Goal: Information Seeking & Learning: Check status

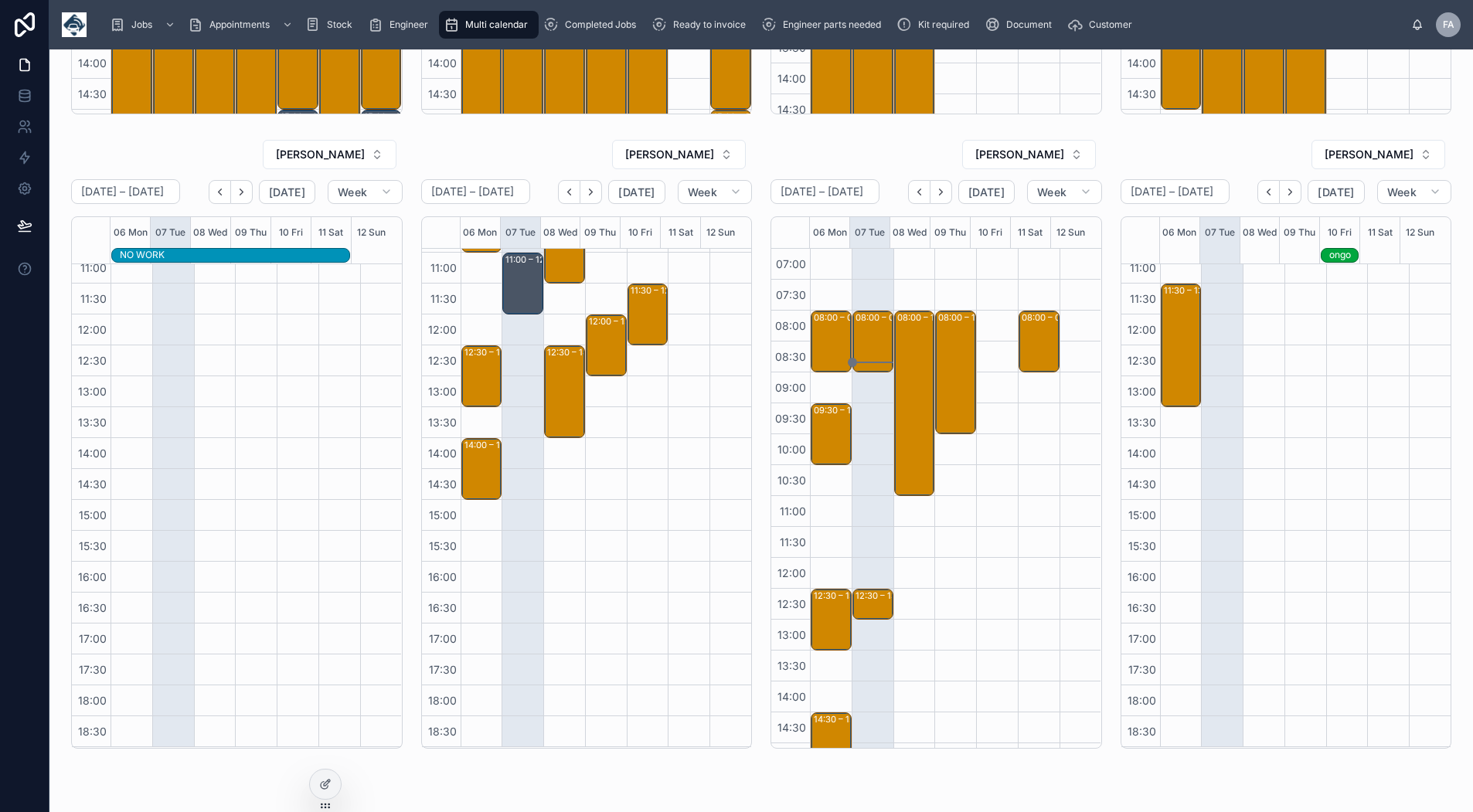
scroll to position [552, 0]
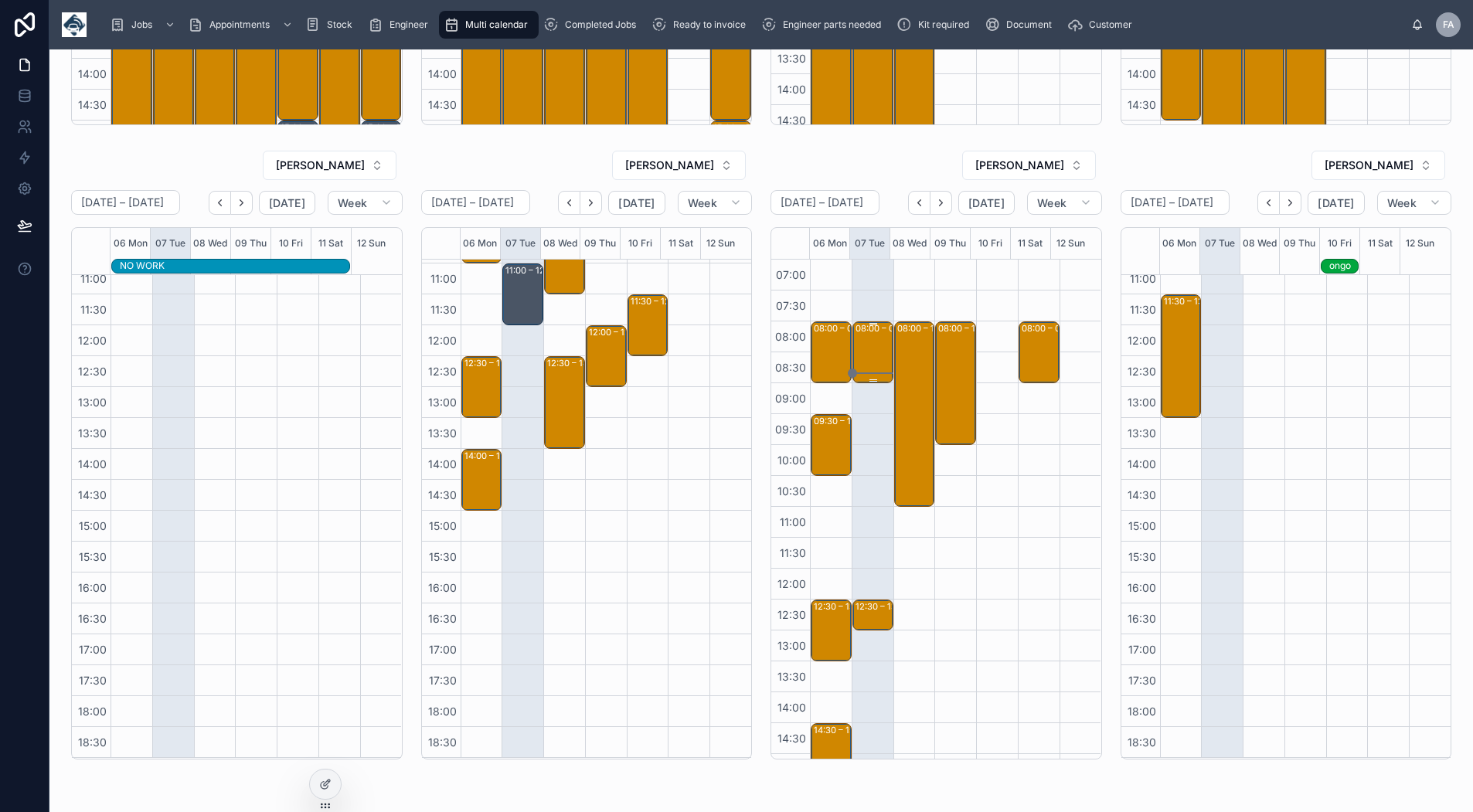
click at [856, 332] on div "08:00 – 09:00" at bounding box center [886, 328] width 61 height 12
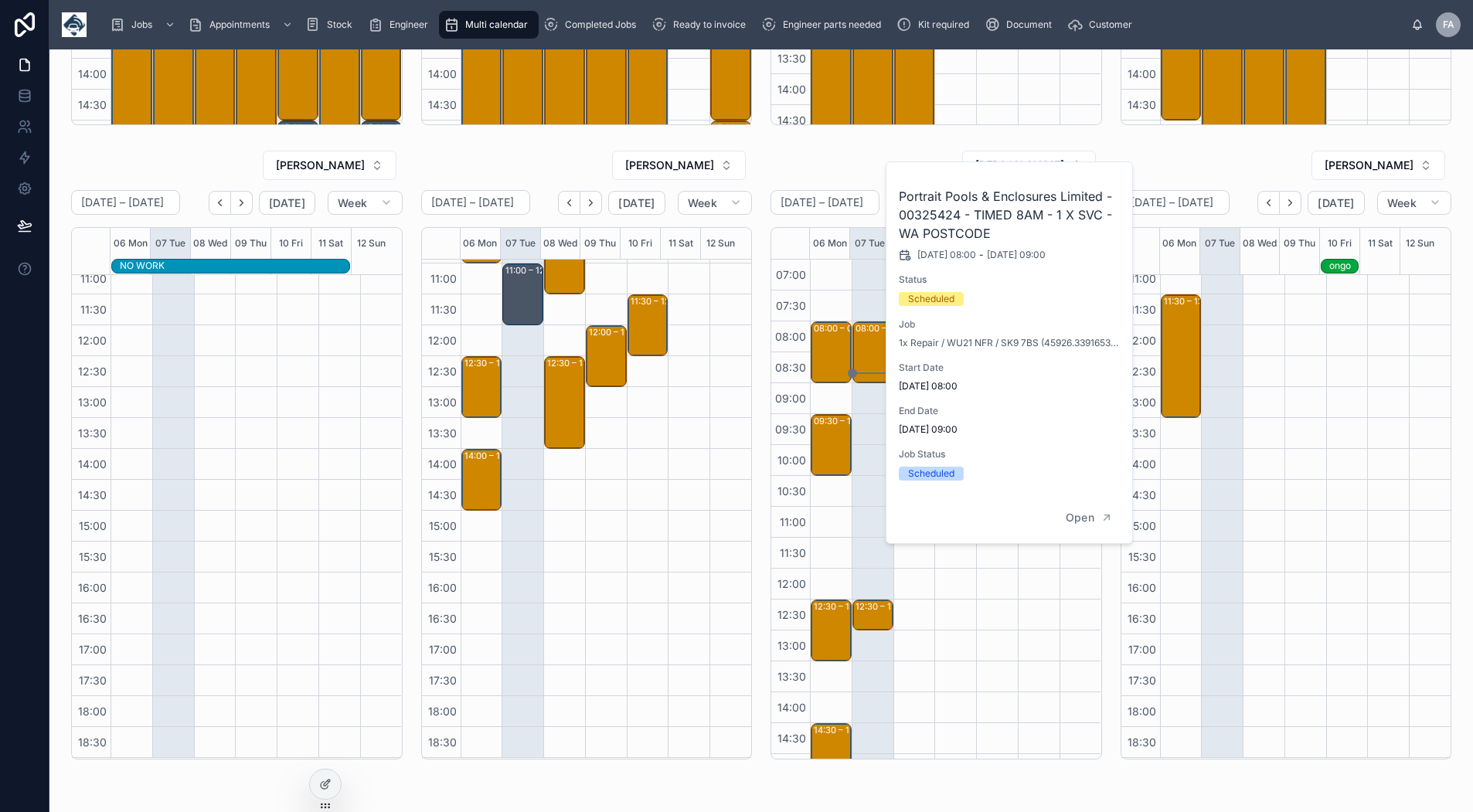
click at [955, 601] on div "08:00 – 10:00 Woods Buildings Services Ltd T/A AA Woods - 00324331 - 1 X REINST…" at bounding box center [955, 630] width 42 height 741
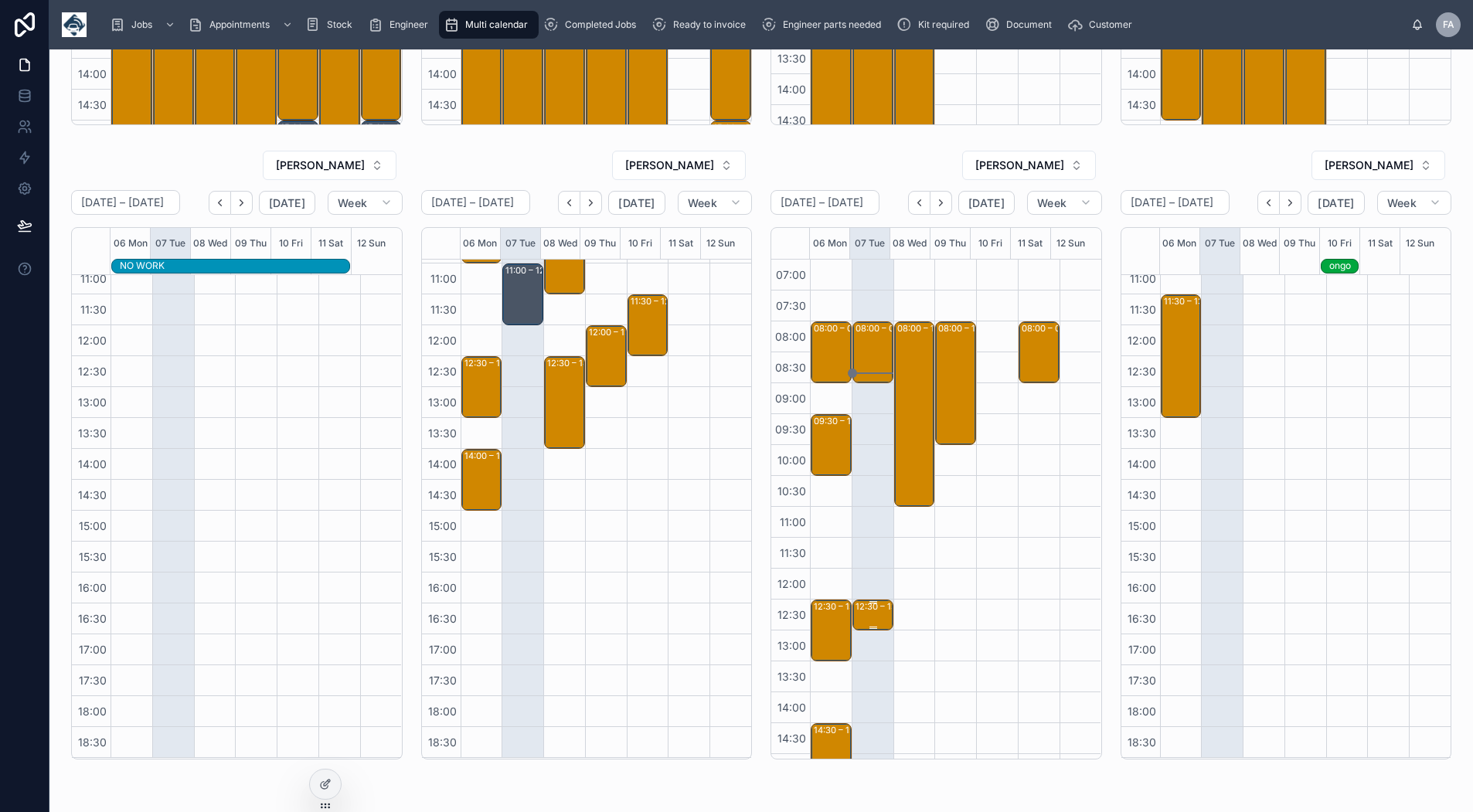
click at [872, 612] on div "12:30 – 13:00" at bounding box center [885, 606] width 58 height 12
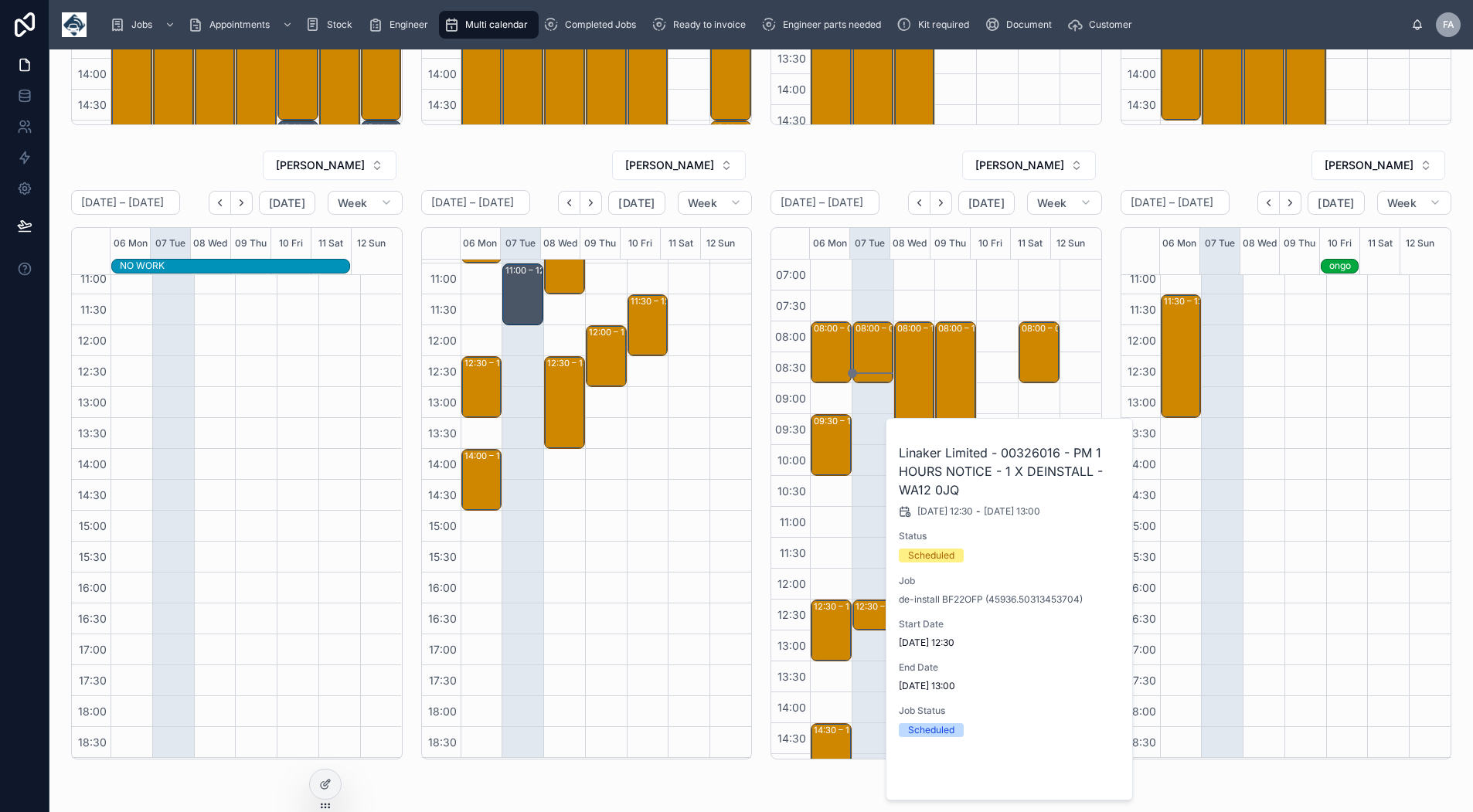
click at [1092, 775] on span "Open" at bounding box center [1079, 774] width 29 height 14
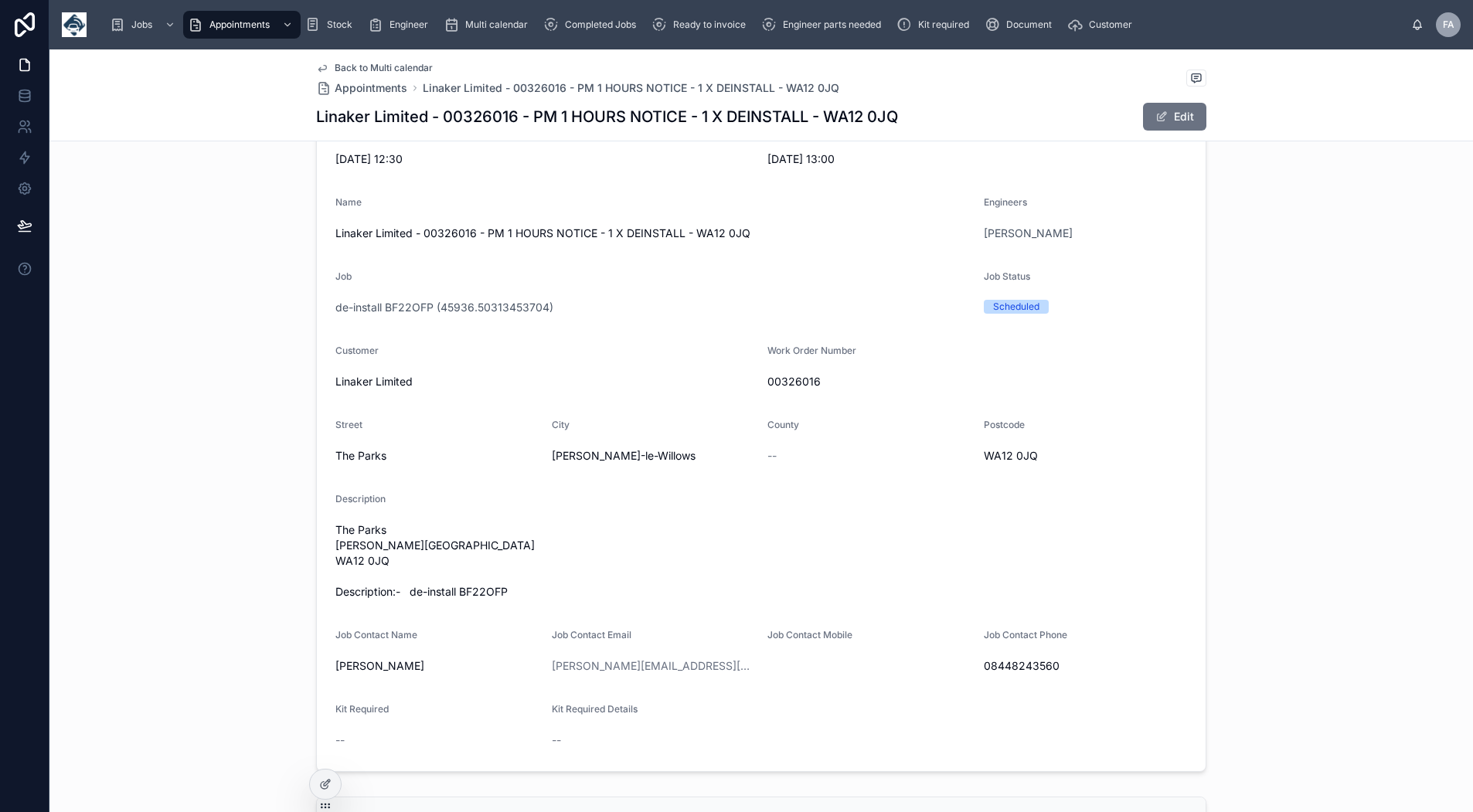
scroll to position [154, 0]
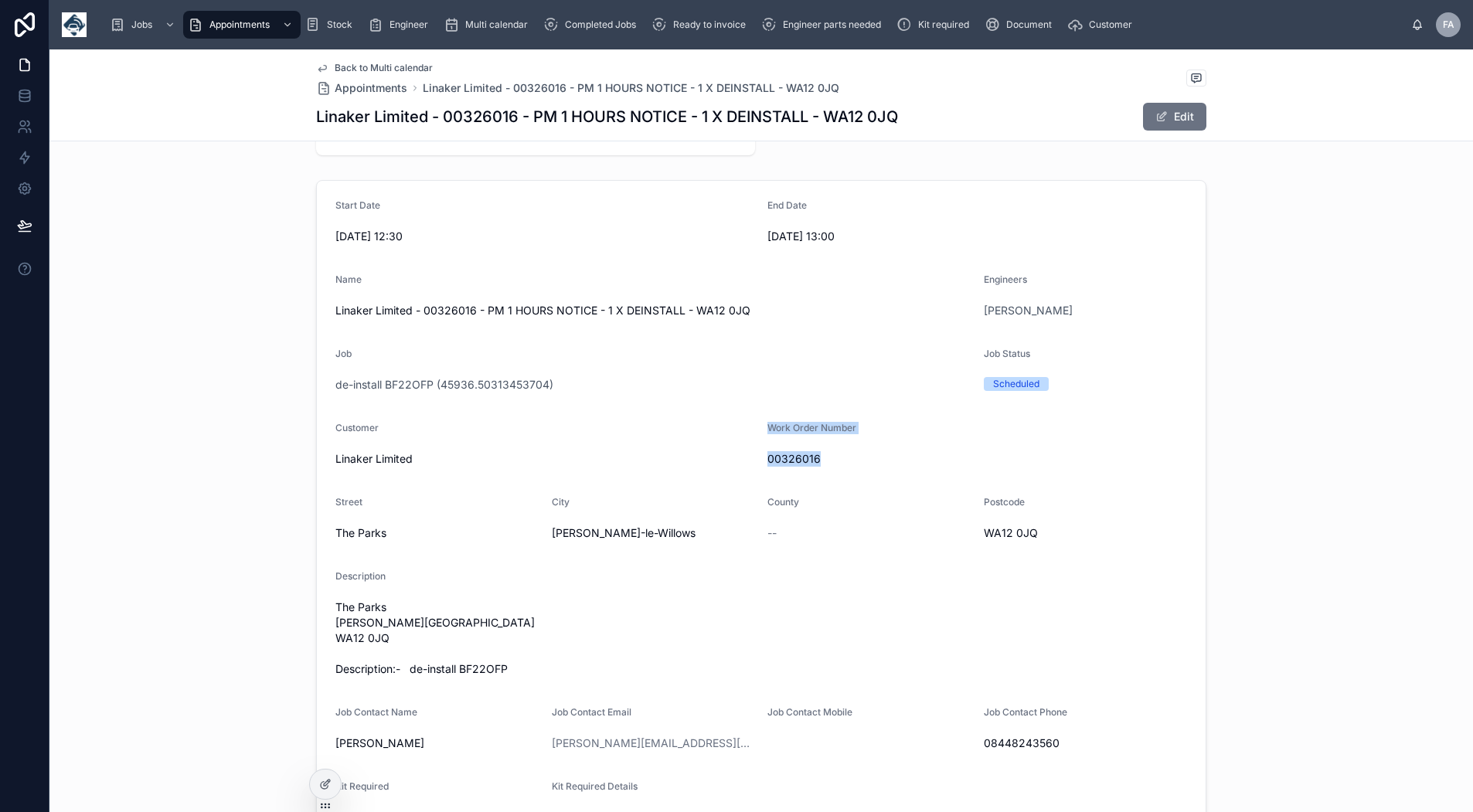
drag, startPoint x: 817, startPoint y: 461, endPoint x: 754, endPoint y: 456, distance: 63.2
click at [754, 456] on form "Start Date 07/10/2025 12:30 End Date 07/10/2025 13:00 Name Linaker Limited - 00…" at bounding box center [761, 515] width 889 height 668
click at [825, 455] on span "00326016" at bounding box center [977, 459] width 419 height 16
click at [774, 454] on span "00326016" at bounding box center [977, 459] width 419 height 16
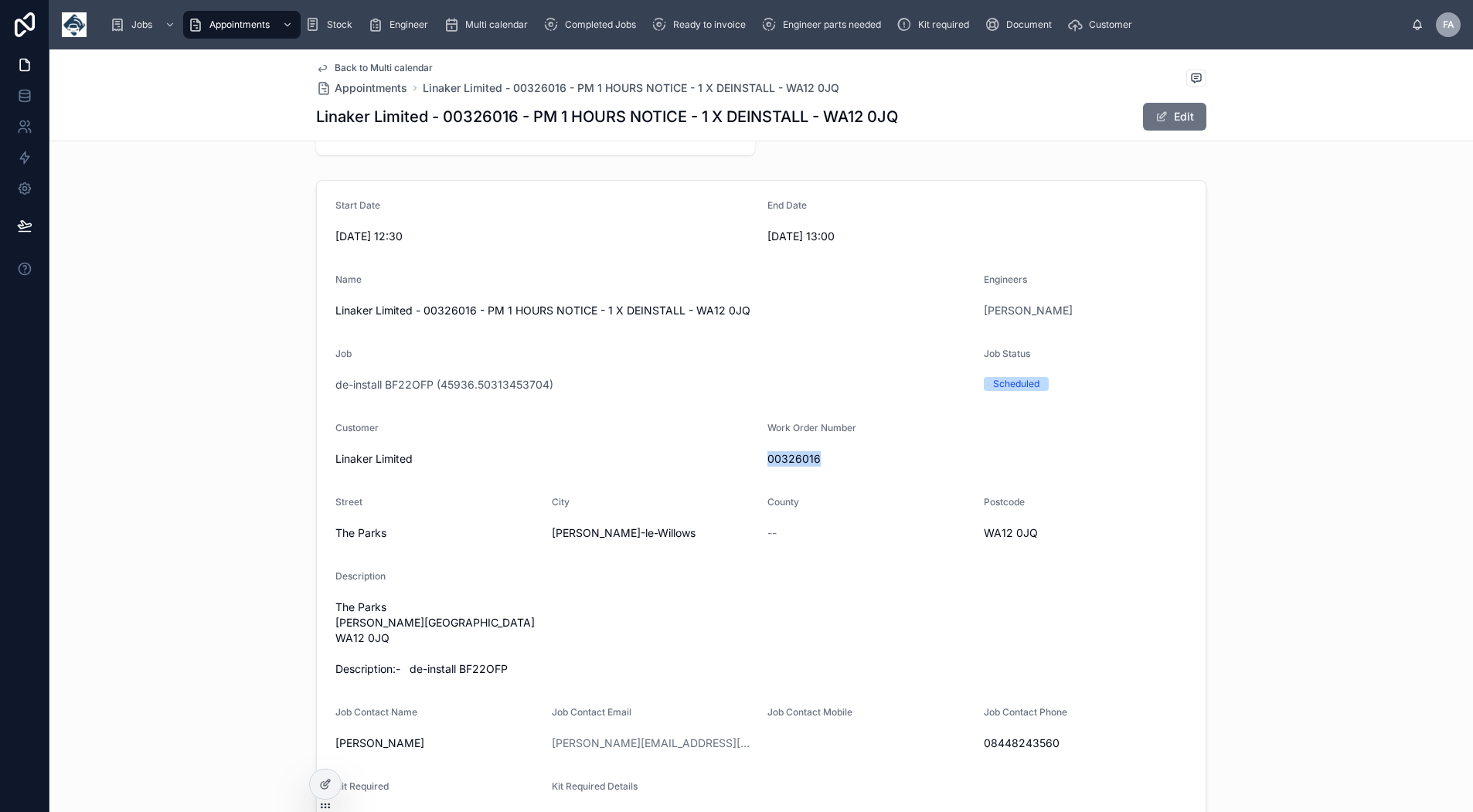
click at [774, 454] on span "00326016" at bounding box center [977, 459] width 419 height 16
copy span "00326016"
drag, startPoint x: 353, startPoint y: 66, endPoint x: 718, endPoint y: 2, distance: 370.6
click at [353, 66] on span "Back to Multi calendar" at bounding box center [384, 68] width 98 height 12
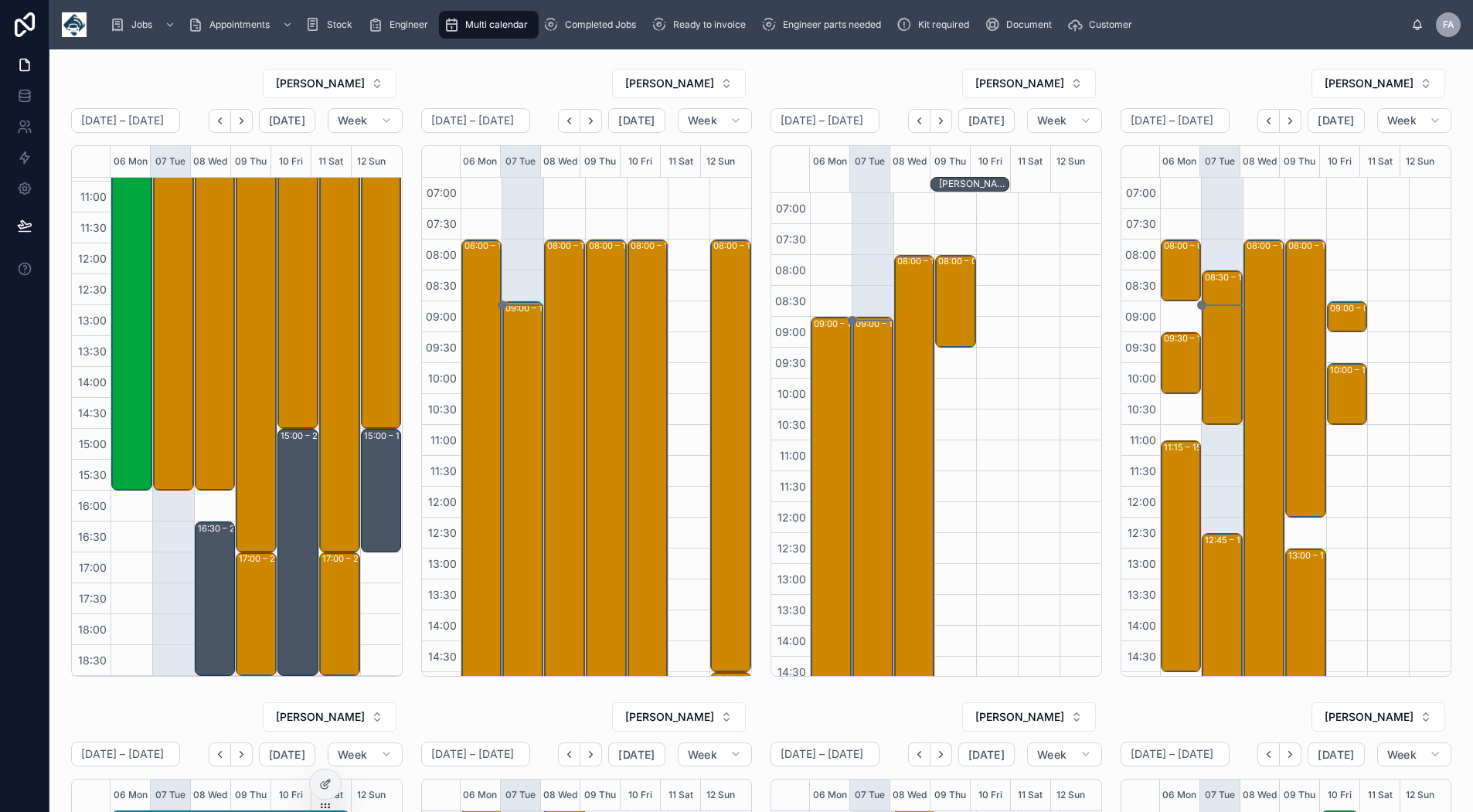
click at [591, 124] on icon "Next" at bounding box center [590, 121] width 12 height 12
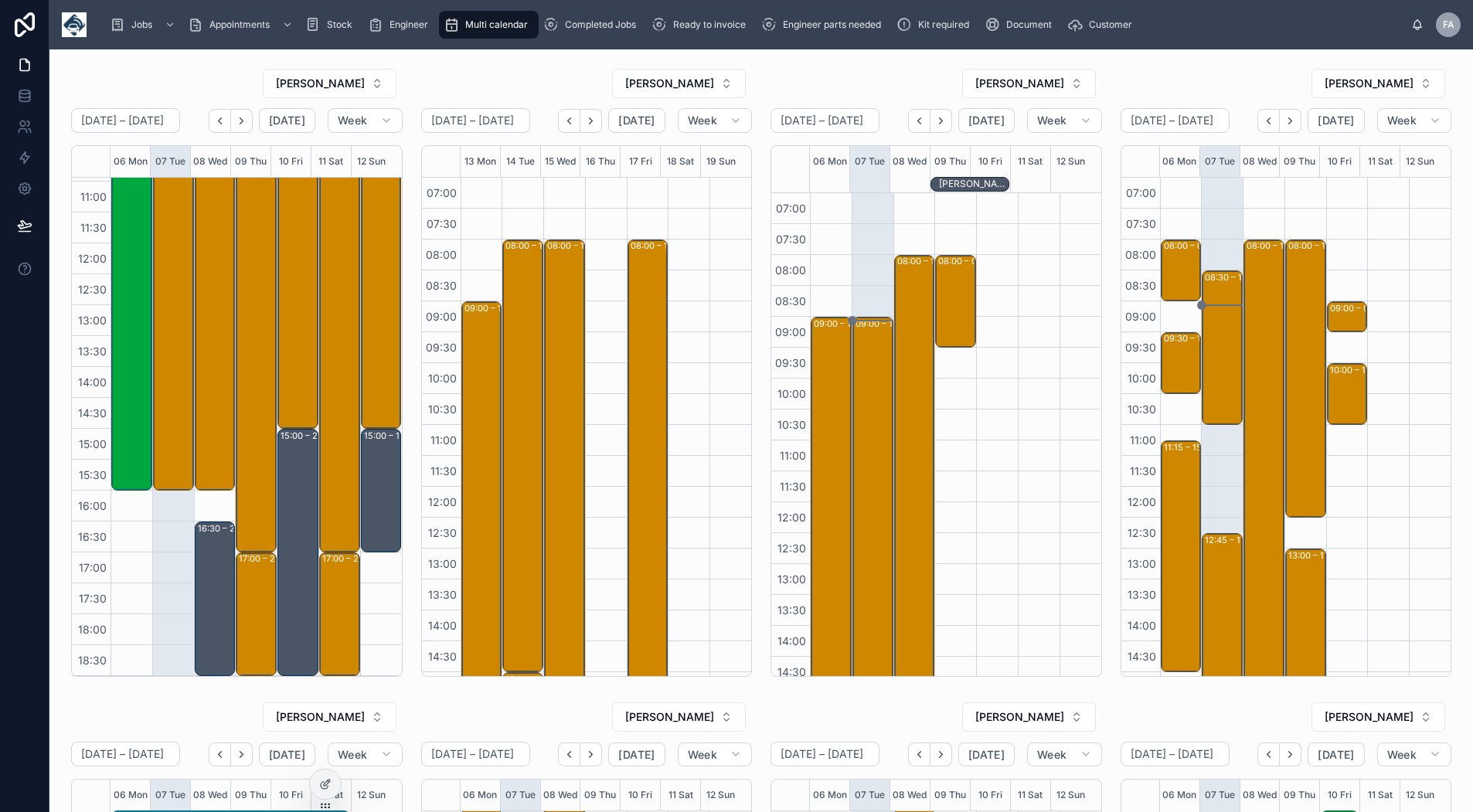
click at [591, 124] on icon "Next" at bounding box center [590, 121] width 12 height 12
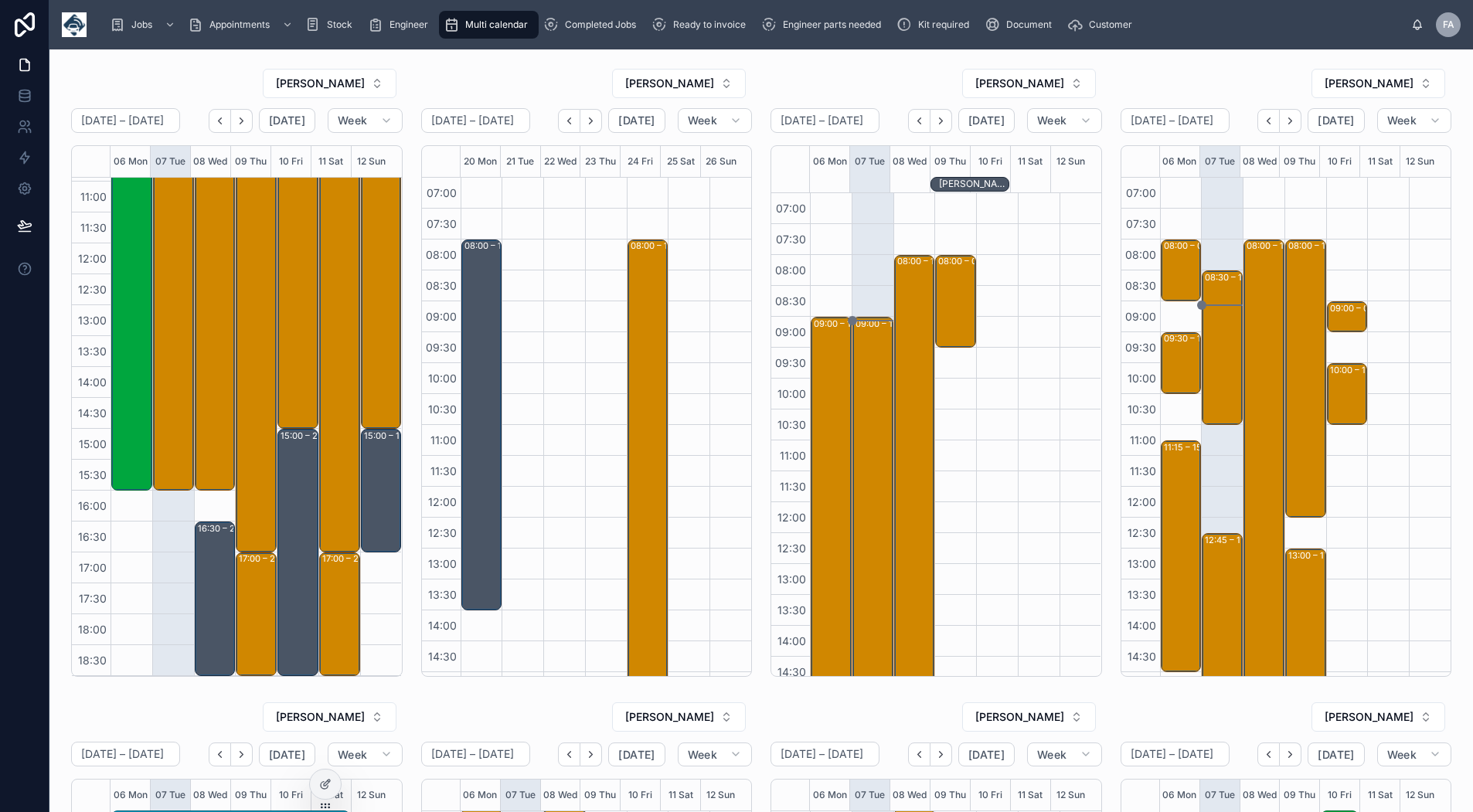
click at [570, 122] on icon "Back" at bounding box center [570, 121] width 12 height 12
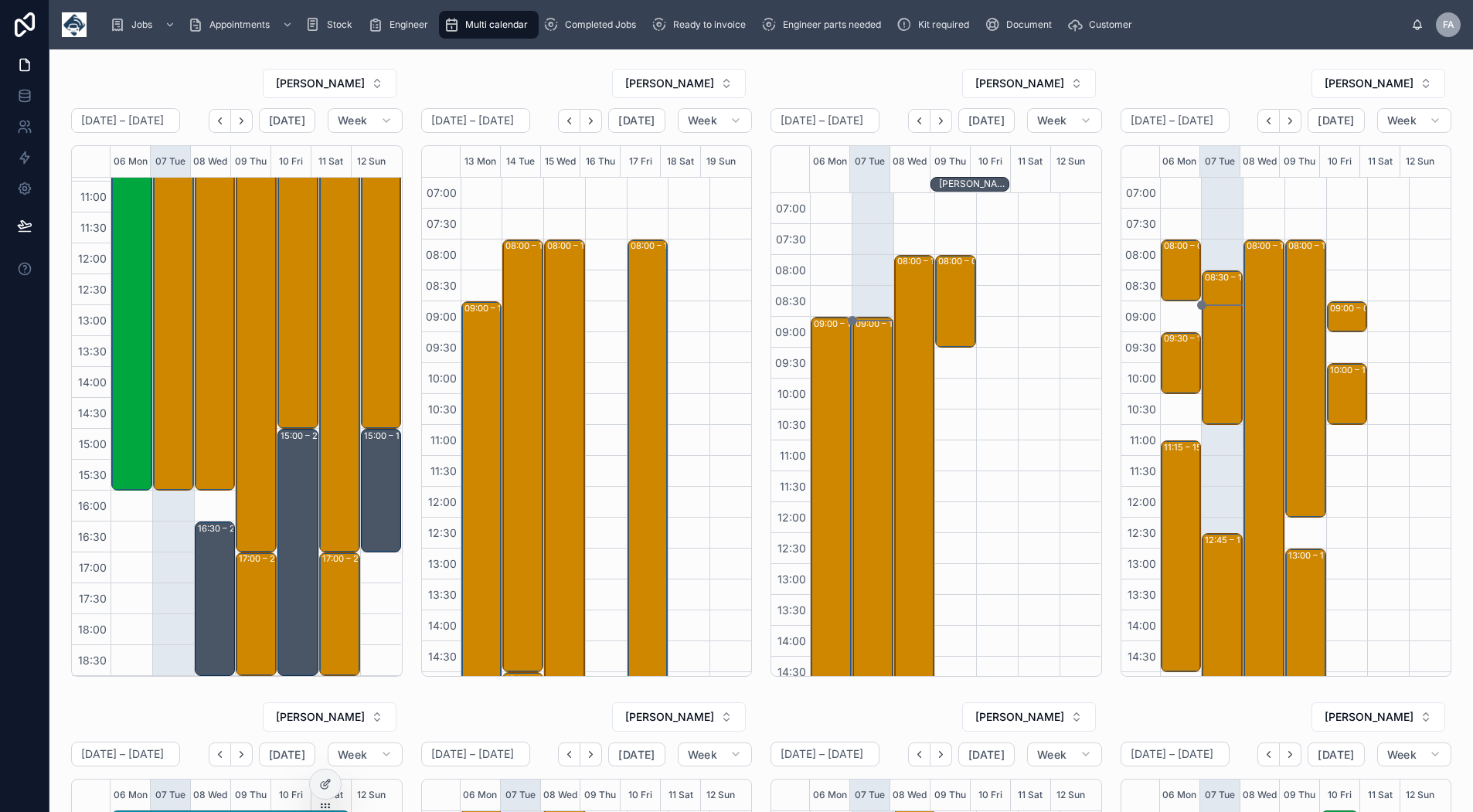
click at [570, 122] on icon "Back" at bounding box center [570, 121] width 12 height 12
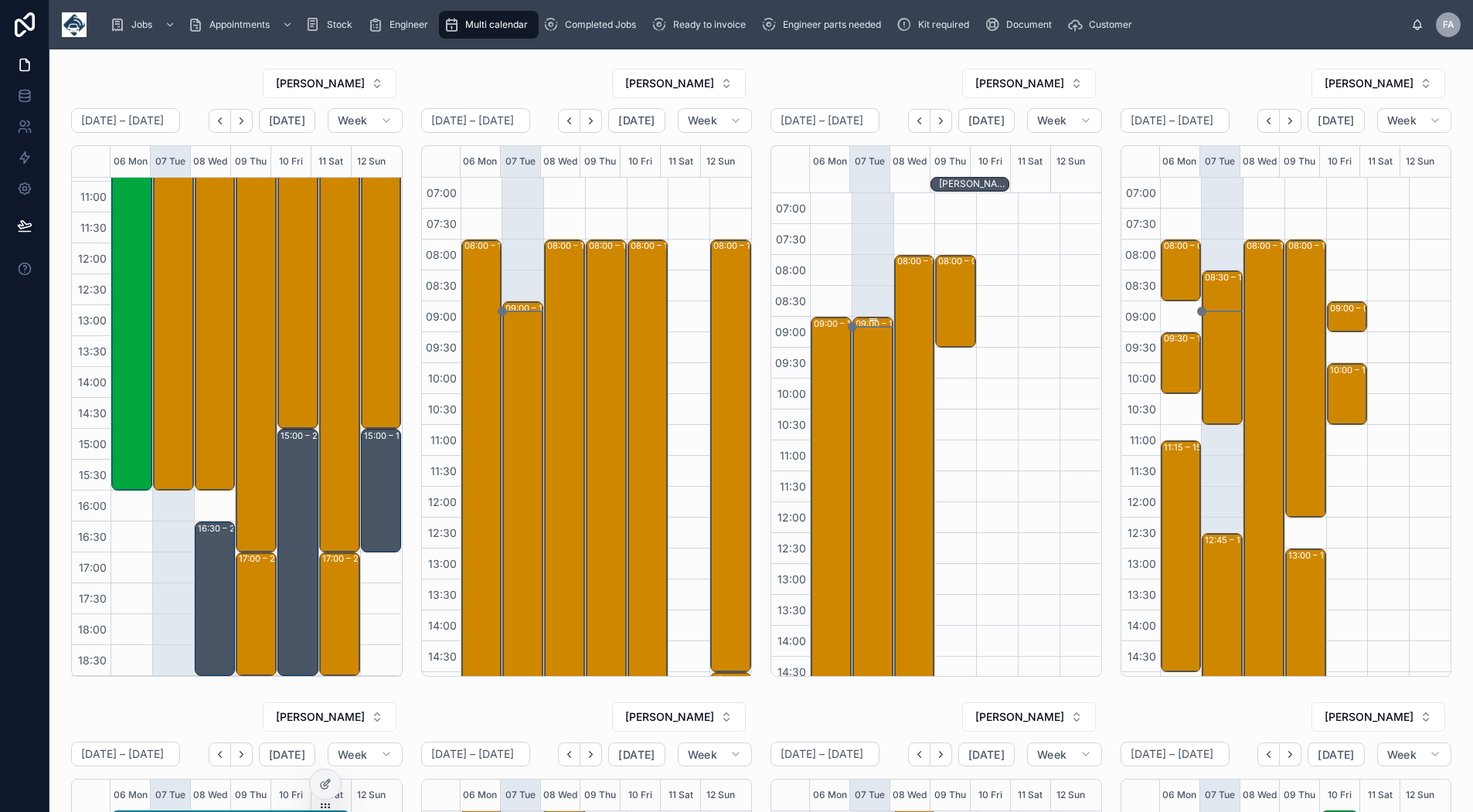
click at [861, 377] on div "09:00 – 17:00 Maritime And Coastguard Agency - 5 X UPGRADE - TIMED 9AM - BLACKP…" at bounding box center [874, 564] width 37 height 491
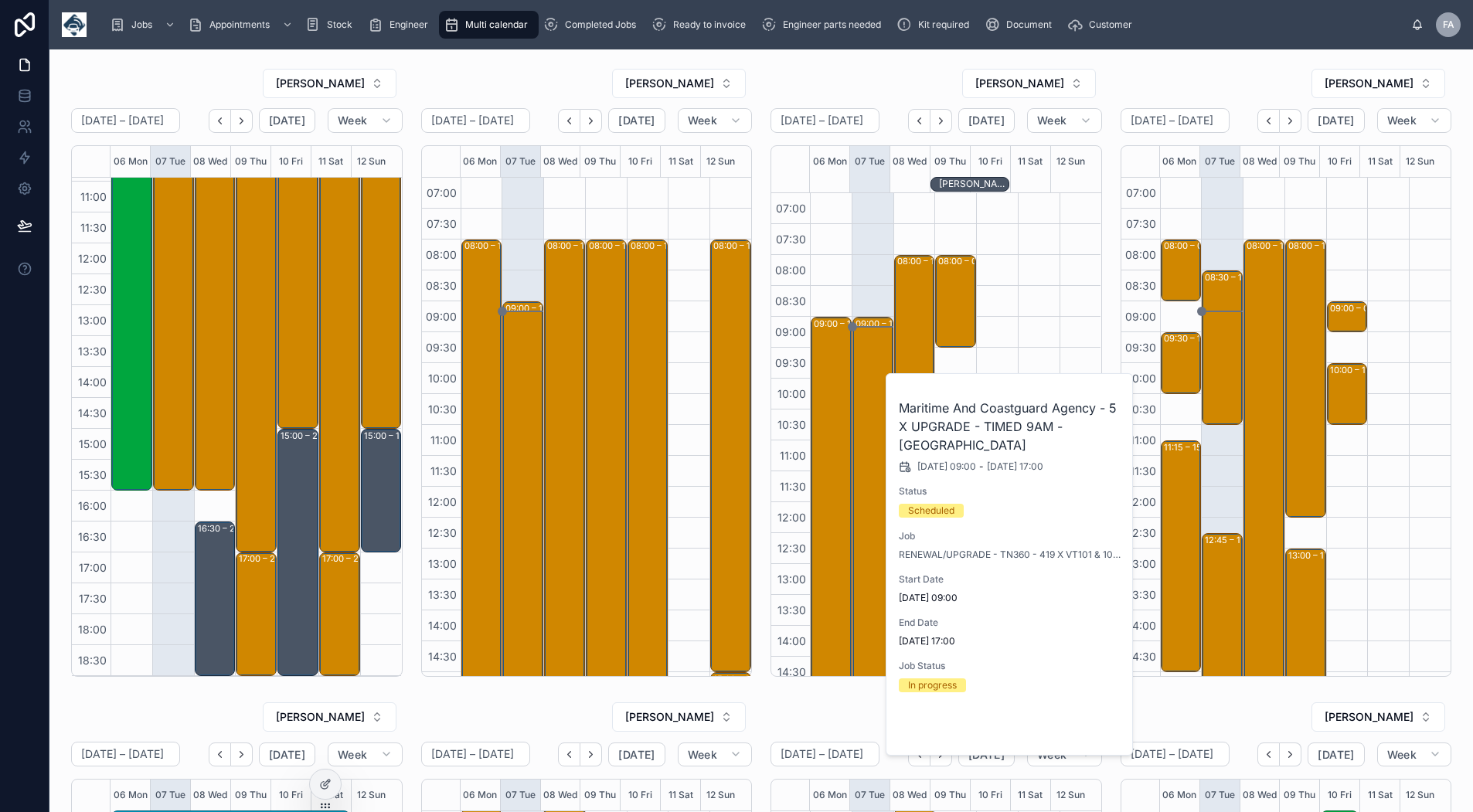
click at [1065, 720] on button "Open" at bounding box center [1089, 730] width 68 height 26
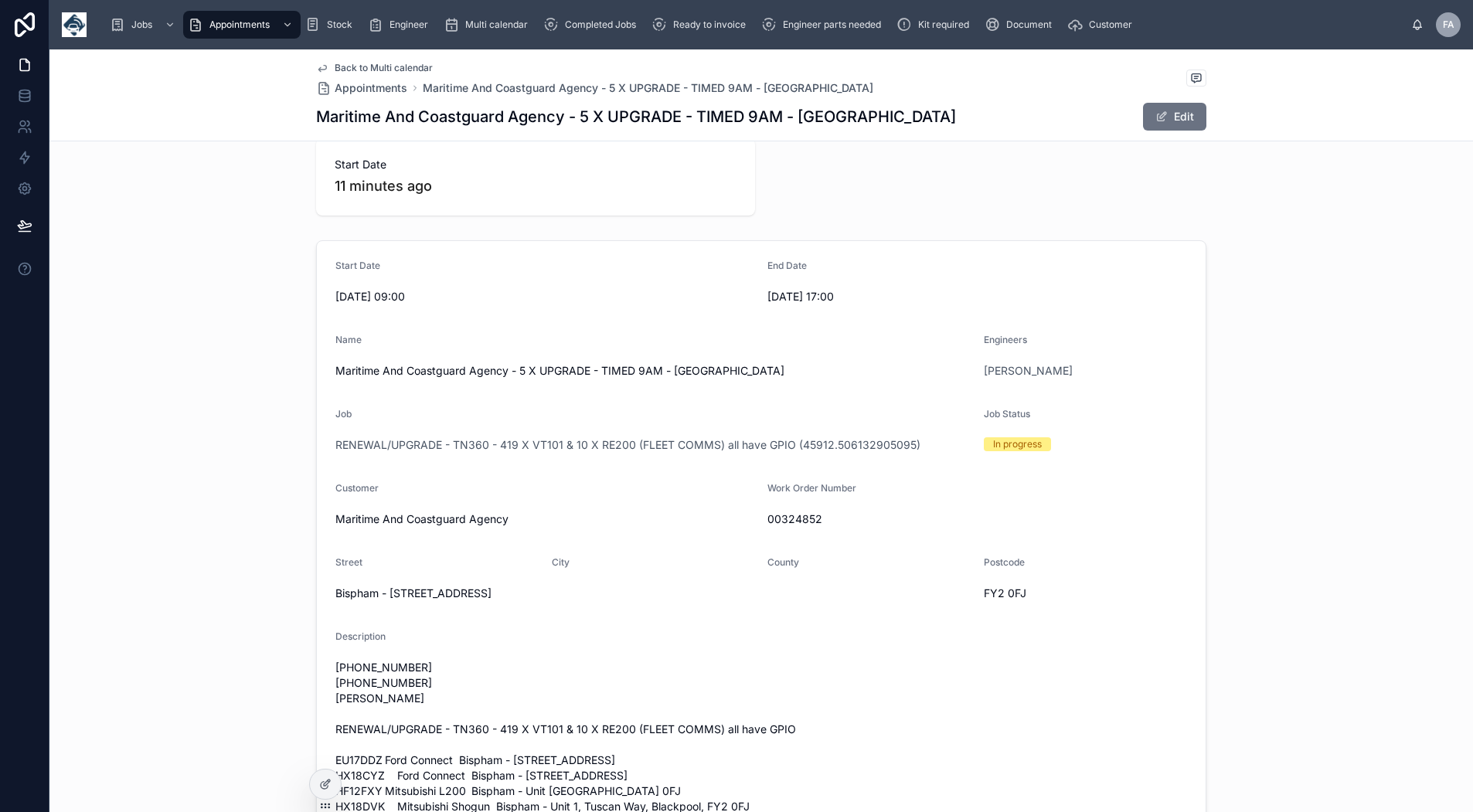
scroll to position [309, 0]
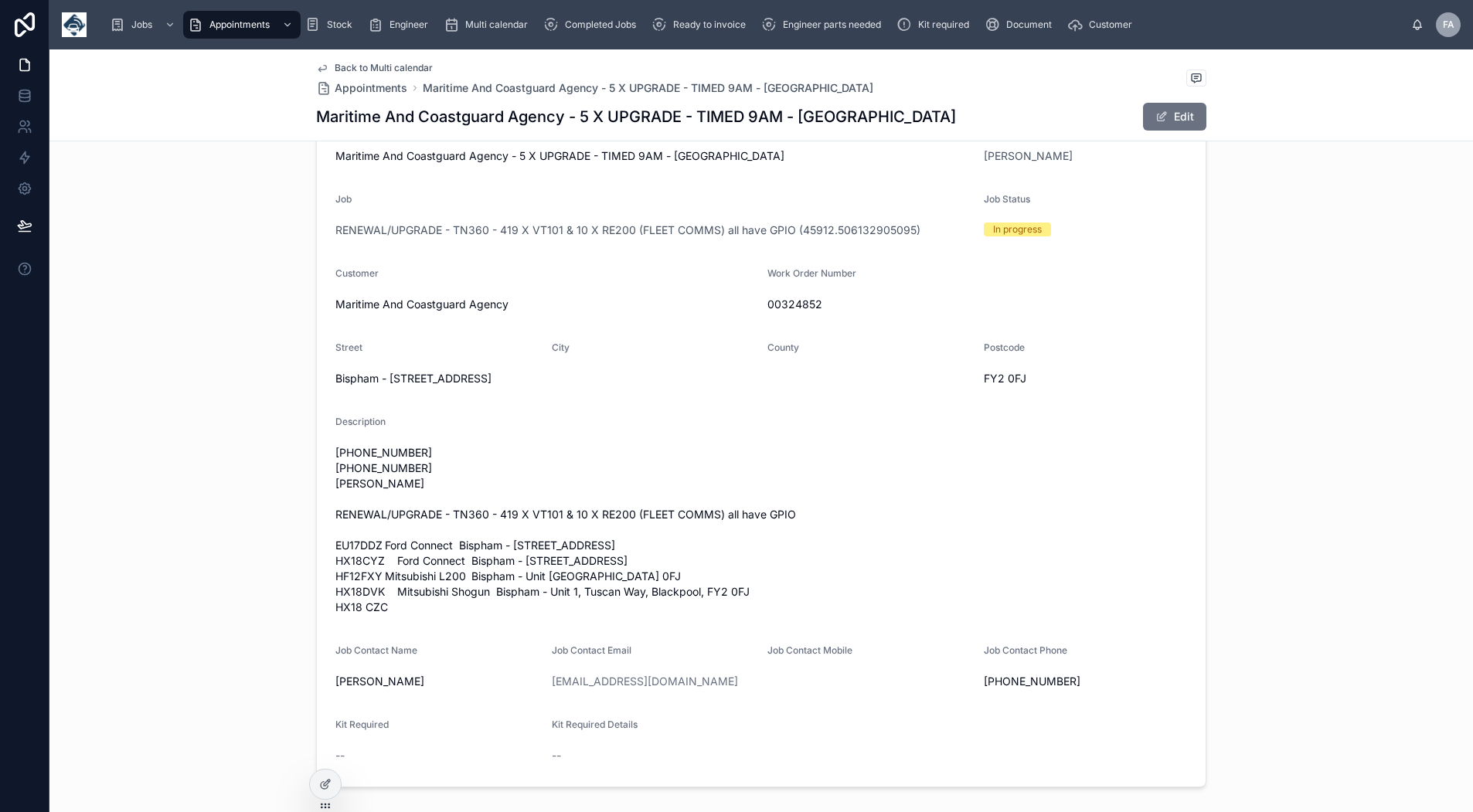
click at [392, 68] on span "Back to Multi calendar" at bounding box center [384, 68] width 98 height 12
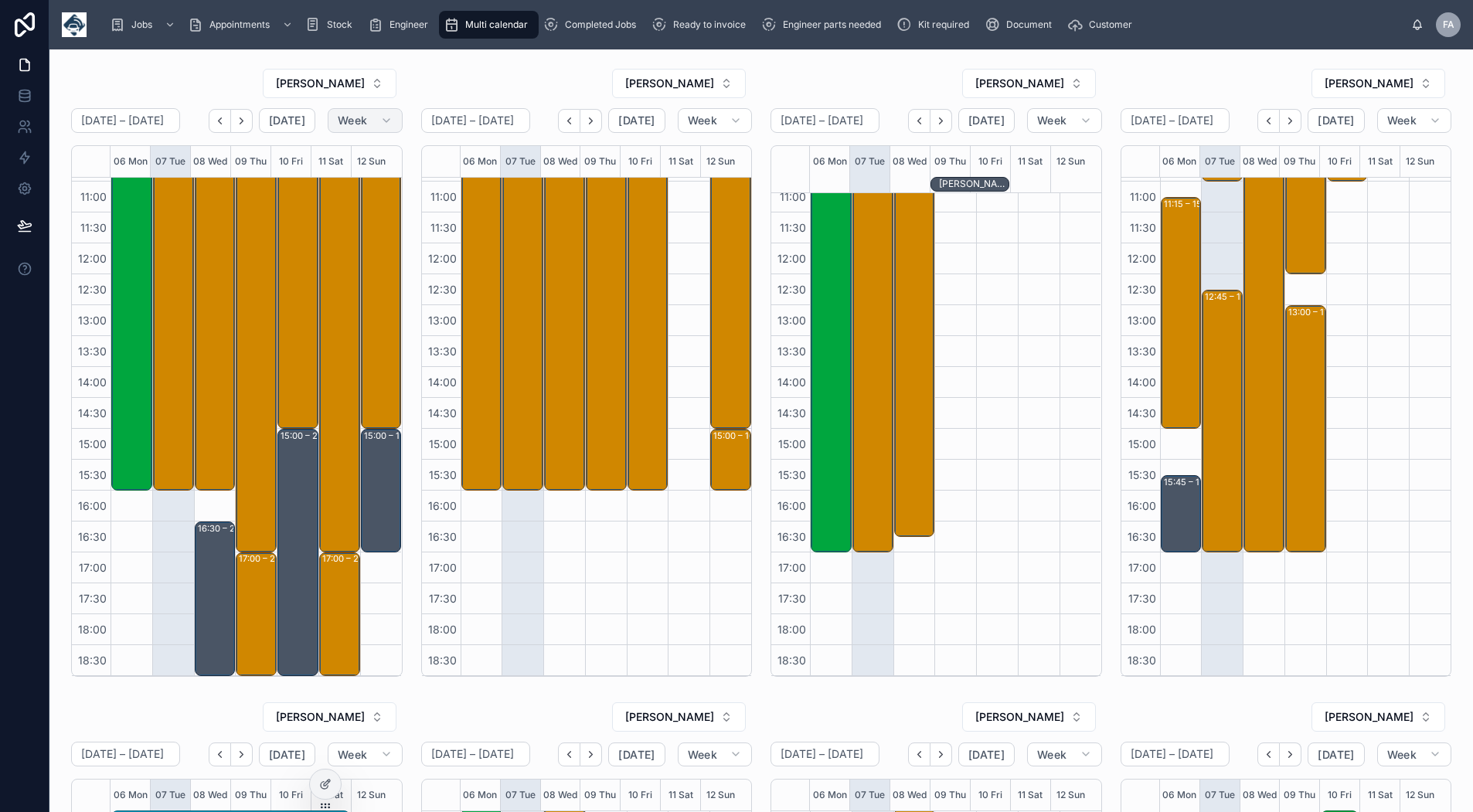
click at [352, 119] on span "Week" at bounding box center [353, 120] width 30 height 14
click at [347, 157] on button "Month" at bounding box center [330, 159] width 111 height 28
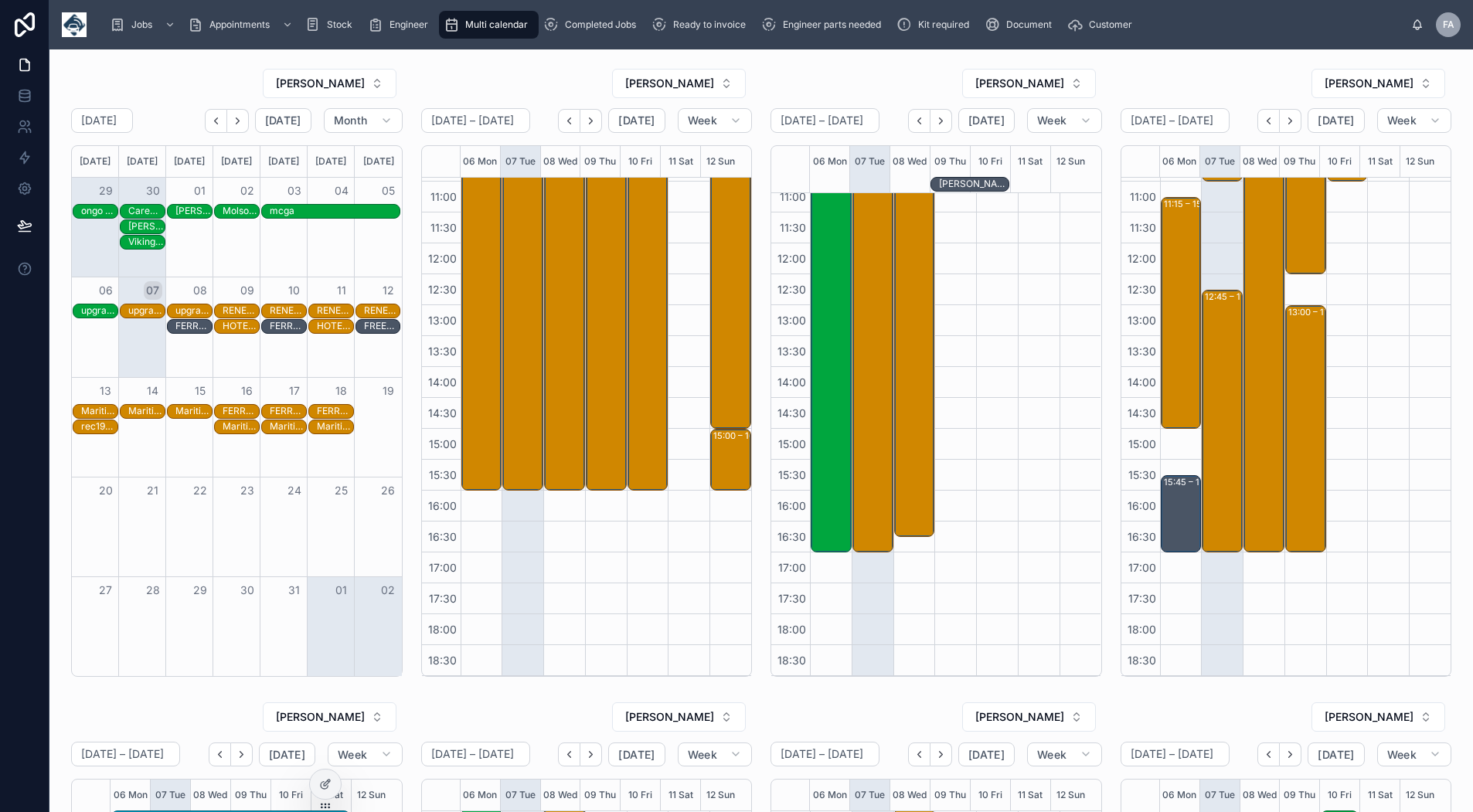
click at [239, 126] on icon "Next" at bounding box center [238, 121] width 12 height 12
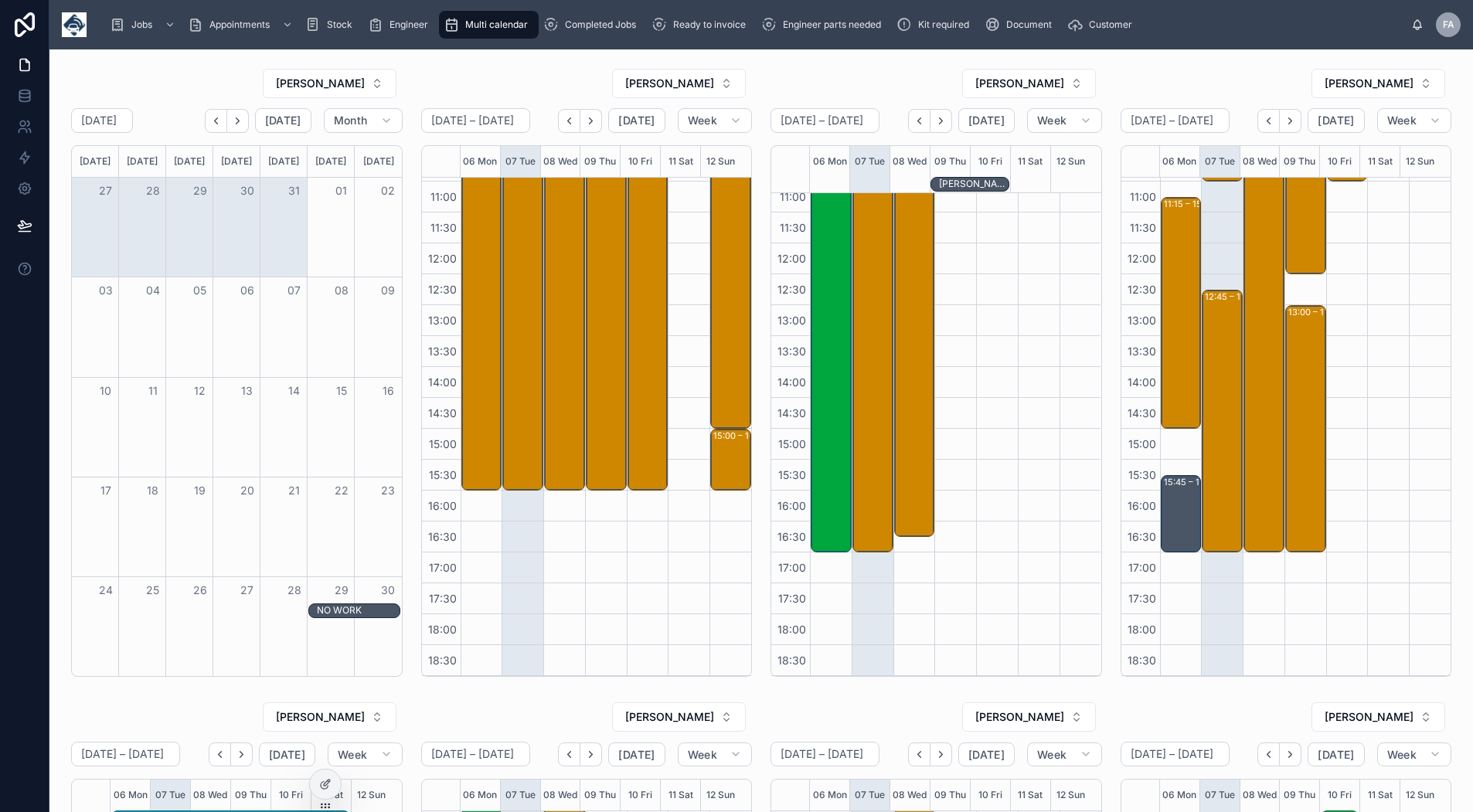
click at [239, 126] on icon "Next" at bounding box center [238, 121] width 12 height 12
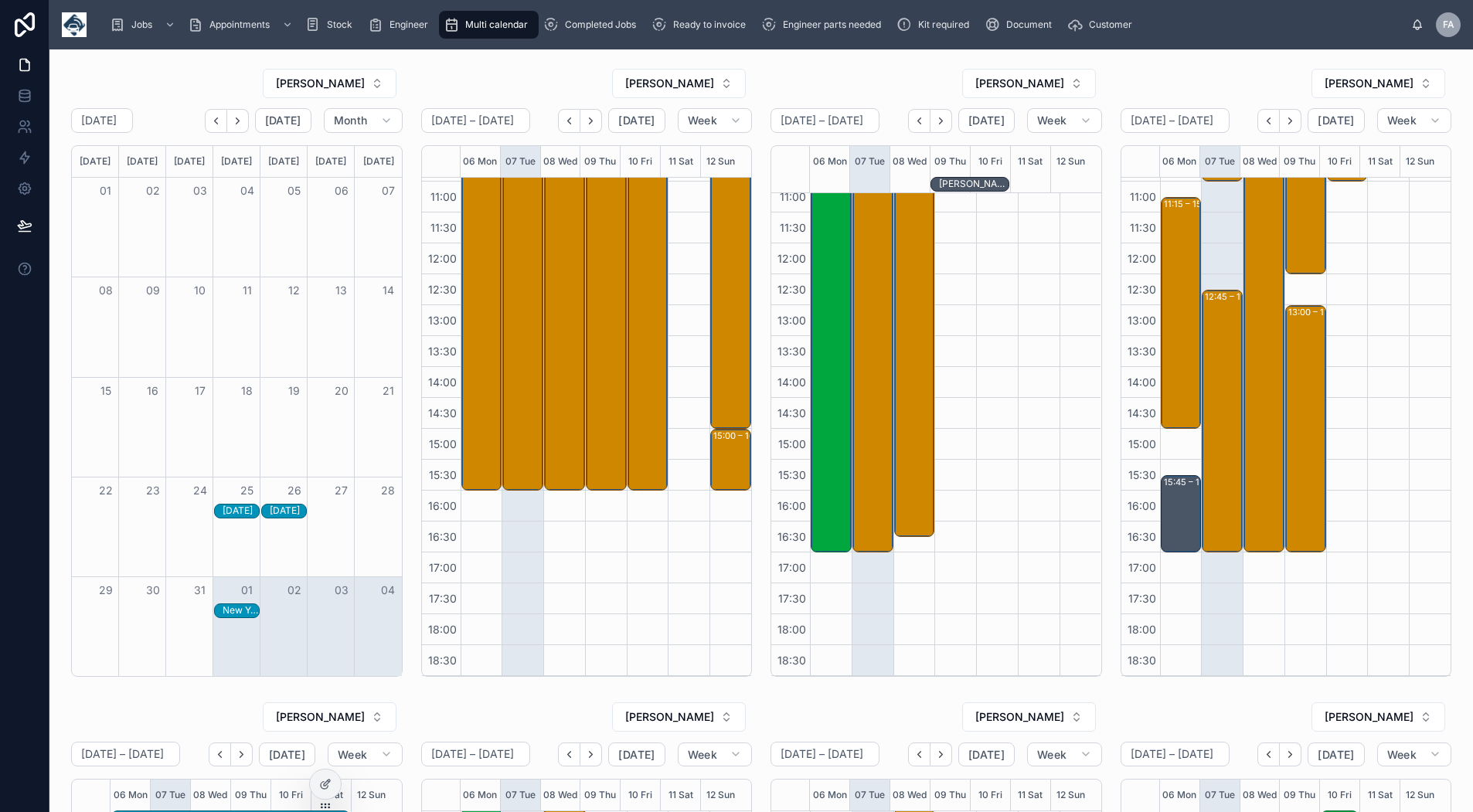
click at [238, 125] on icon "Next" at bounding box center [238, 121] width 12 height 12
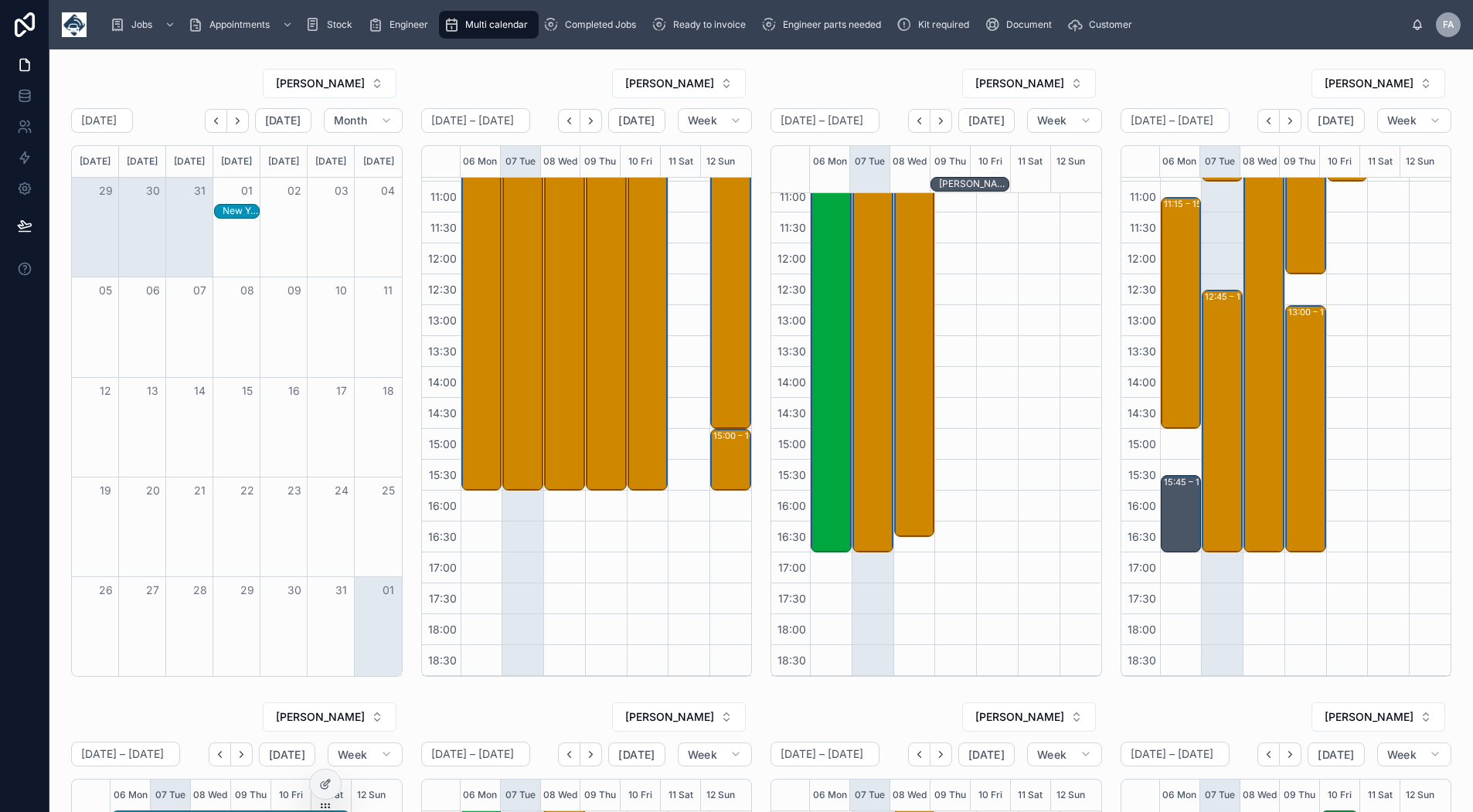
click at [211, 127] on button "Back" at bounding box center [216, 121] width 23 height 24
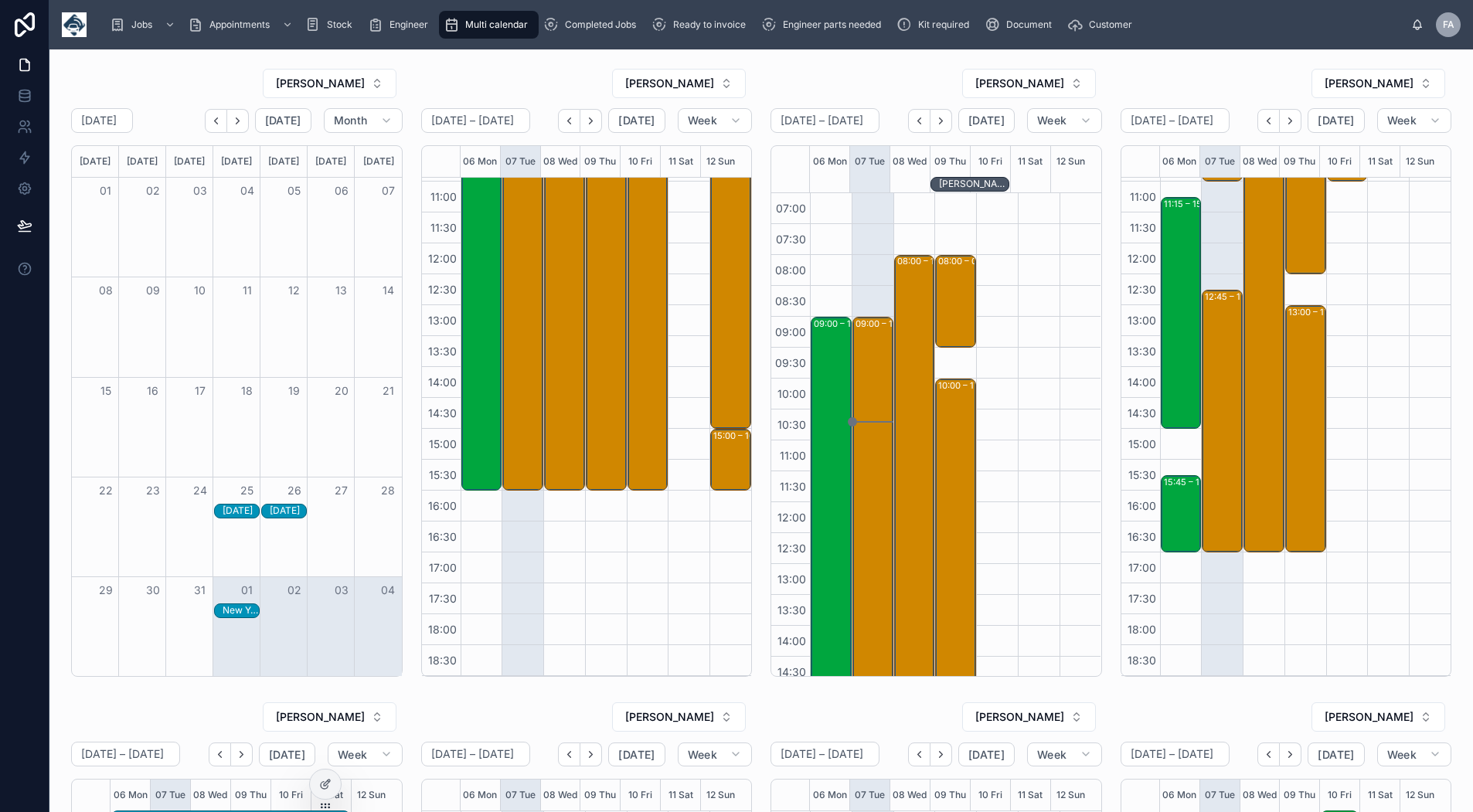
click at [1285, 119] on icon "Next" at bounding box center [1290, 121] width 12 height 12
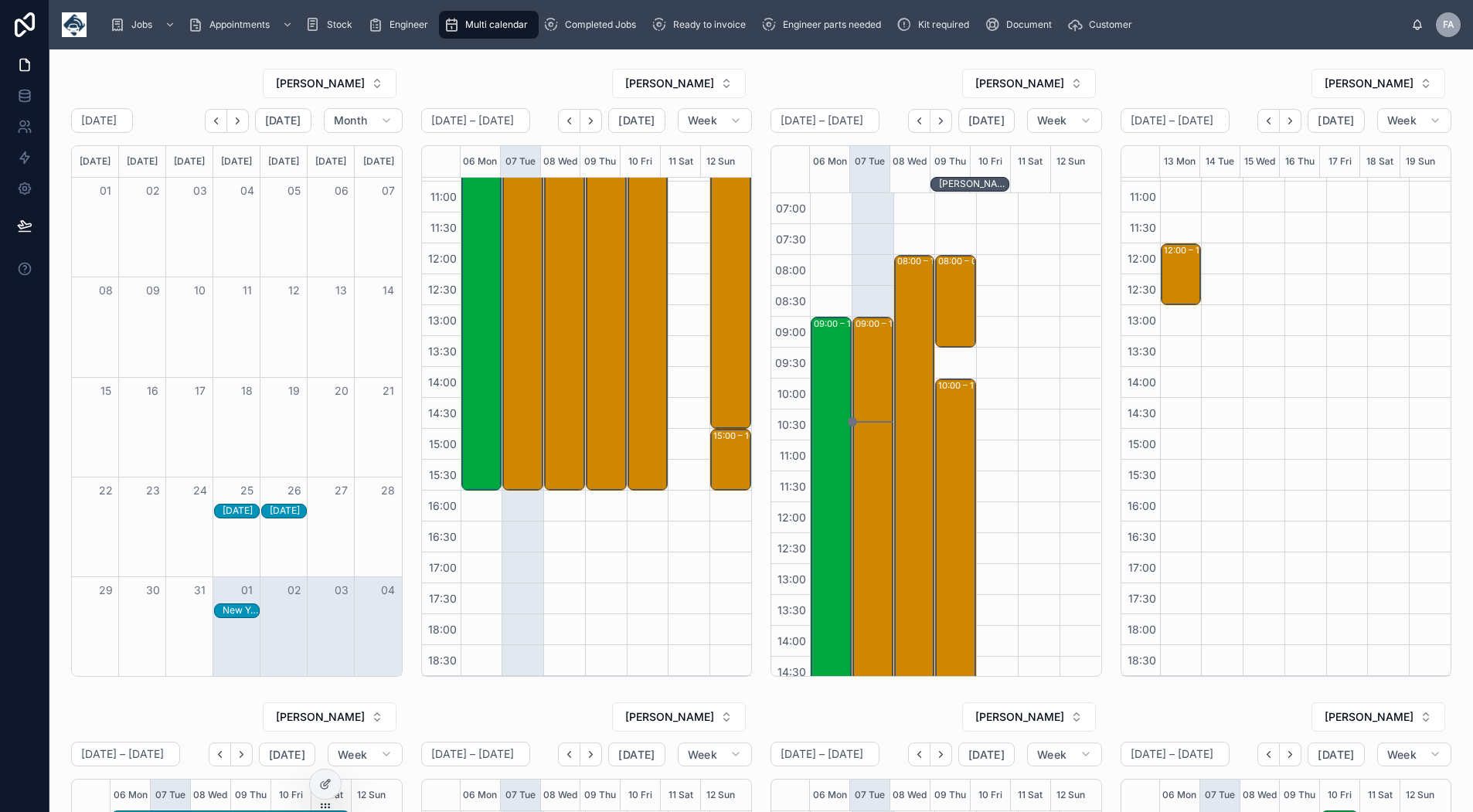
click at [1285, 119] on icon "Next" at bounding box center [1290, 121] width 12 height 12
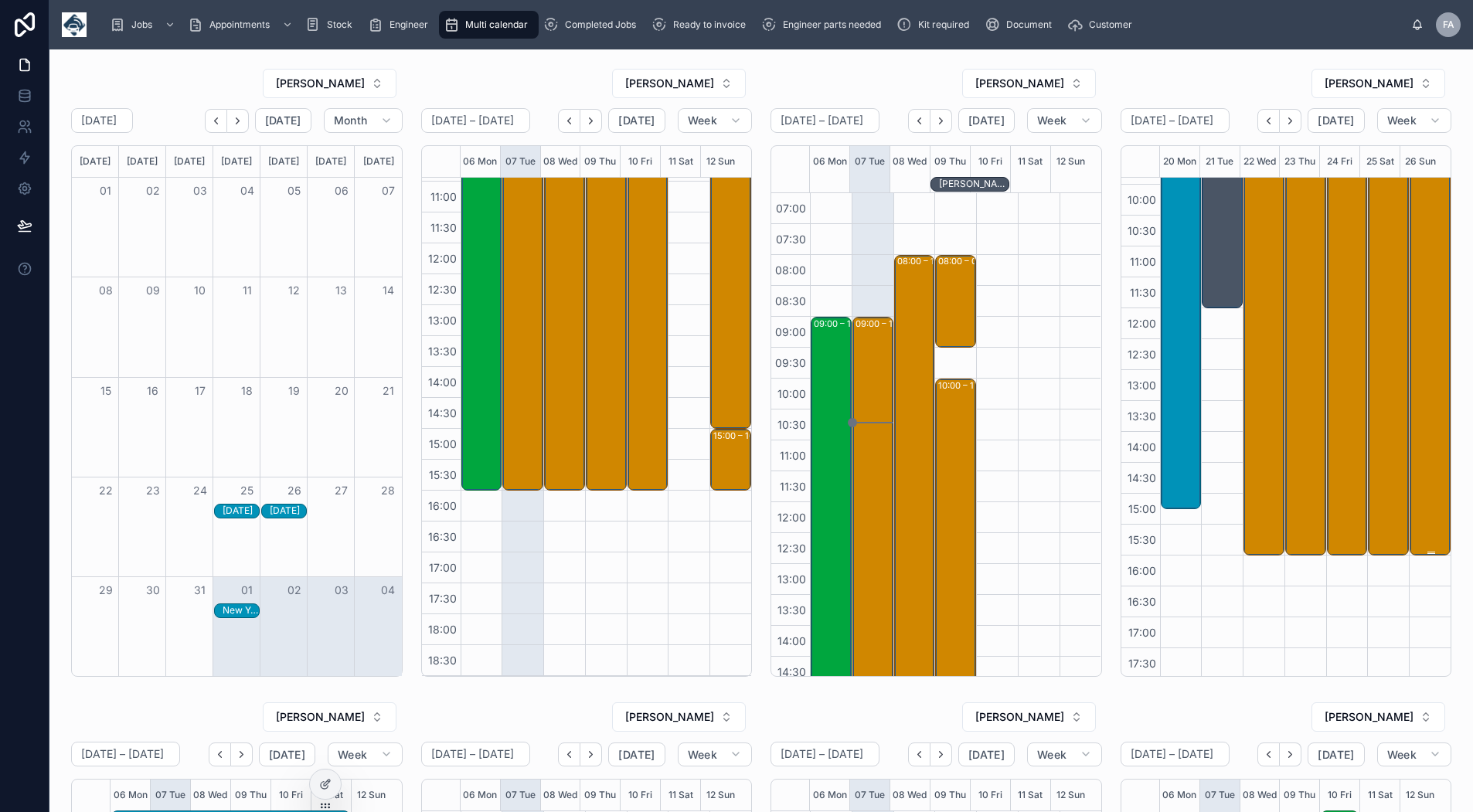
scroll to position [88, 0]
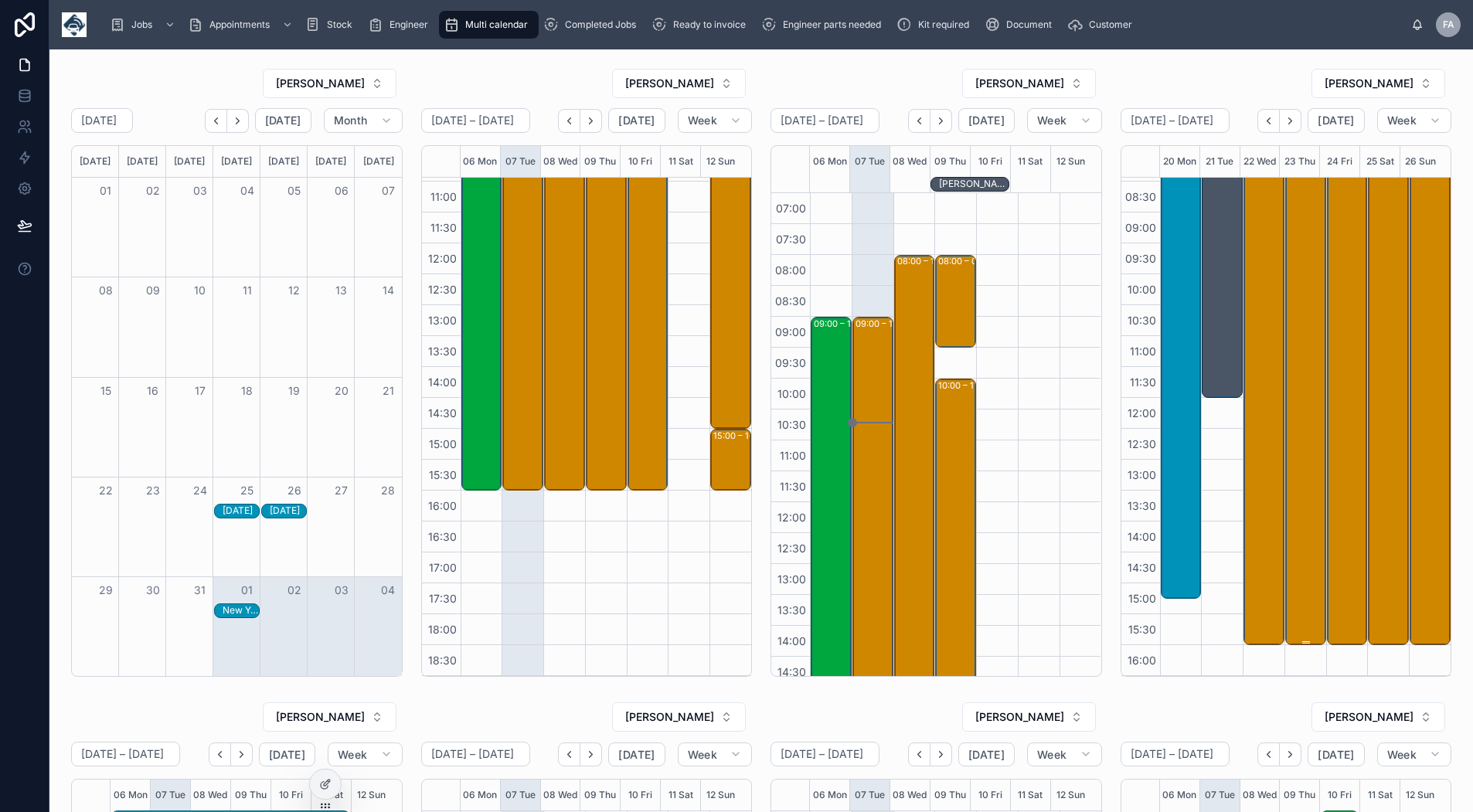
click at [1293, 325] on div "08:00 – 16:00 Maritime And Coastguard Agency - 6 x upgrade - timed 8am - variou…" at bounding box center [1306, 398] width 37 height 491
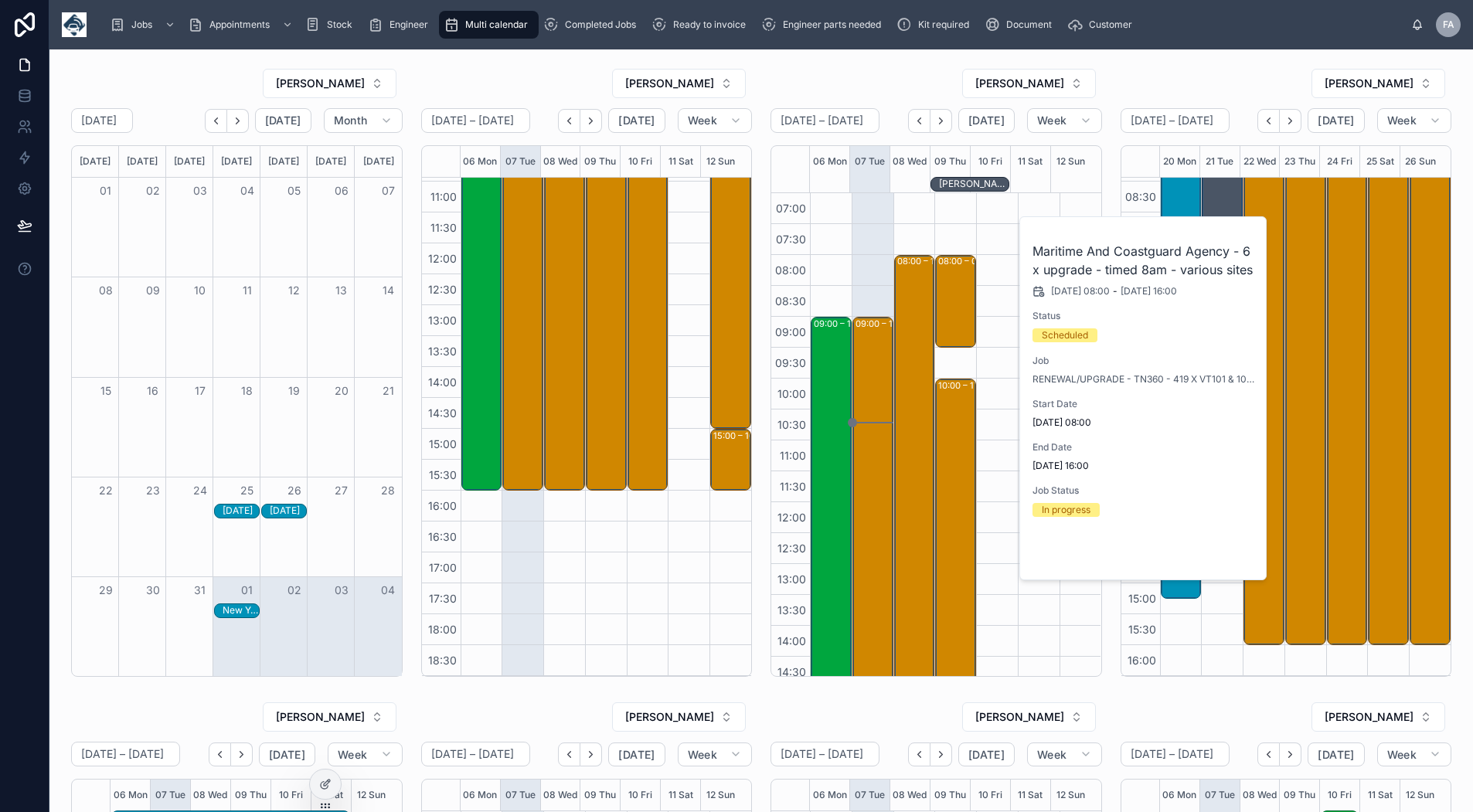
click at [1228, 552] on button "Open" at bounding box center [1223, 555] width 68 height 26
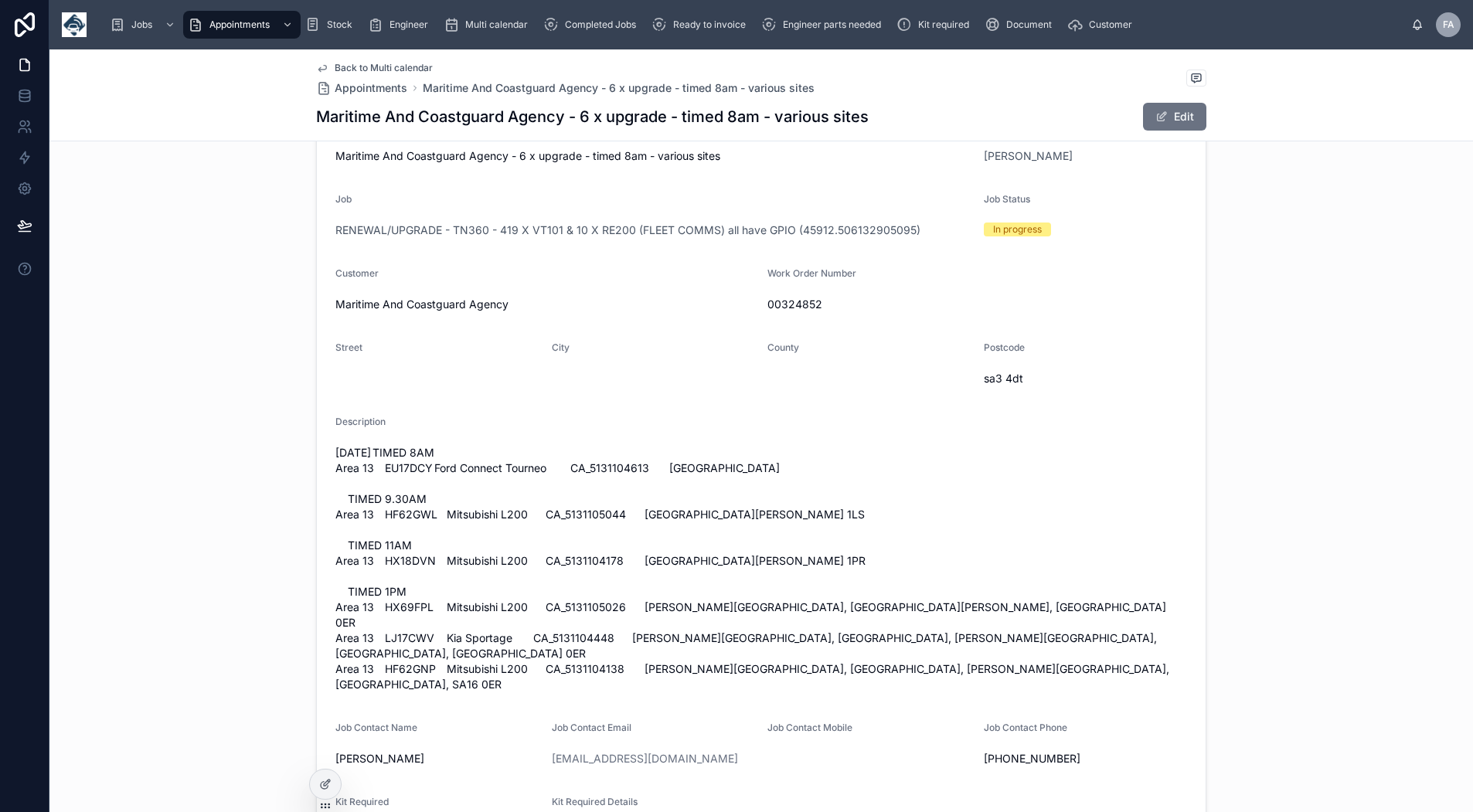
scroll to position [541, 0]
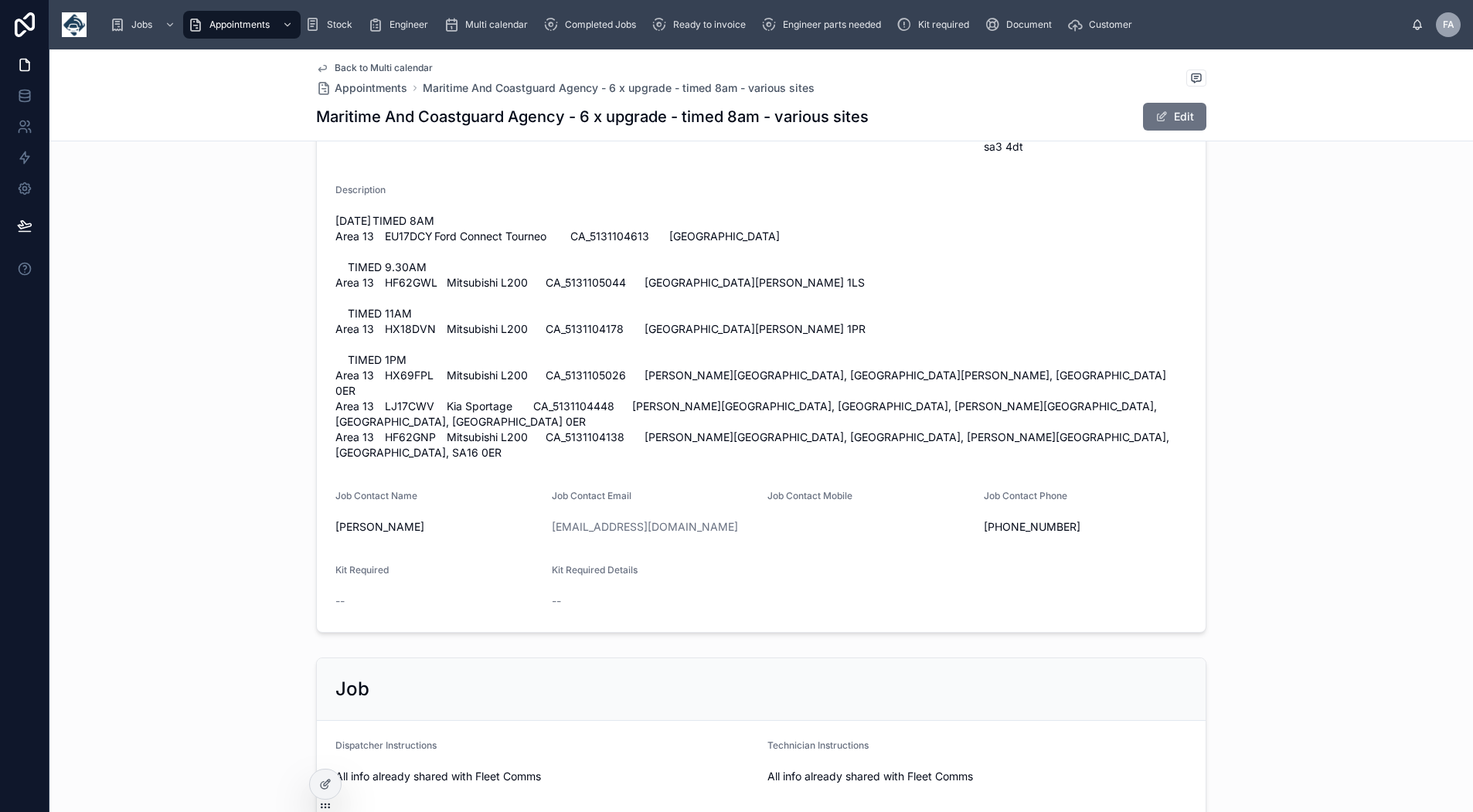
click at [1168, 113] on button "Edit" at bounding box center [1175, 116] width 64 height 28
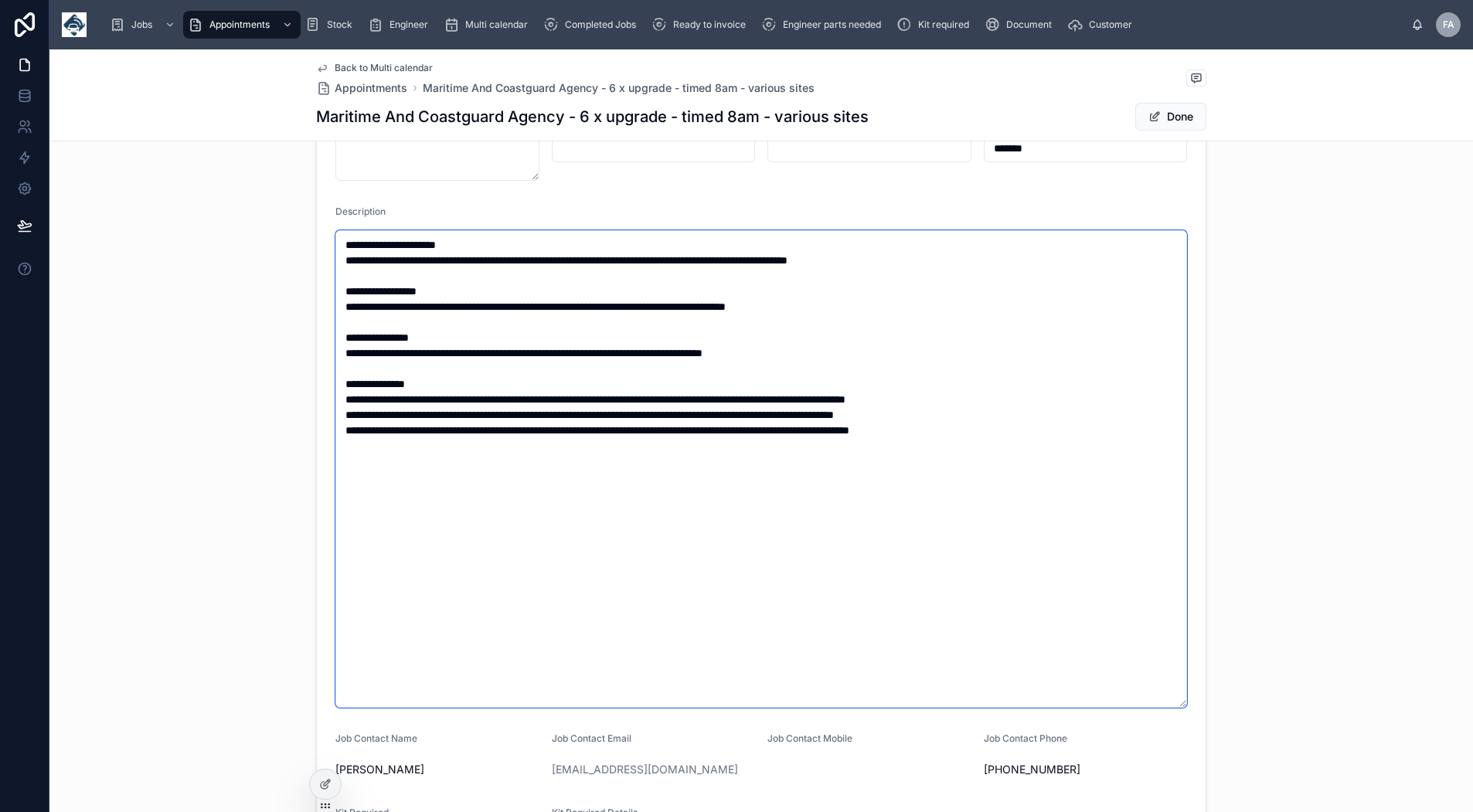
drag, startPoint x: 1045, startPoint y: 258, endPoint x: 338, endPoint y: 264, distance: 707.0
click at [338, 264] on textarea "**********" at bounding box center [760, 469] width 852 height 477
click at [415, 467] on textarea "**********" at bounding box center [760, 469] width 852 height 477
paste textarea "**********"
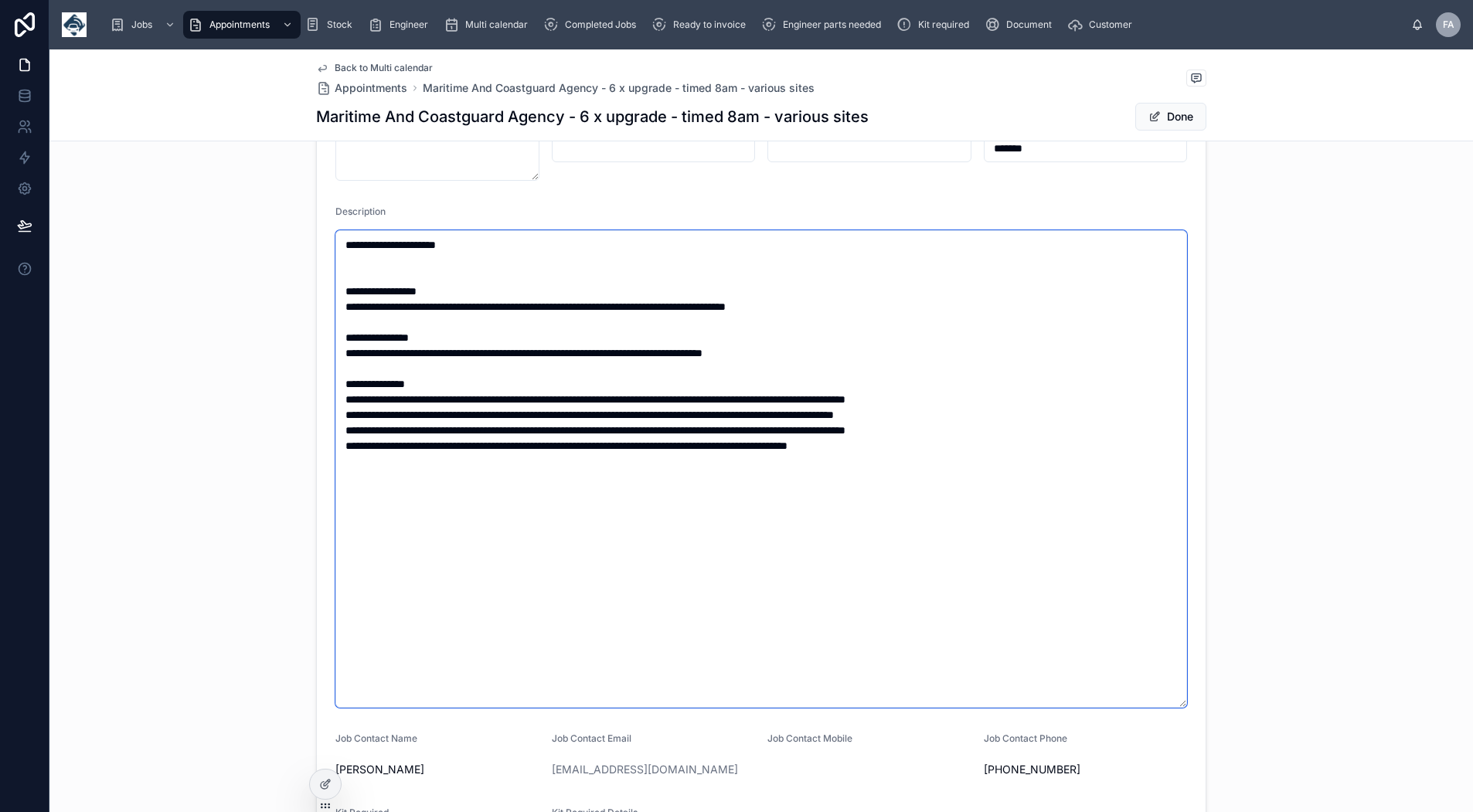
drag, startPoint x: 1088, startPoint y: 432, endPoint x: 644, endPoint y: 428, distance: 444.0
click at [644, 428] on textarea "**********" at bounding box center [760, 469] width 852 height 477
click at [1053, 440] on textarea "**********" at bounding box center [760, 469] width 852 height 477
drag, startPoint x: 1039, startPoint y: 443, endPoint x: 682, endPoint y: 441, distance: 357.0
click at [682, 441] on textarea "**********" at bounding box center [760, 469] width 852 height 477
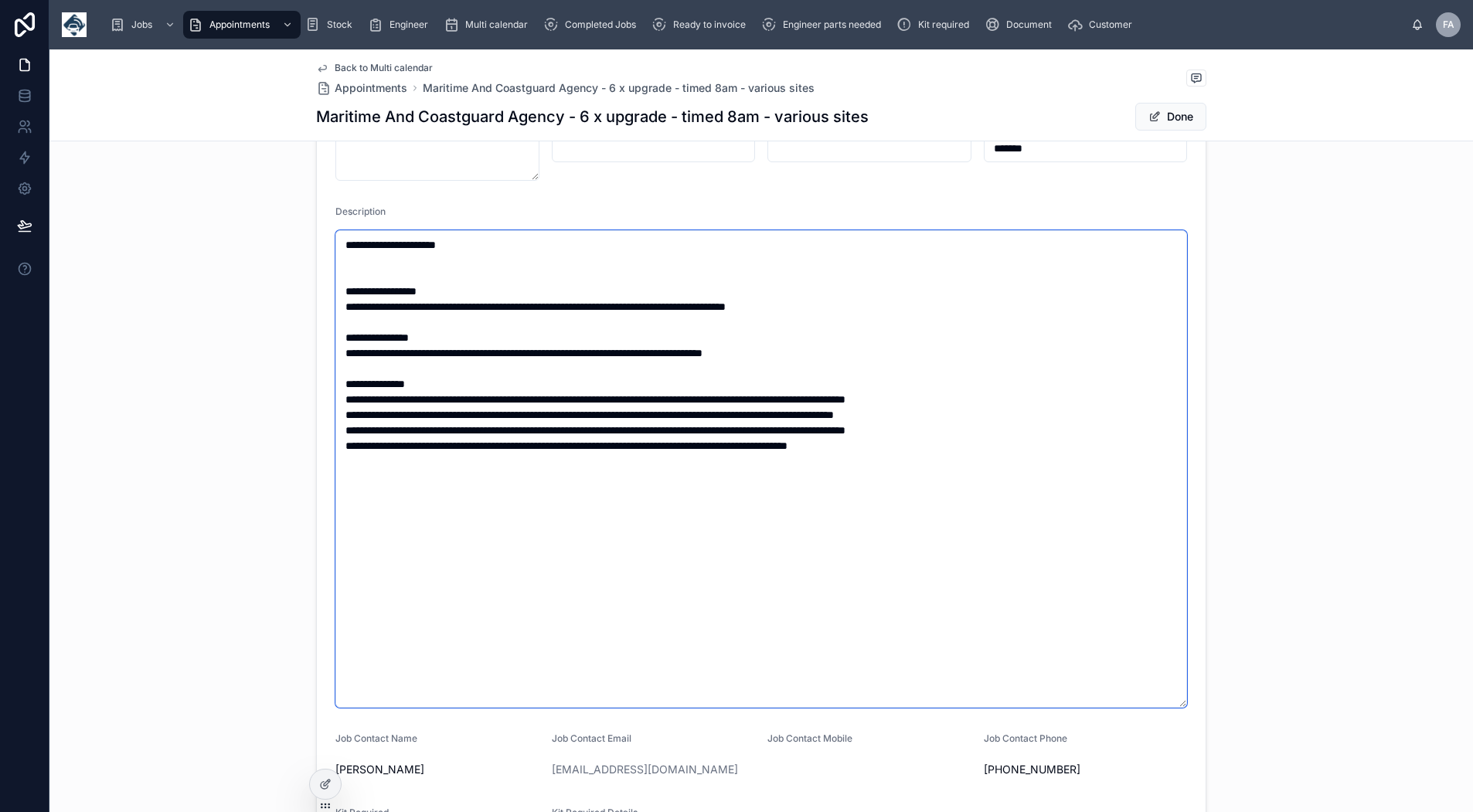
paste textarea "**********"
click at [435, 286] on textarea "**********" at bounding box center [760, 469] width 852 height 477
click at [428, 293] on textarea "**********" at bounding box center [760, 469] width 852 height 477
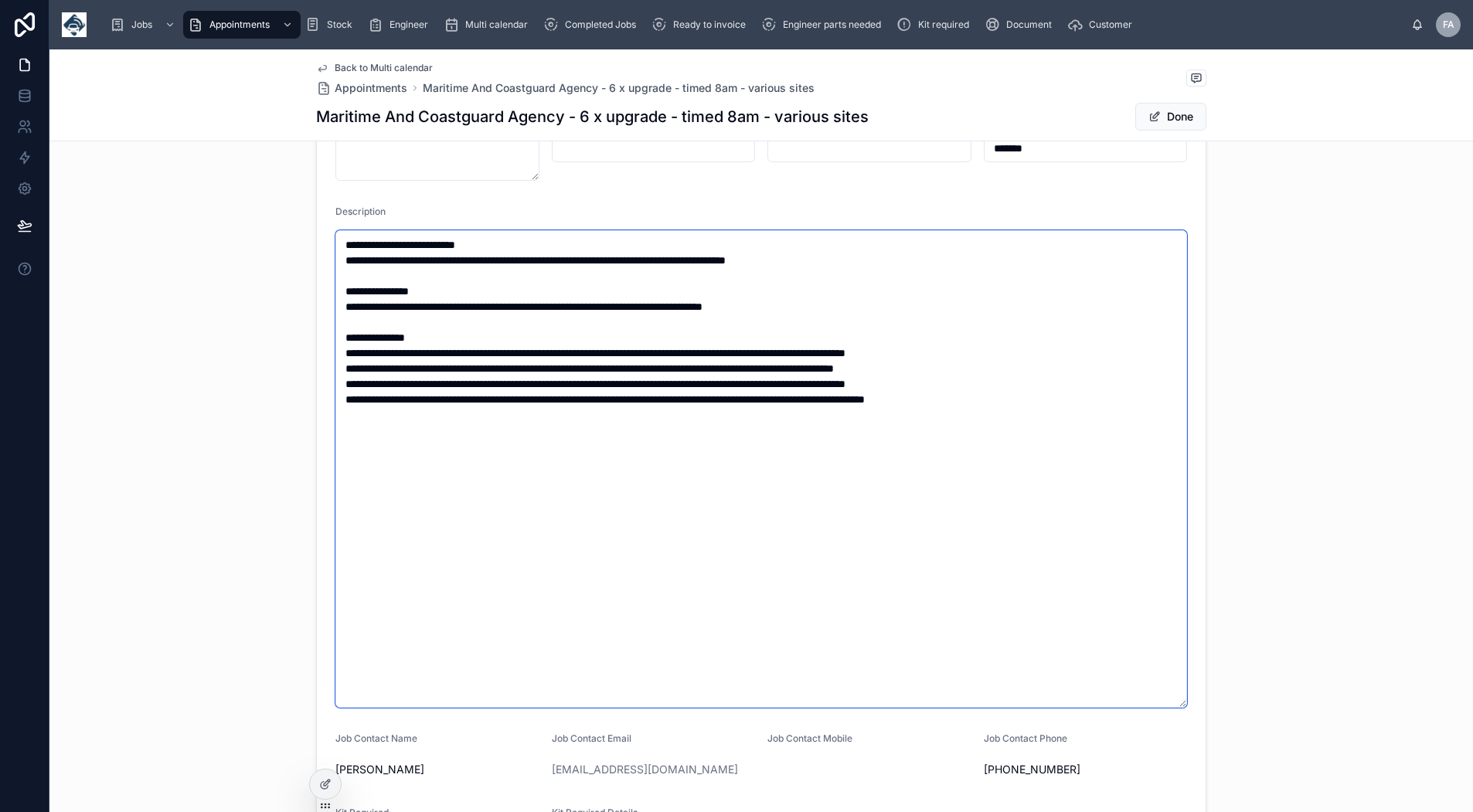
type textarea "**********"
click at [353, 64] on span "Back to Multi calendar" at bounding box center [384, 68] width 98 height 12
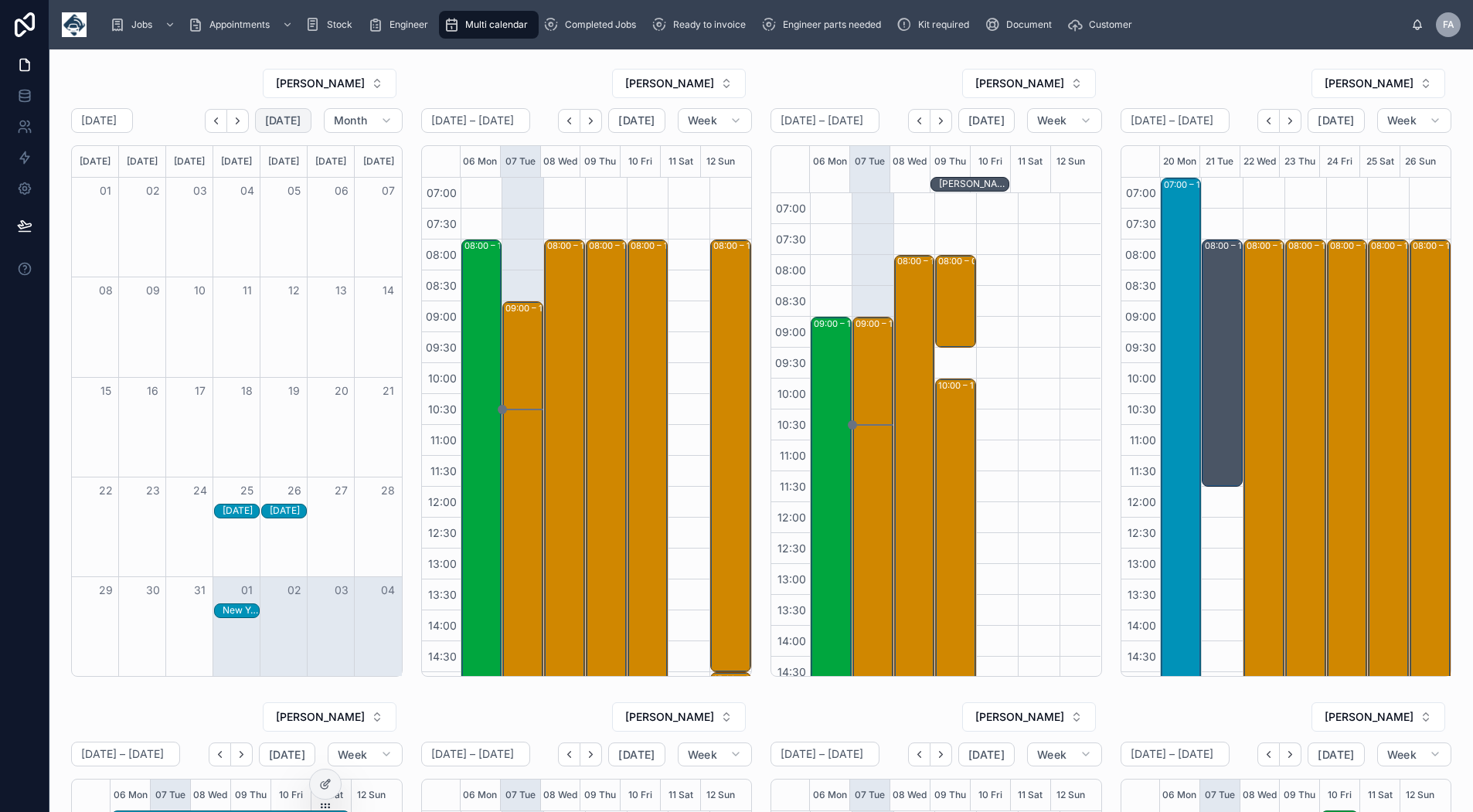
click at [267, 115] on span "[DATE]" at bounding box center [283, 120] width 37 height 14
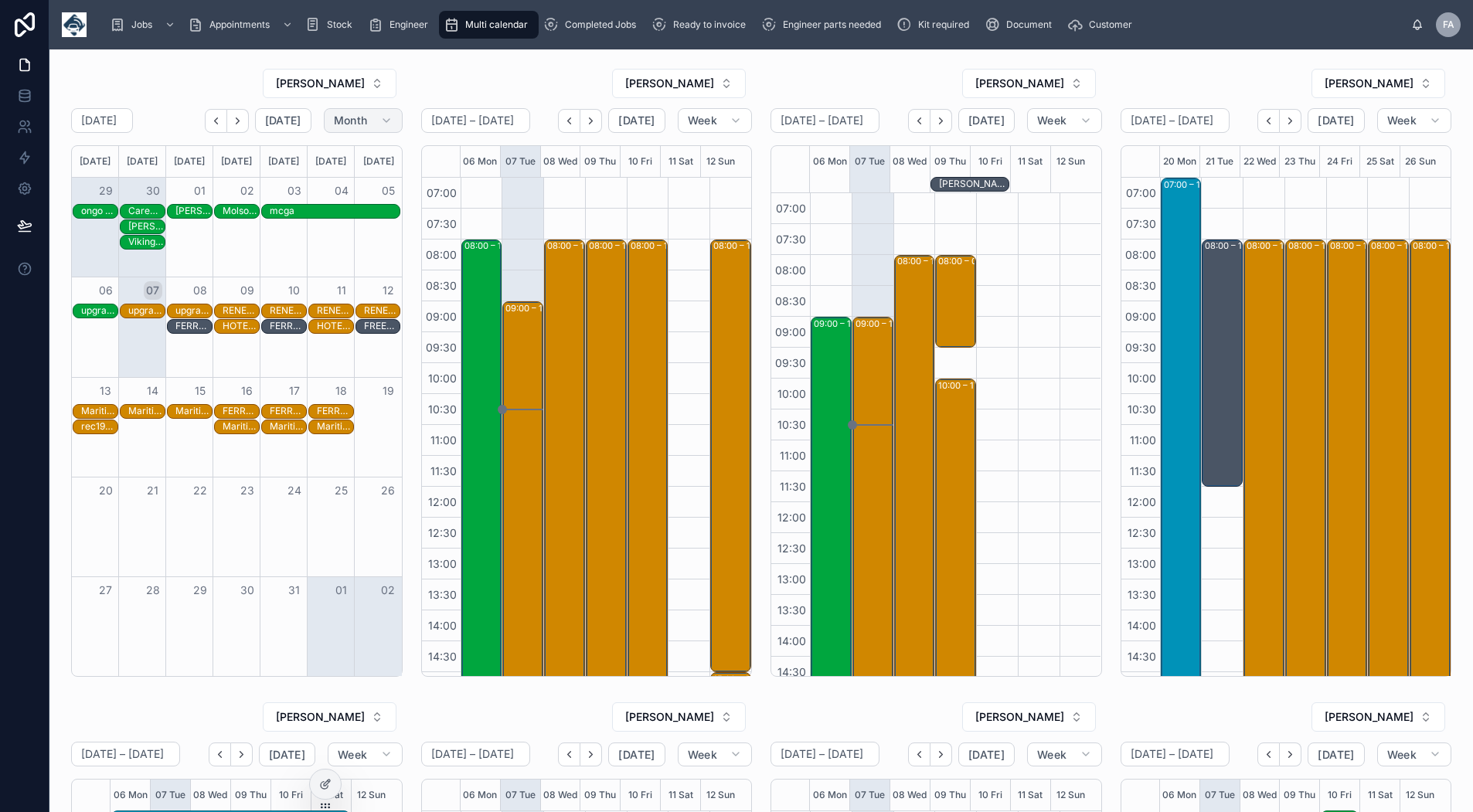
click at [348, 123] on span "Month" at bounding box center [351, 120] width 34 height 14
click at [334, 179] on button "Week" at bounding box center [330, 187] width 111 height 28
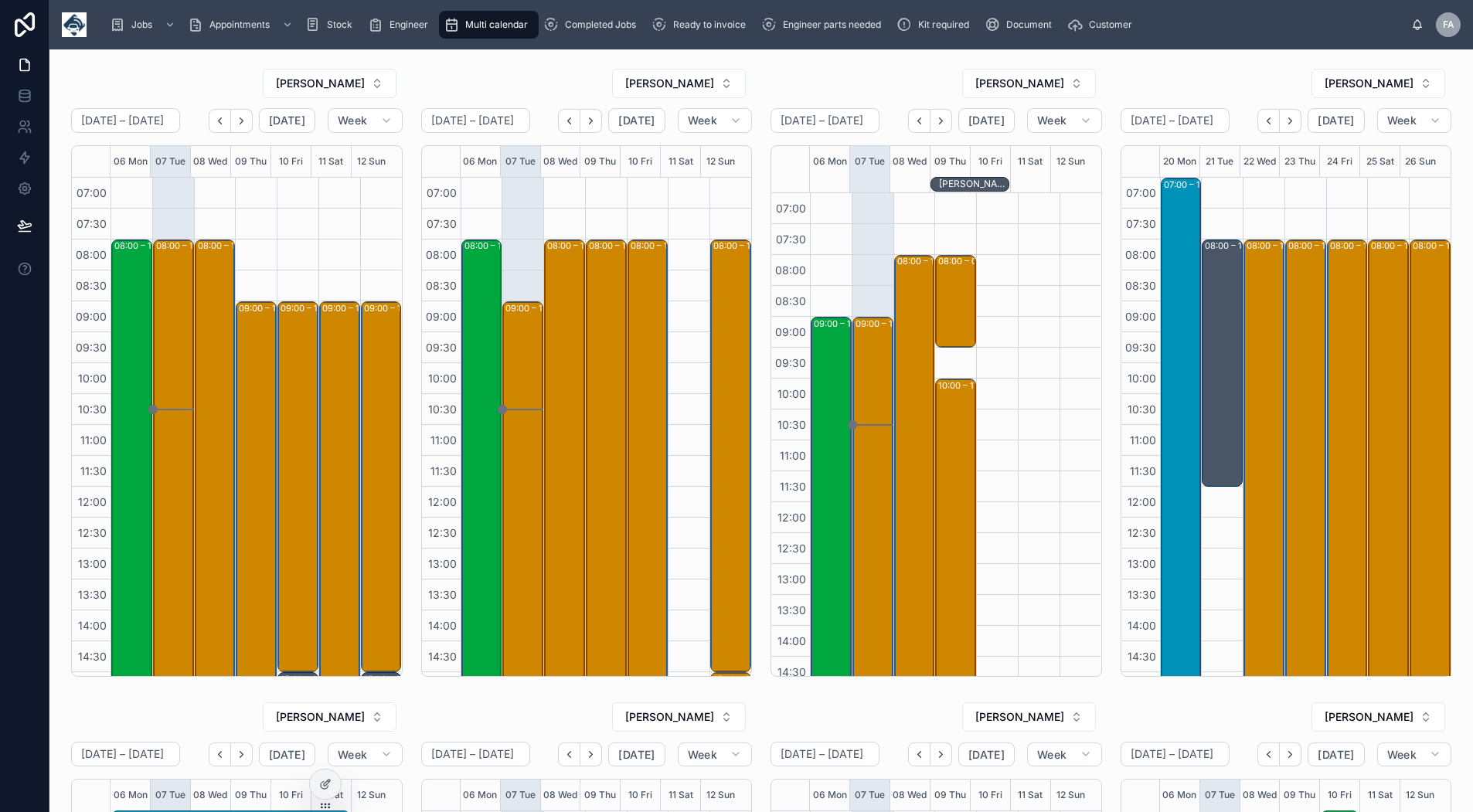
scroll to position [244, 0]
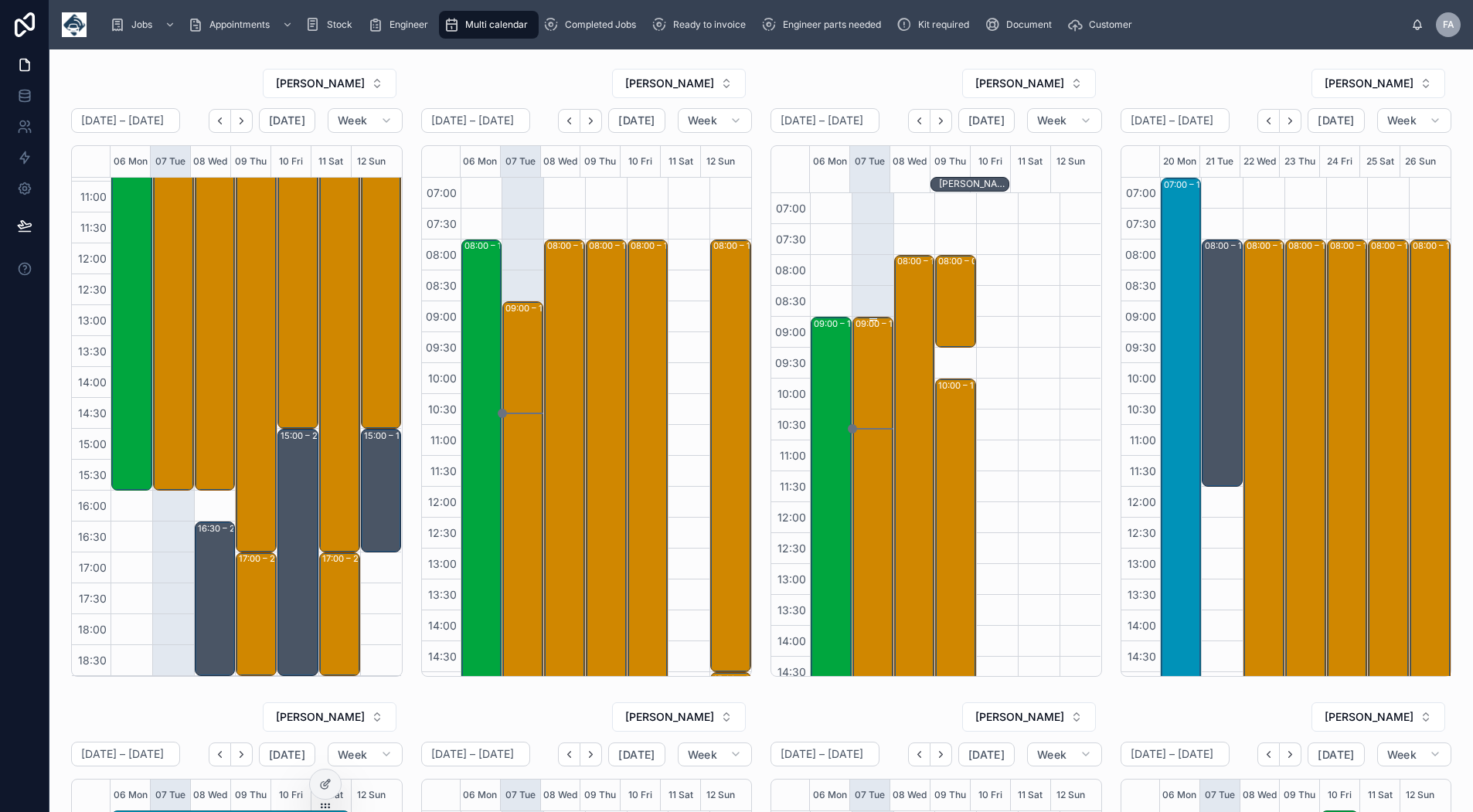
click at [867, 372] on div "09:00 – 17:00 Maritime And Coastguard Agency - 5 X UPGRADE - TIMED 9AM - BLACKP…" at bounding box center [874, 564] width 37 height 491
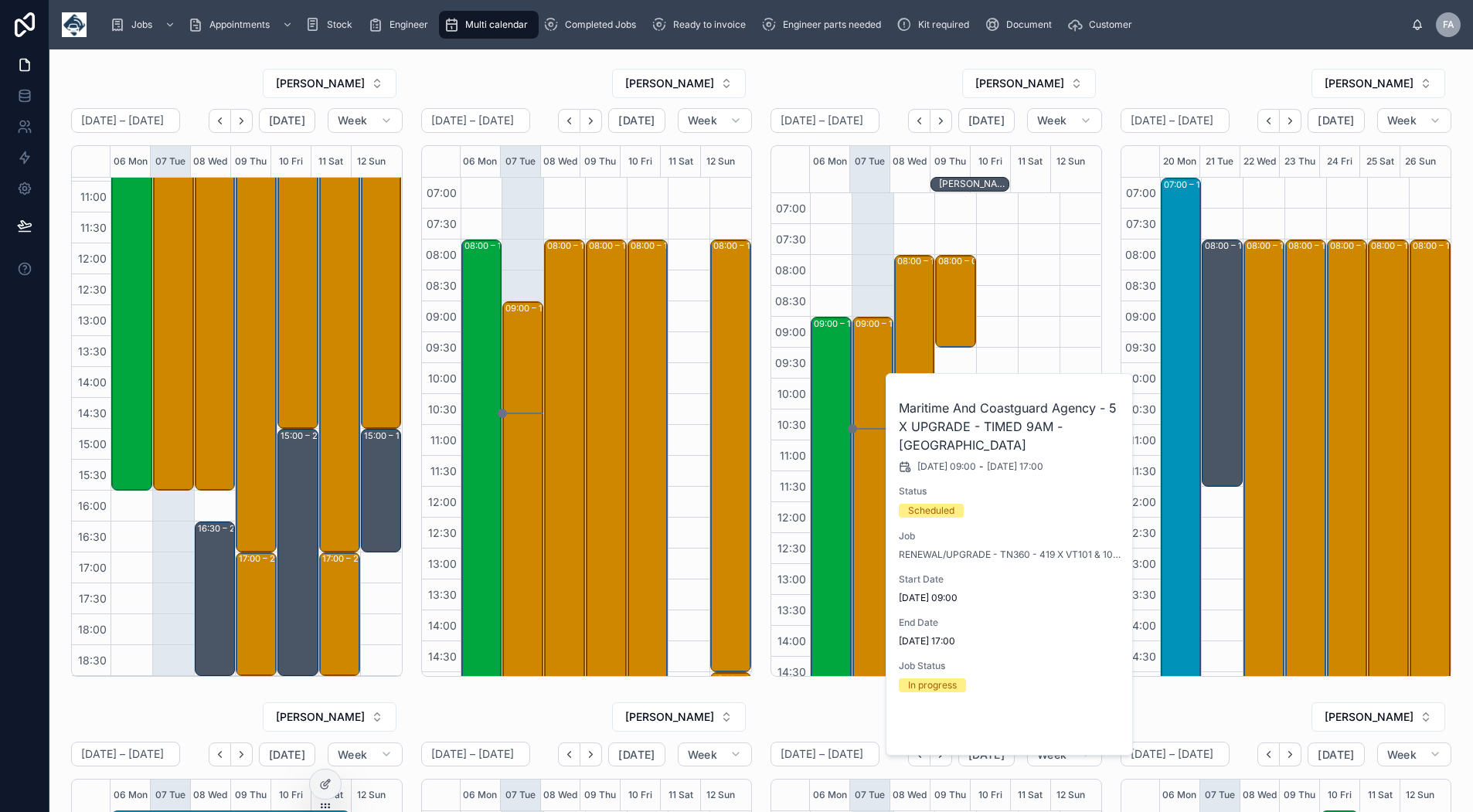
click at [1070, 728] on span "Open" at bounding box center [1079, 730] width 29 height 14
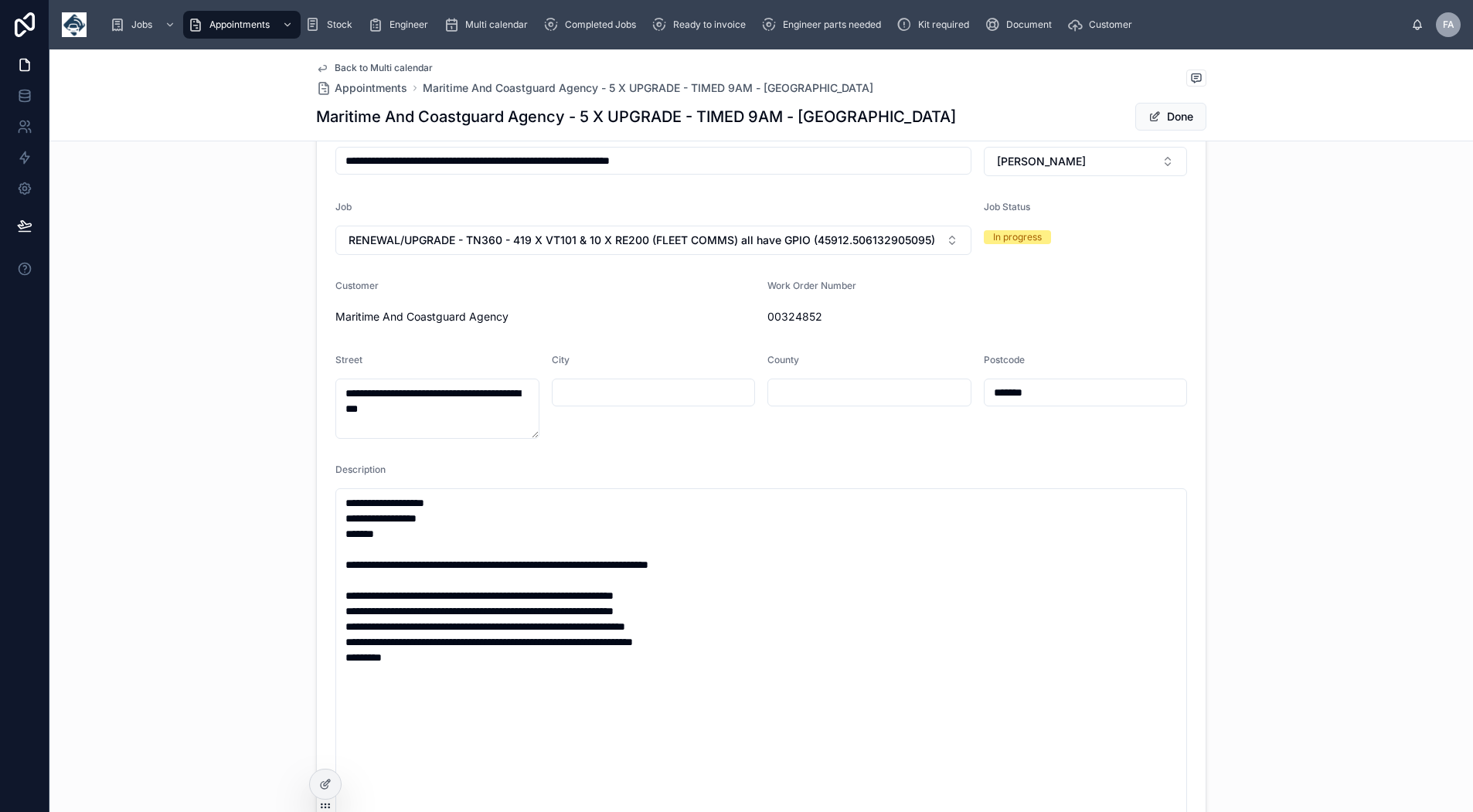
scroll to position [463, 0]
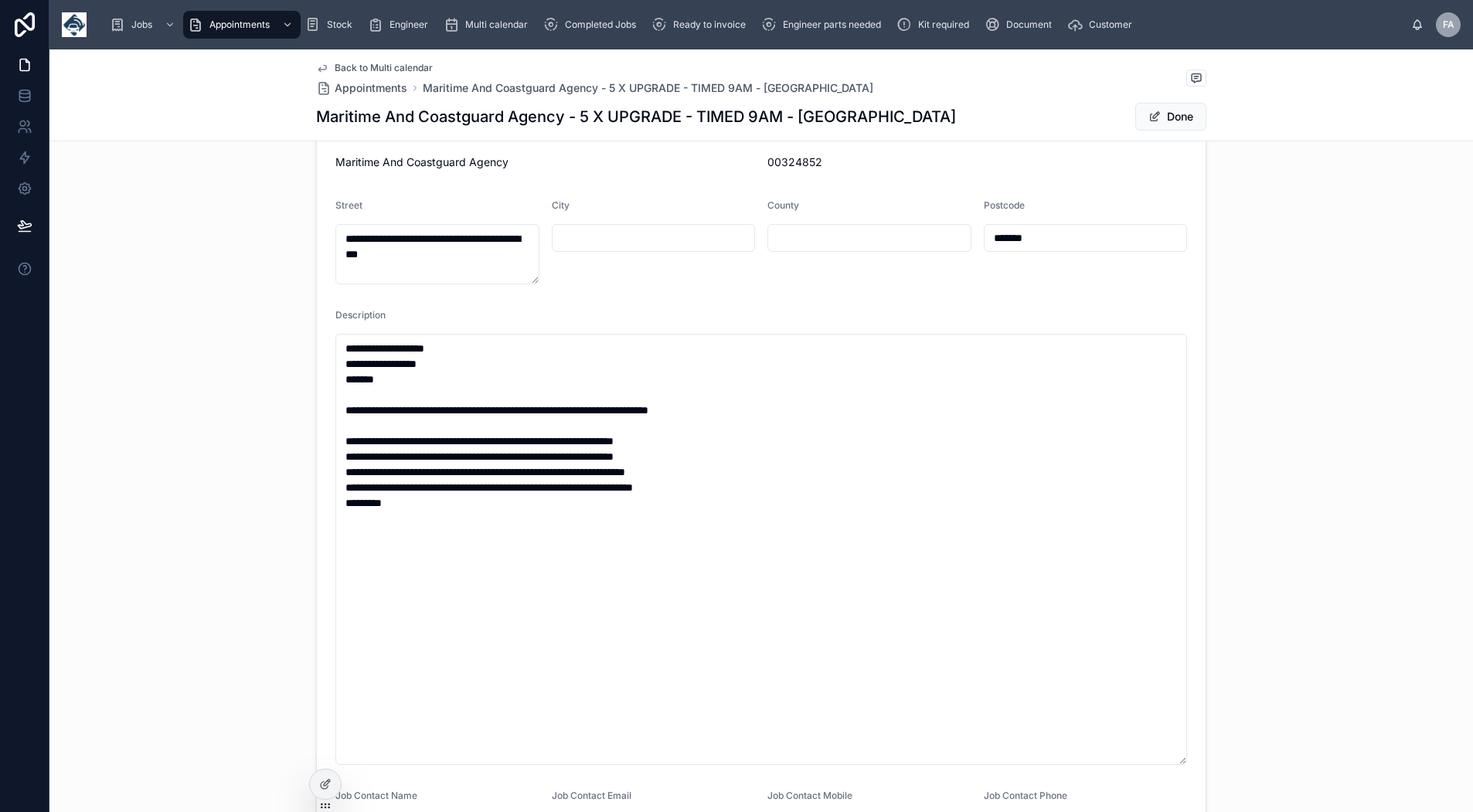
click at [1061, 312] on form "**********" at bounding box center [761, 412] width 889 height 1081
click at [391, 68] on span "Back to Multi calendar" at bounding box center [384, 68] width 98 height 12
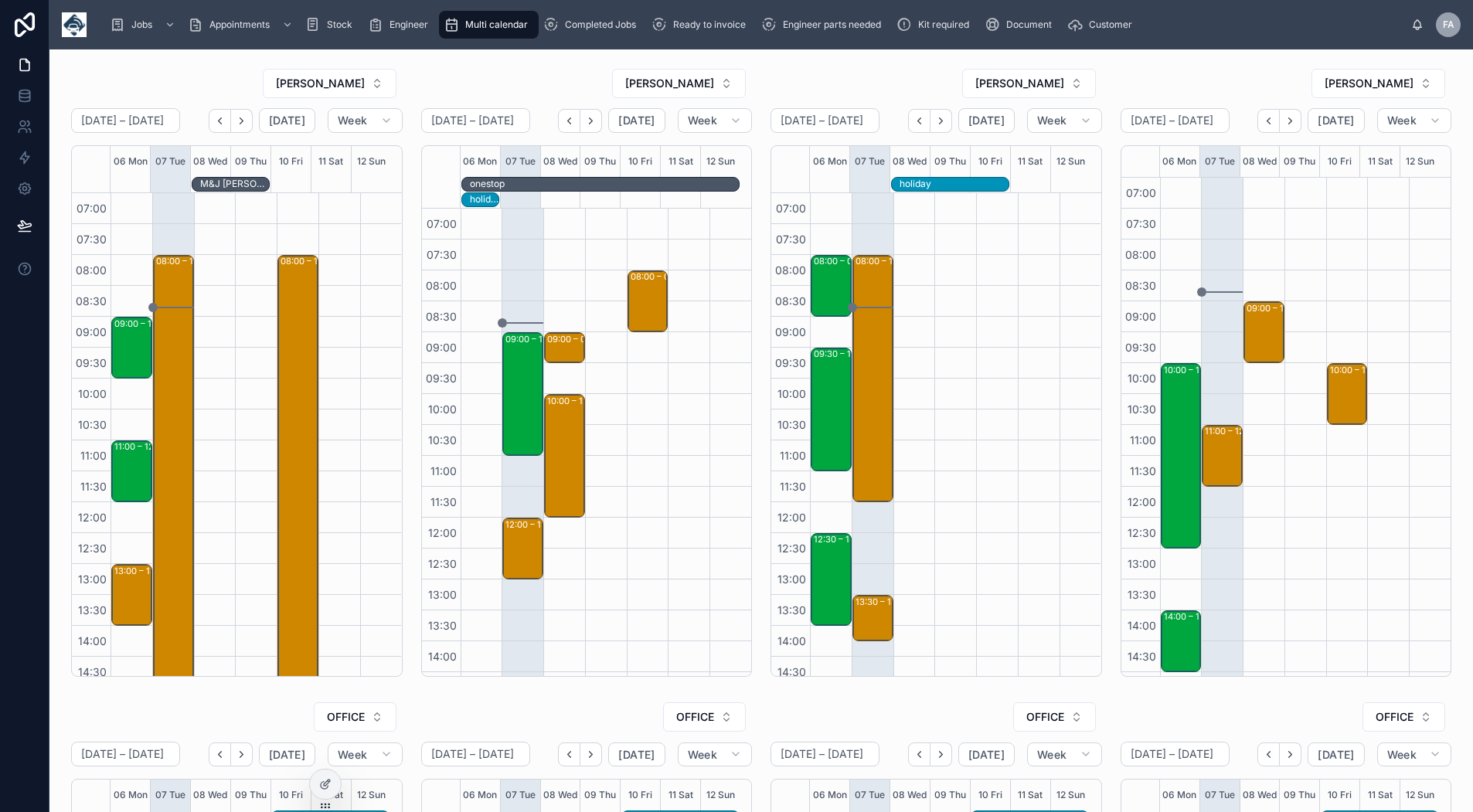
scroll to position [244, 0]
click at [509, 402] on div "09:00 – 11:00 RAVEN HOUSING TRUST - 00320601 -8AM TIMED call Natalie on arrival…" at bounding box center [523, 394] width 37 height 120
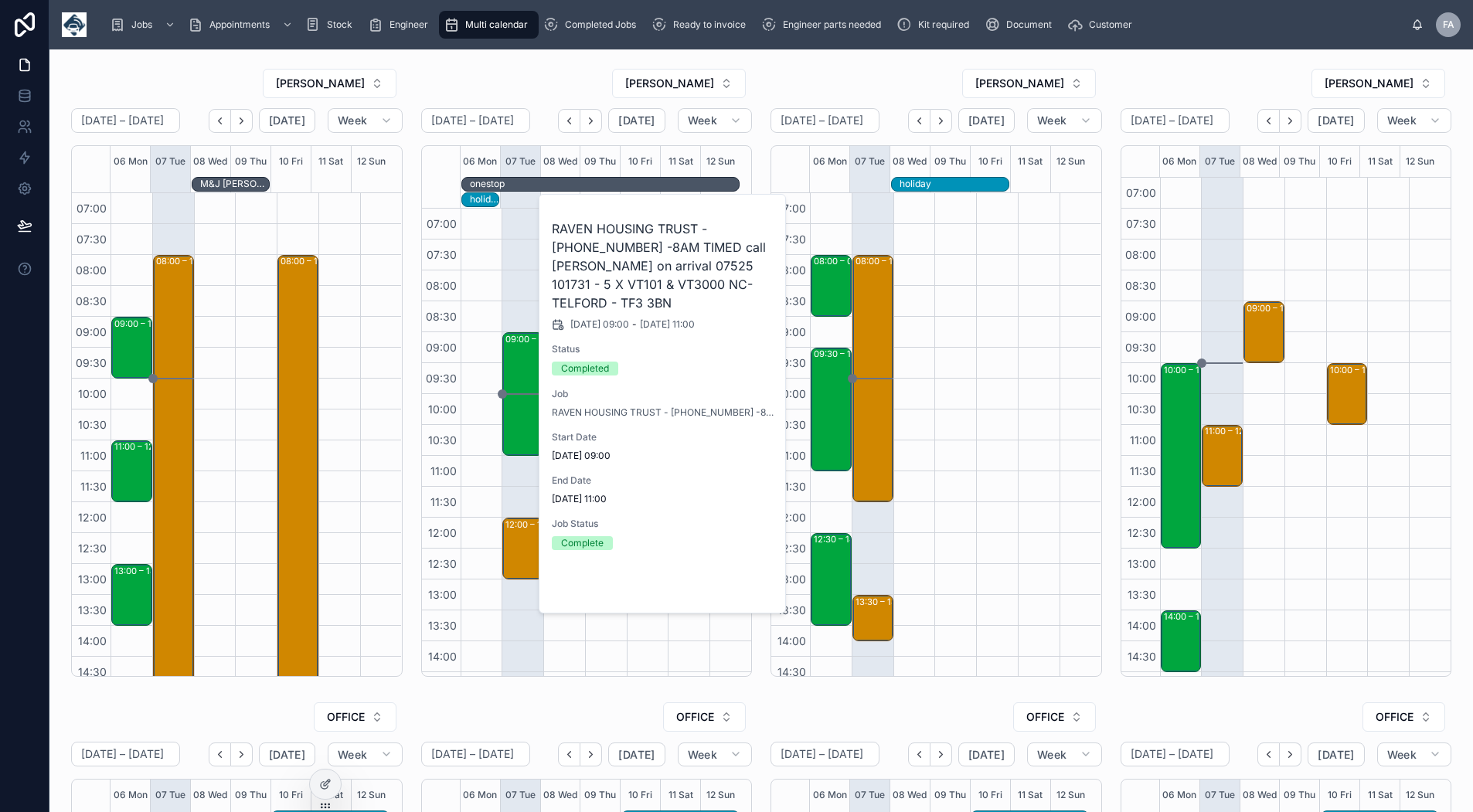
click at [742, 577] on button "Open" at bounding box center [742, 587] width 68 height 26
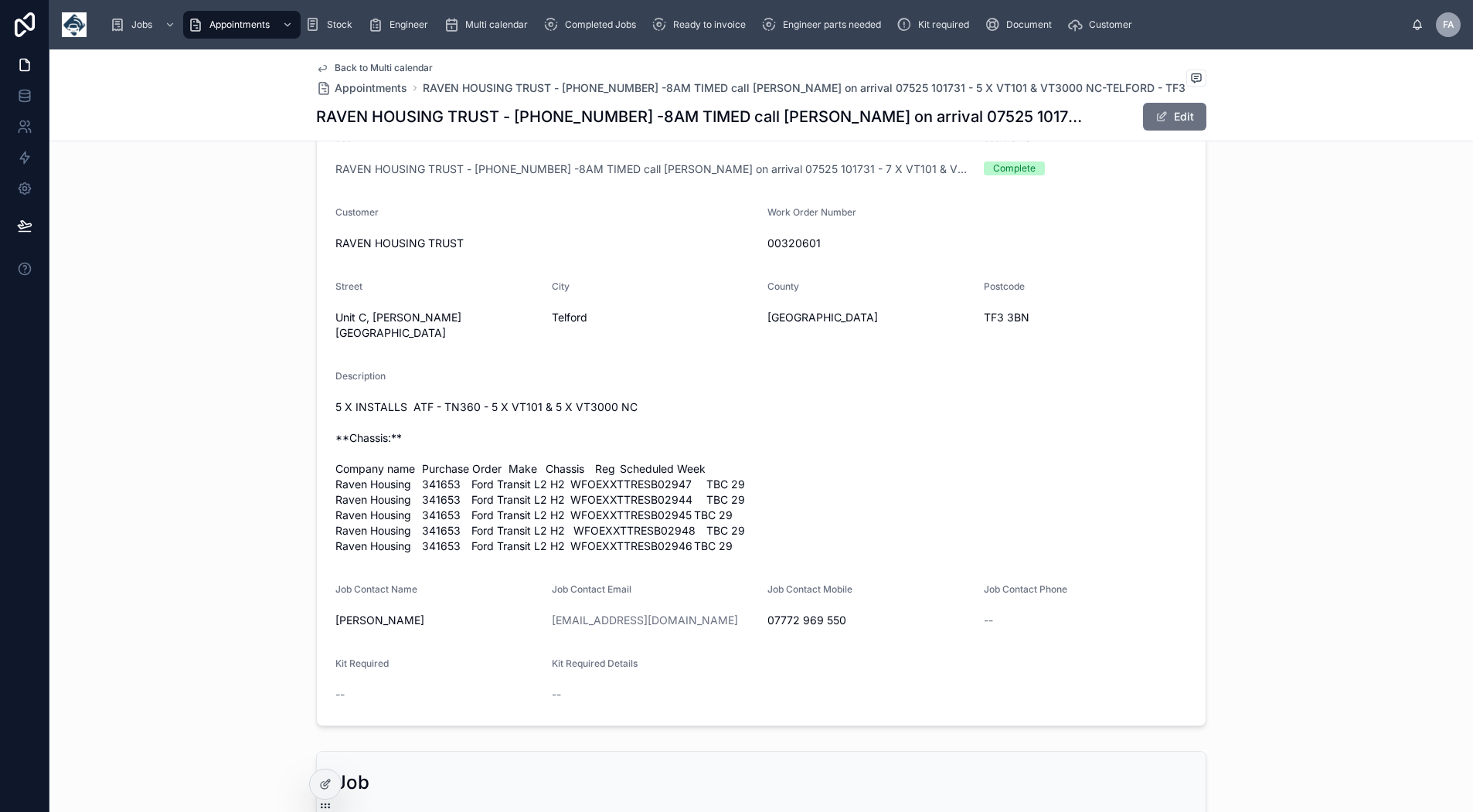
scroll to position [387, 0]
drag, startPoint x: 830, startPoint y: 246, endPoint x: 754, endPoint y: 239, distance: 76.3
click at [754, 239] on form "Start Date 07/10/2025 09:00 End Date 07/10/2025 11:00 Name RAVEN HOUSING TRUST …" at bounding box center [761, 337] width 889 height 776
click at [817, 244] on span "00320601" at bounding box center [977, 243] width 419 height 16
drag, startPoint x: 822, startPoint y: 244, endPoint x: 783, endPoint y: 238, distance: 39.5
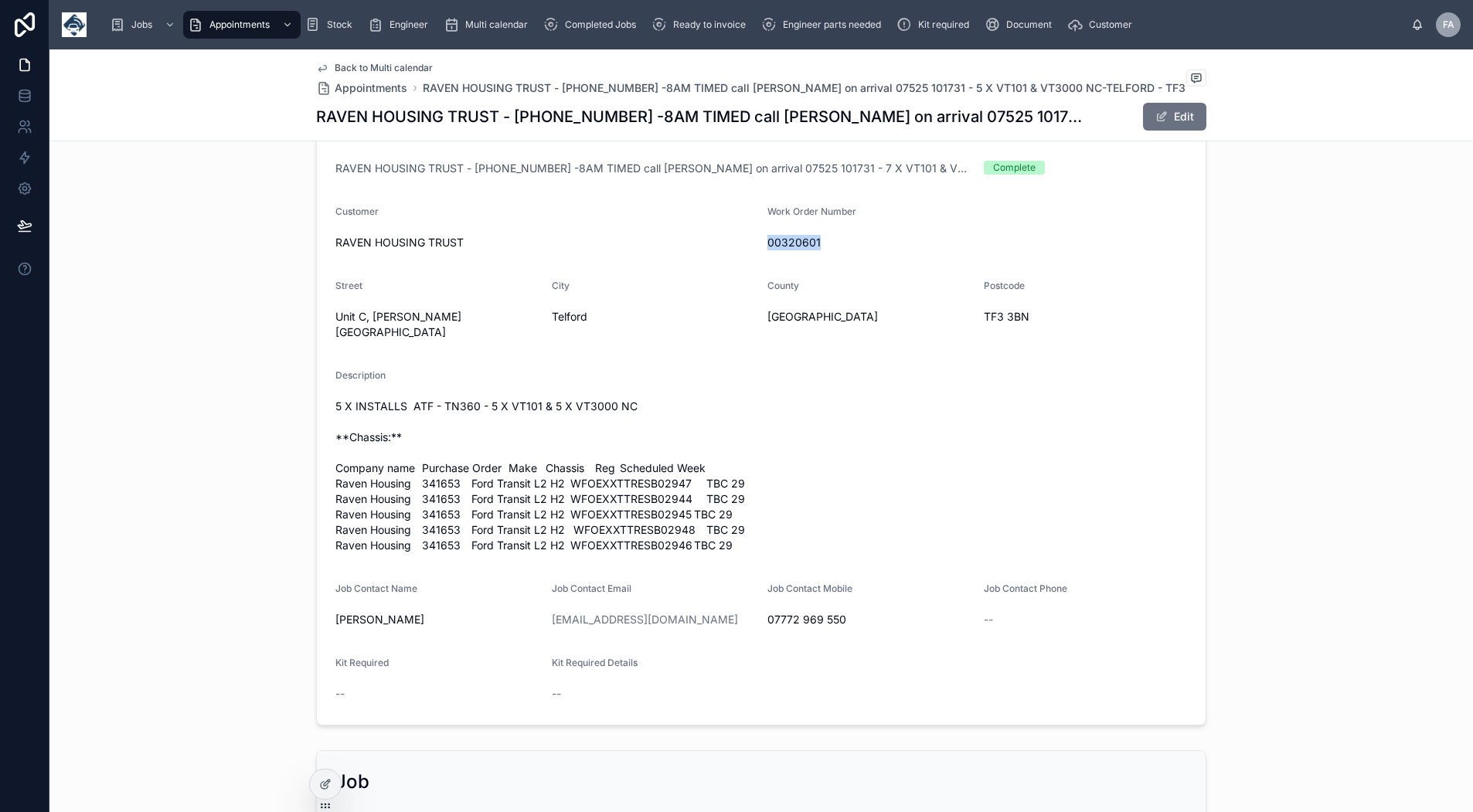
click at [767, 249] on span "00320601" at bounding box center [977, 243] width 419 height 16
copy span "00320601"
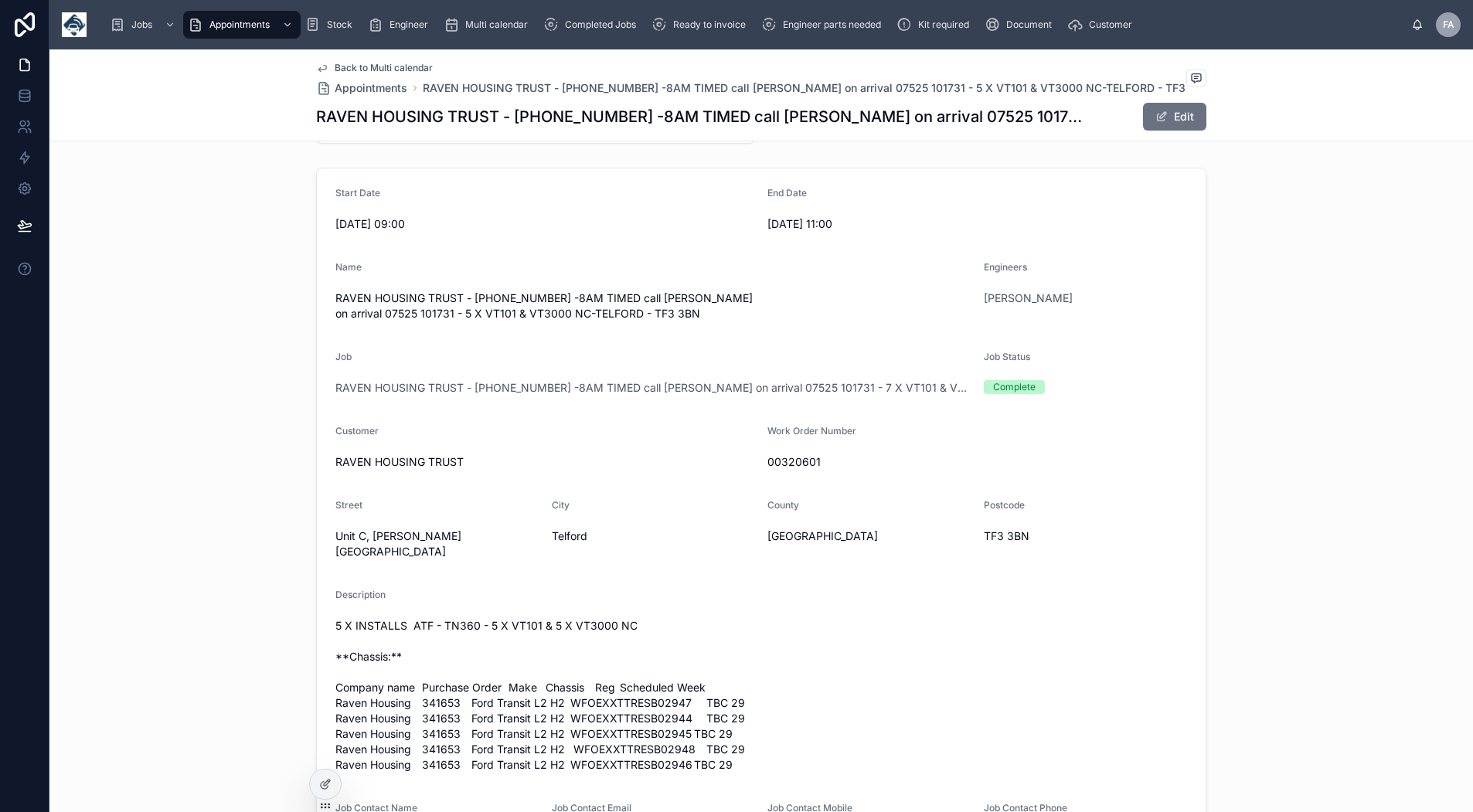
scroll to position [309, 0]
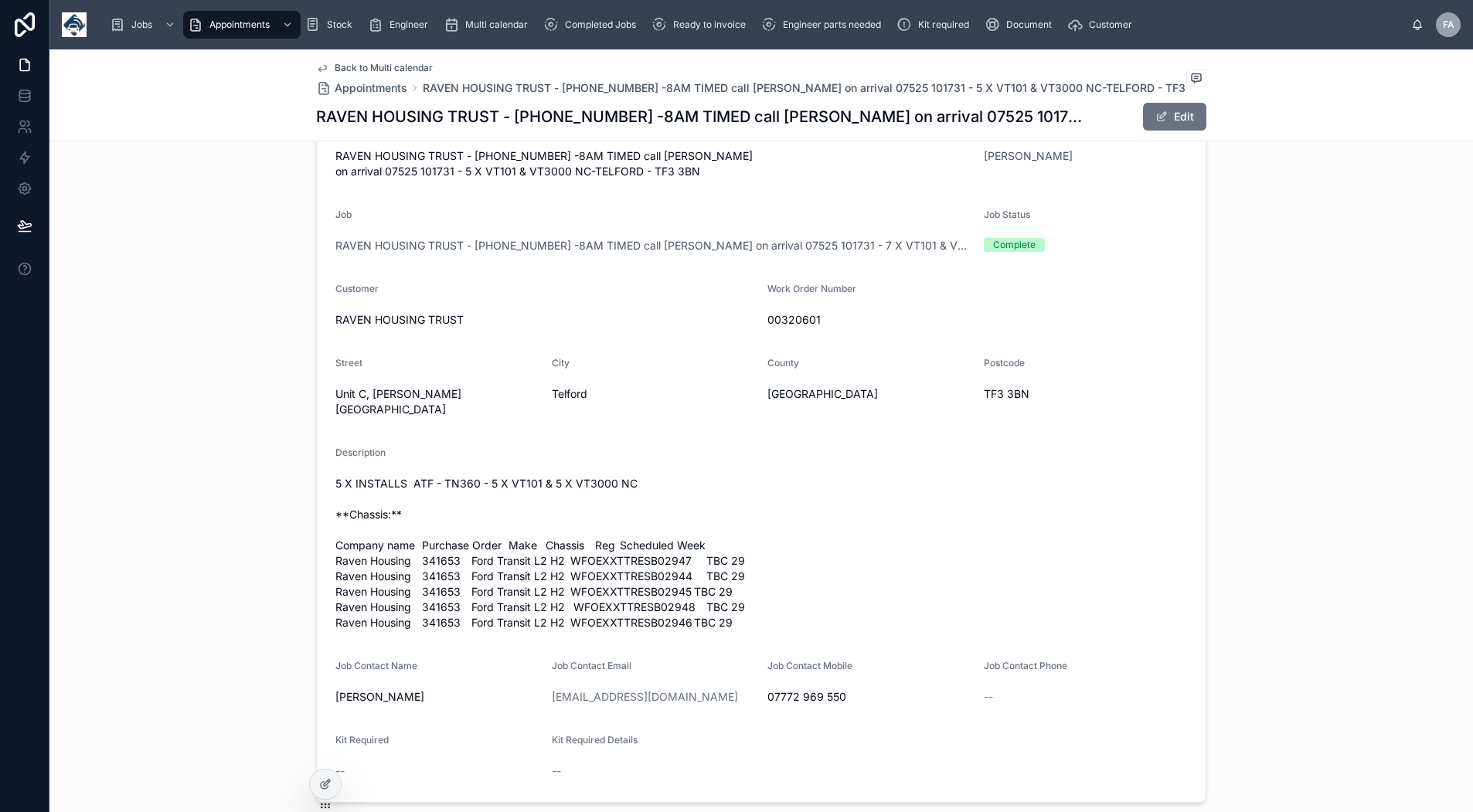
drag, startPoint x: 485, startPoint y: 686, endPoint x: 331, endPoint y: 682, distance: 154.1
click at [335, 689] on span "Natalie Houlston-Playford" at bounding box center [436, 697] width 204 height 16
copy span "Natalie Houlston-Playford"
click at [384, 69] on span "Back to Multi calendar" at bounding box center [384, 68] width 98 height 12
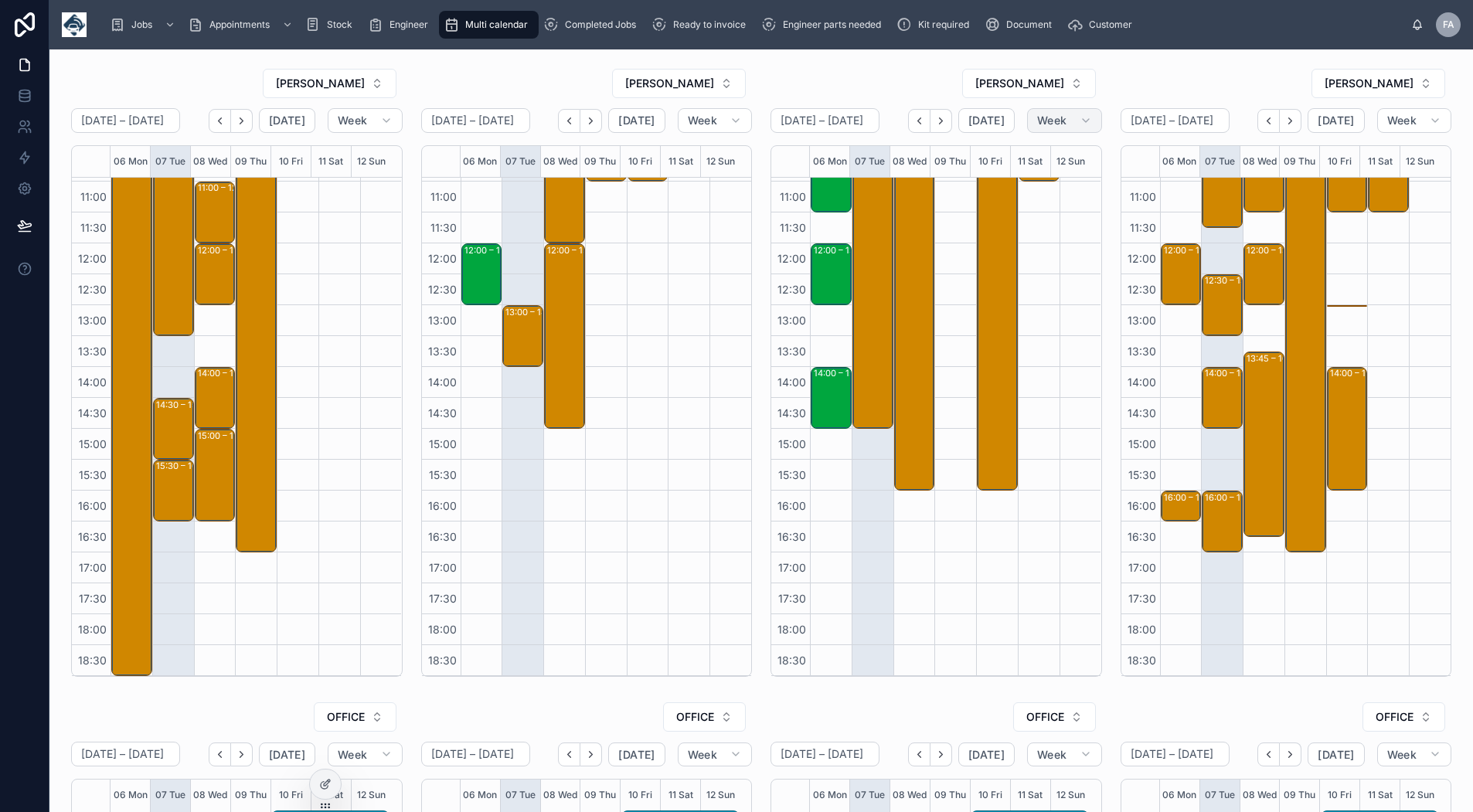
click at [1040, 119] on span "Week" at bounding box center [1052, 120] width 30 height 14
click at [1049, 165] on button "Month" at bounding box center [1023, 159] width 111 height 28
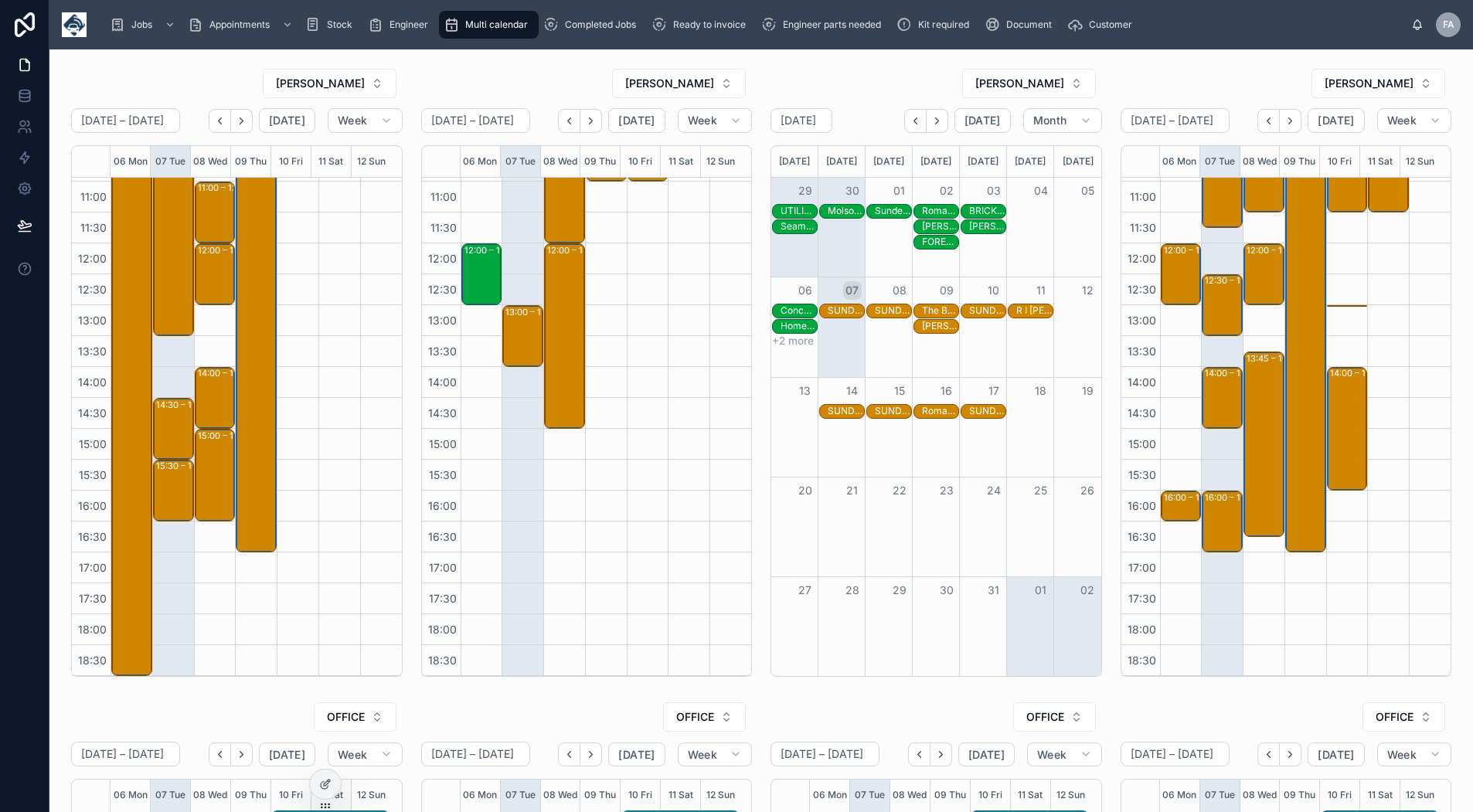
click at [909, 123] on icon "Back" at bounding box center [915, 121] width 12 height 12
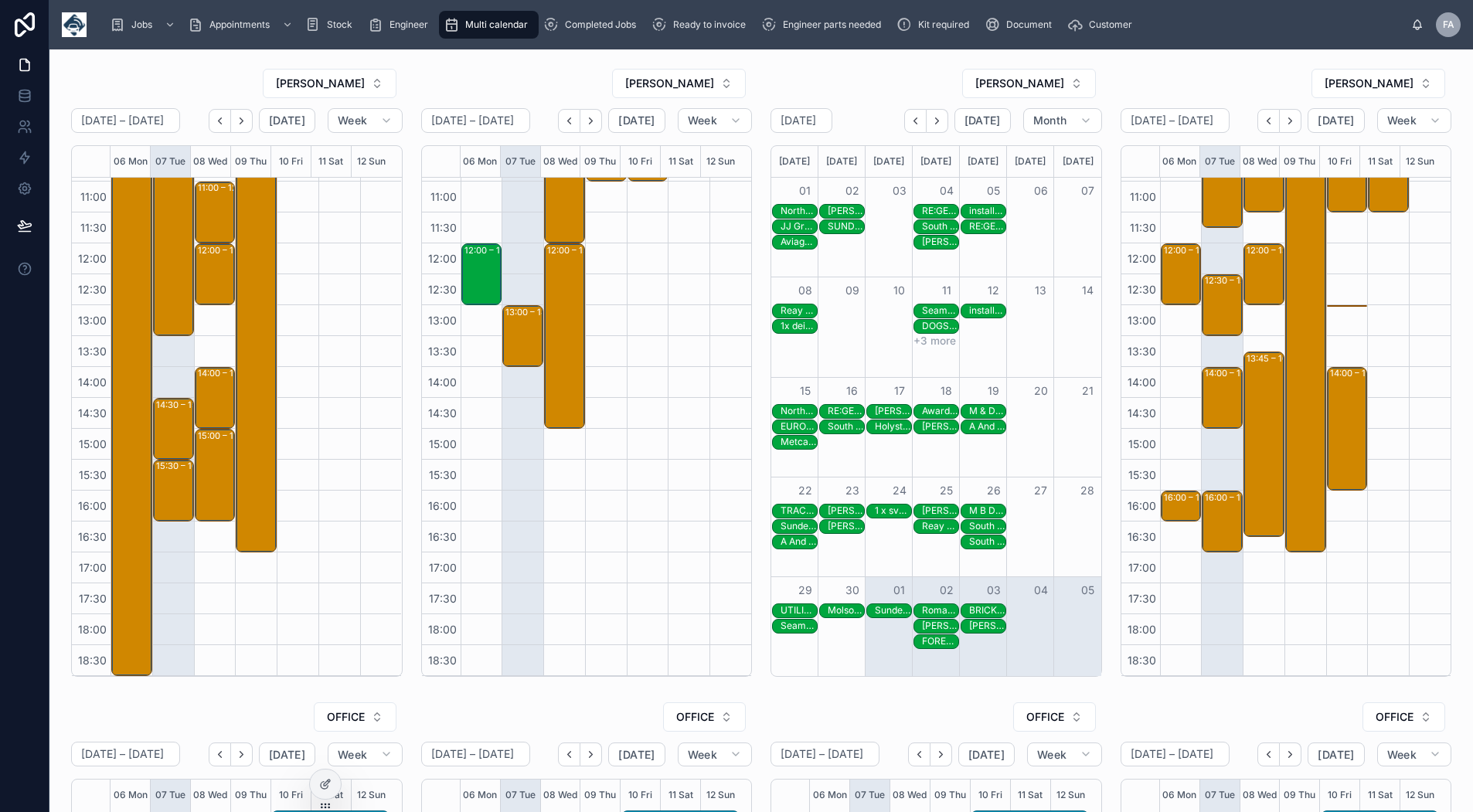
click at [909, 123] on icon "Back" at bounding box center [915, 121] width 12 height 12
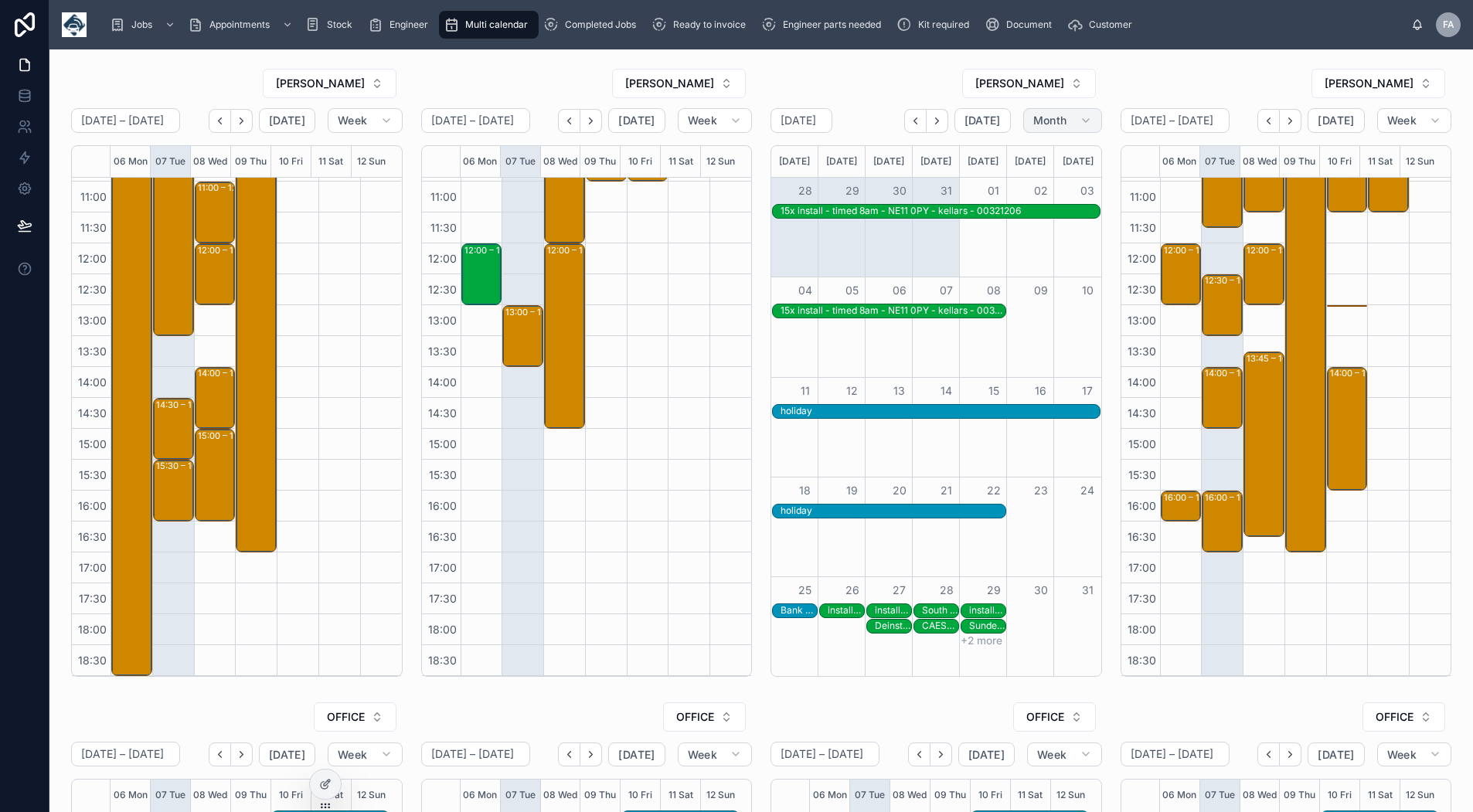
click at [1026, 127] on button "Month" at bounding box center [1062, 120] width 79 height 25
click at [1014, 184] on button "Week" at bounding box center [1023, 187] width 111 height 28
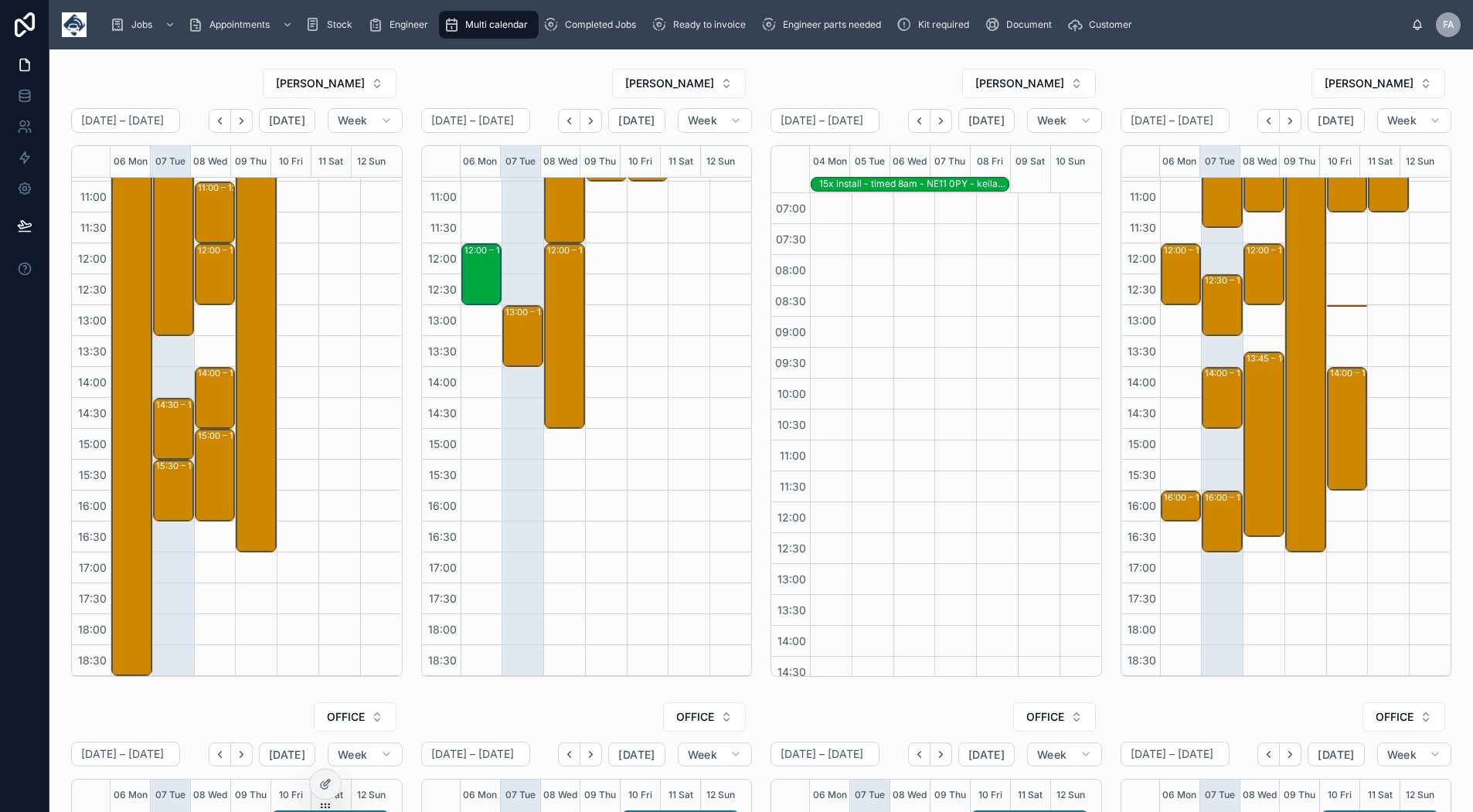
scroll to position [258, 0]
click at [974, 126] on span "[DATE]" at bounding box center [986, 120] width 37 height 14
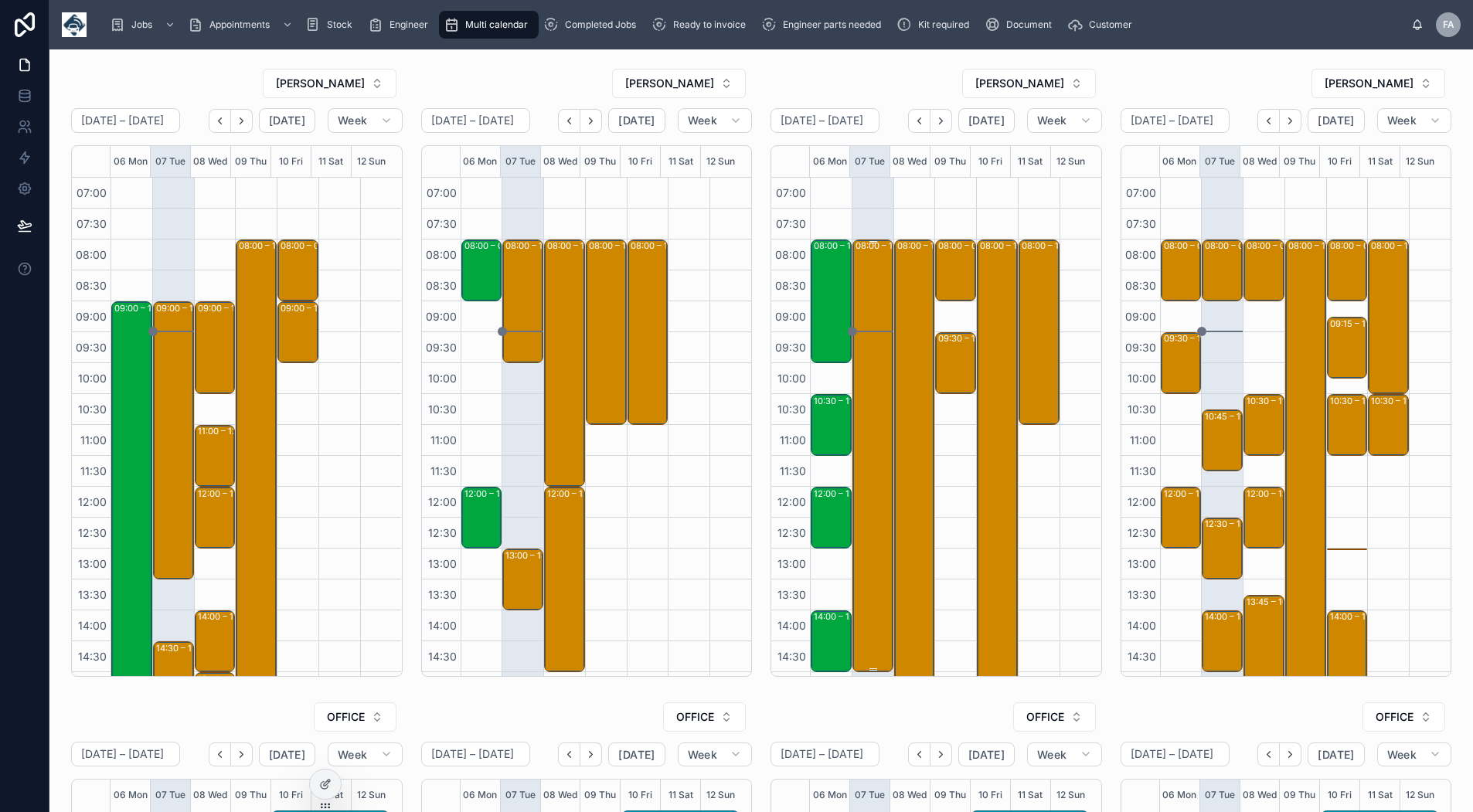
click at [859, 285] on div "08:00 – 15:00 SUNDERLAND CITY COUNCIL - 00322556" at bounding box center [874, 456] width 37 height 429
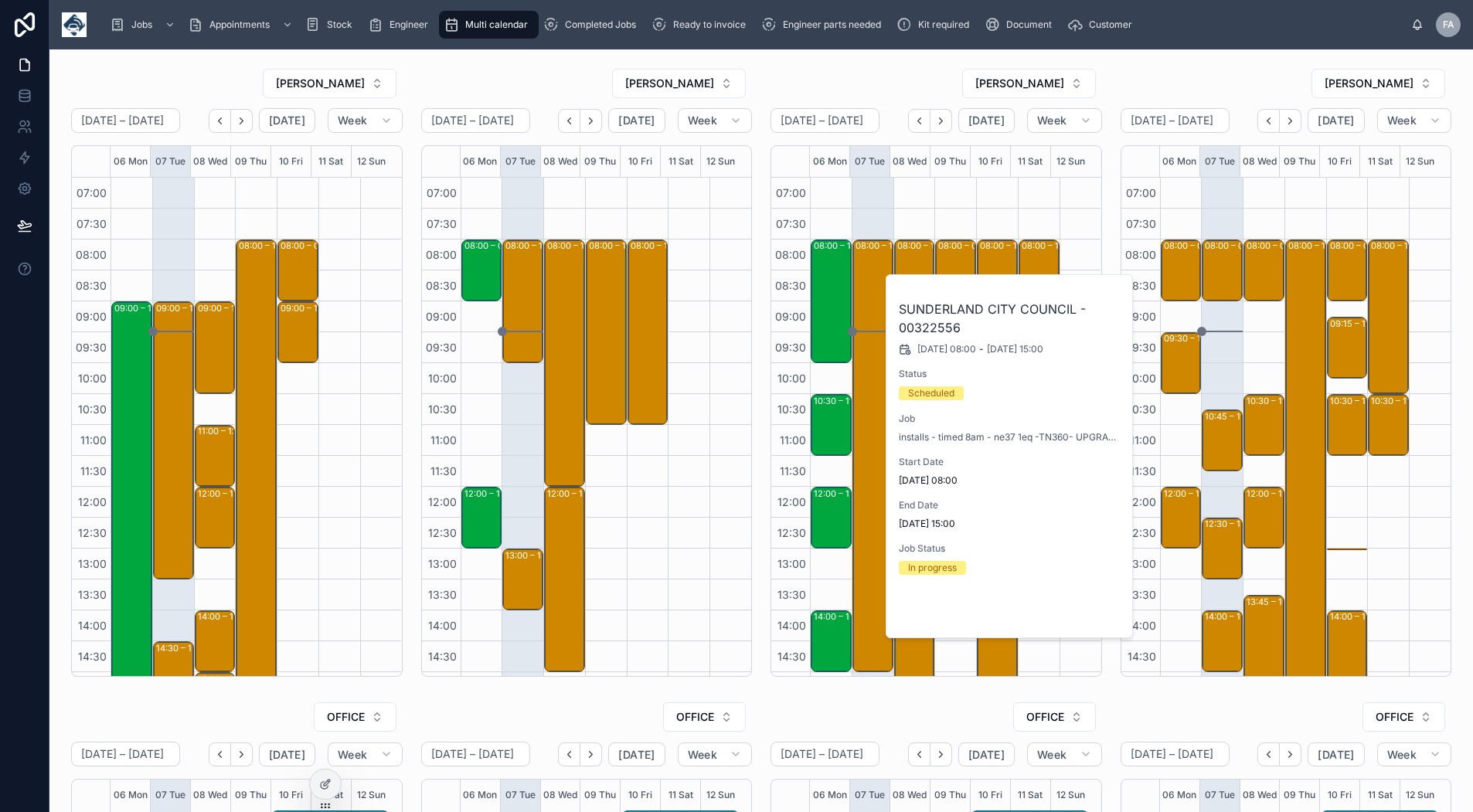
click at [1072, 607] on span "Open" at bounding box center [1079, 612] width 29 height 14
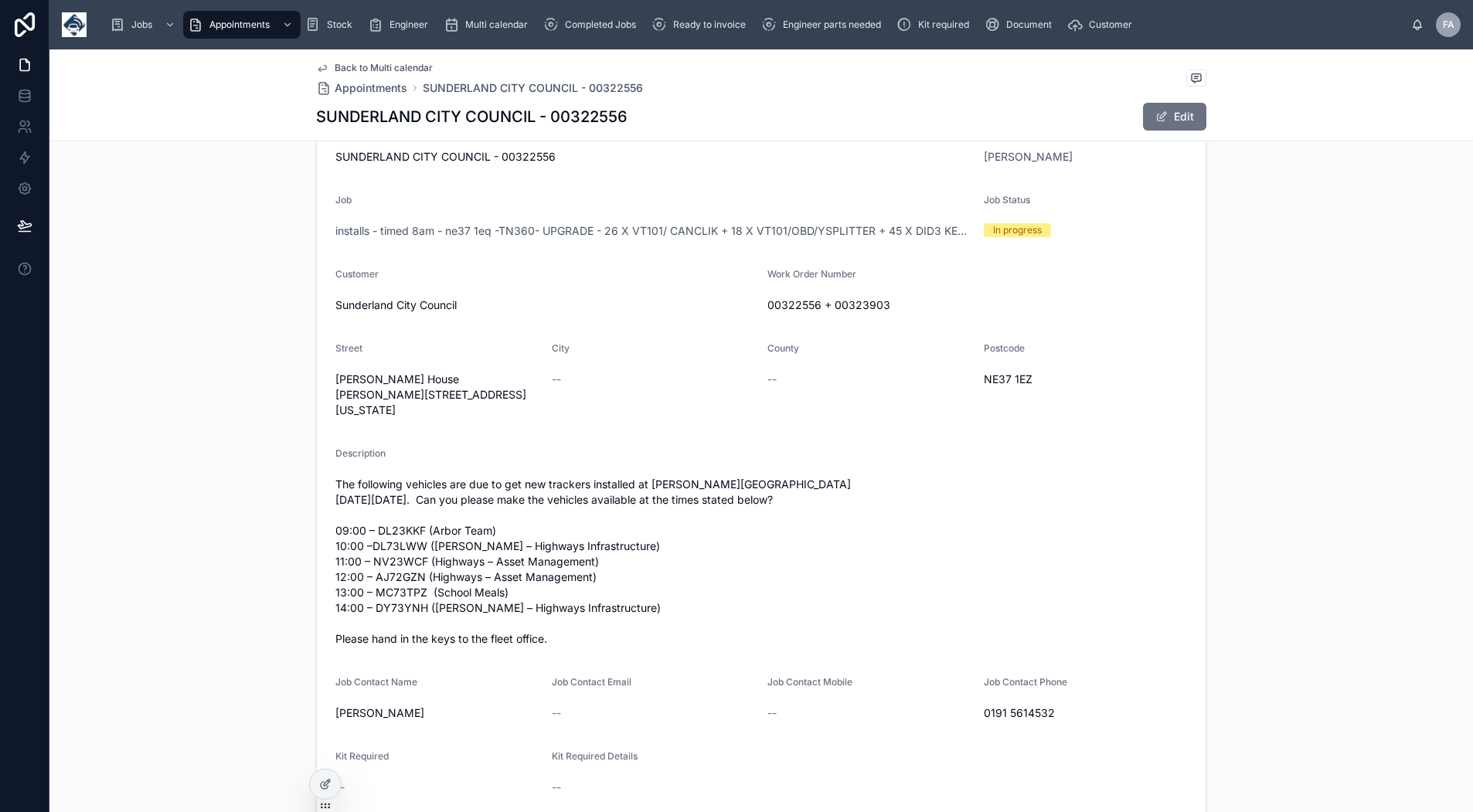
scroll to position [309, 0]
click at [384, 66] on span "Back to Multi calendar" at bounding box center [384, 68] width 98 height 12
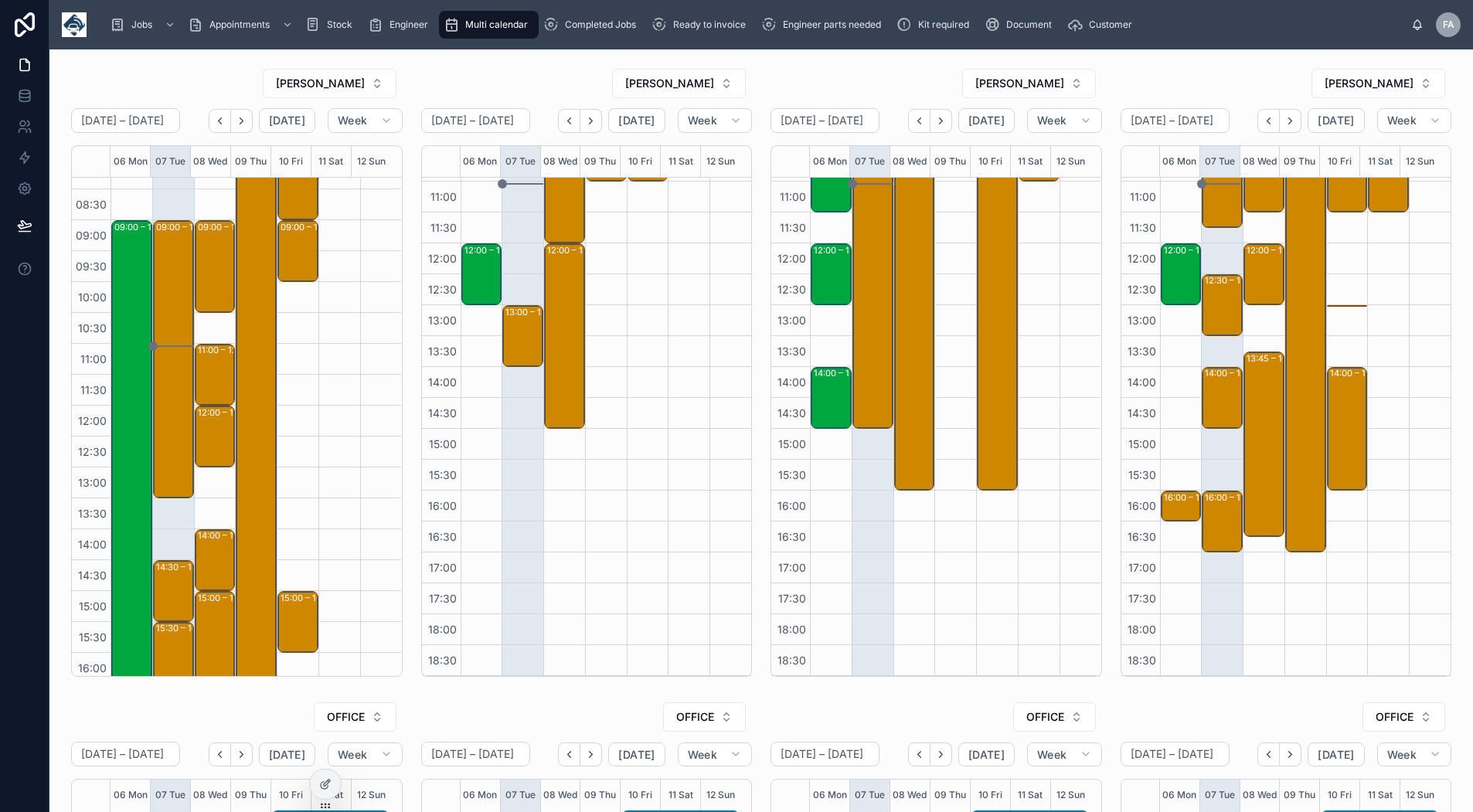
scroll to position [12, 0]
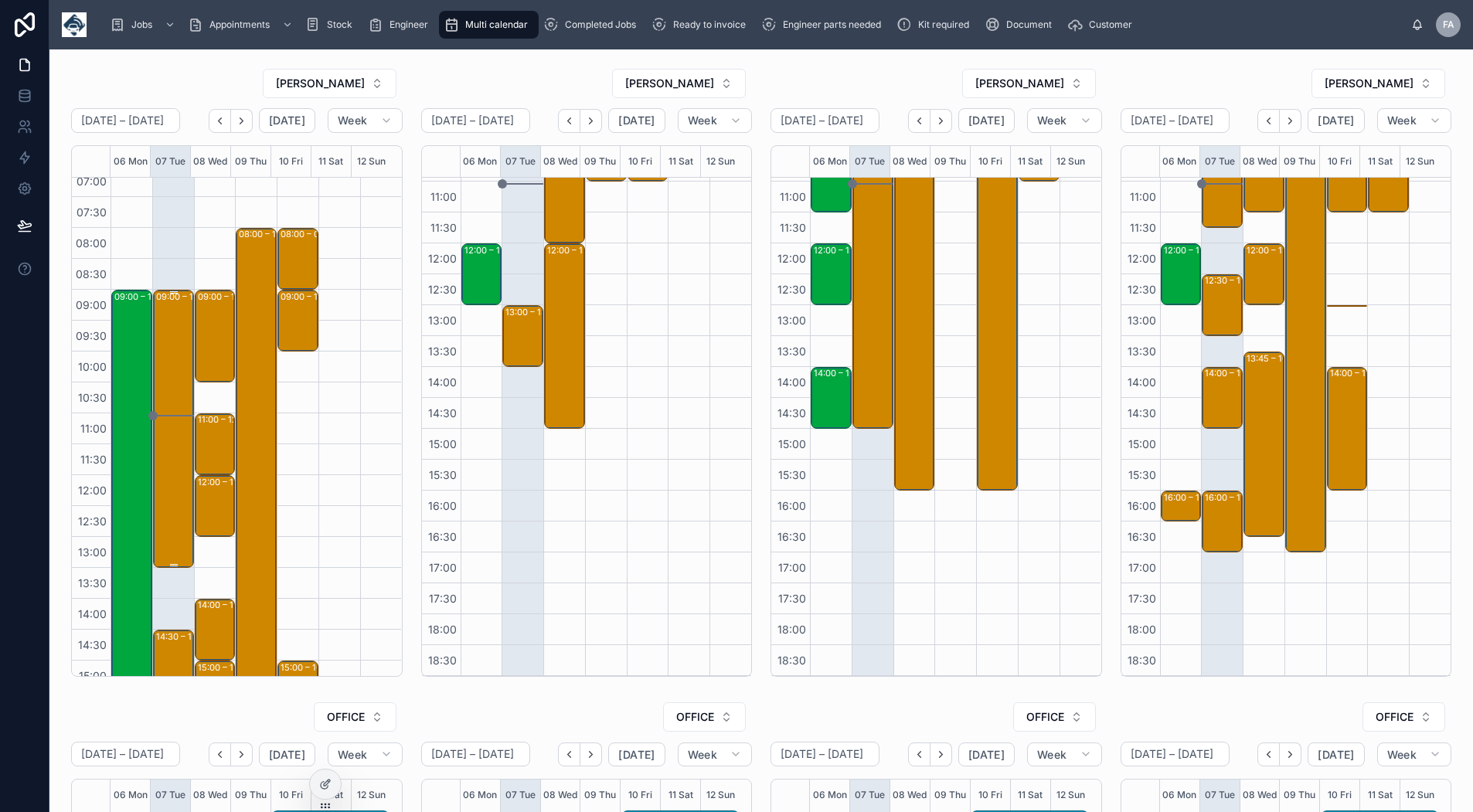
click at [165, 387] on div "09:00 – 13:30 Maritime And Coastguard Agency - 3 X UPGRADE - TIMED 9AM - KA22 8…" at bounding box center [174, 428] width 37 height 275
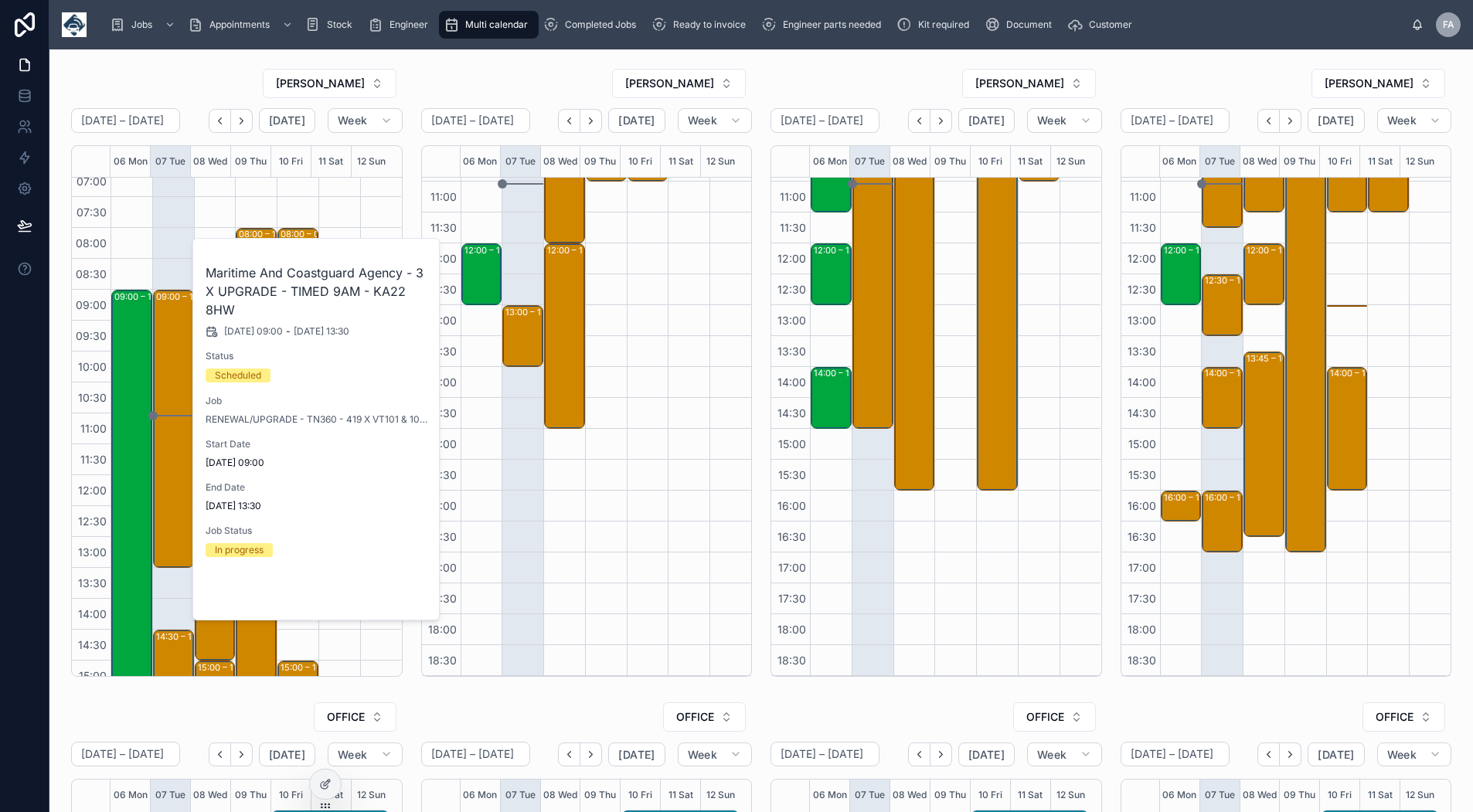
click at [386, 590] on span "Open" at bounding box center [387, 594] width 29 height 14
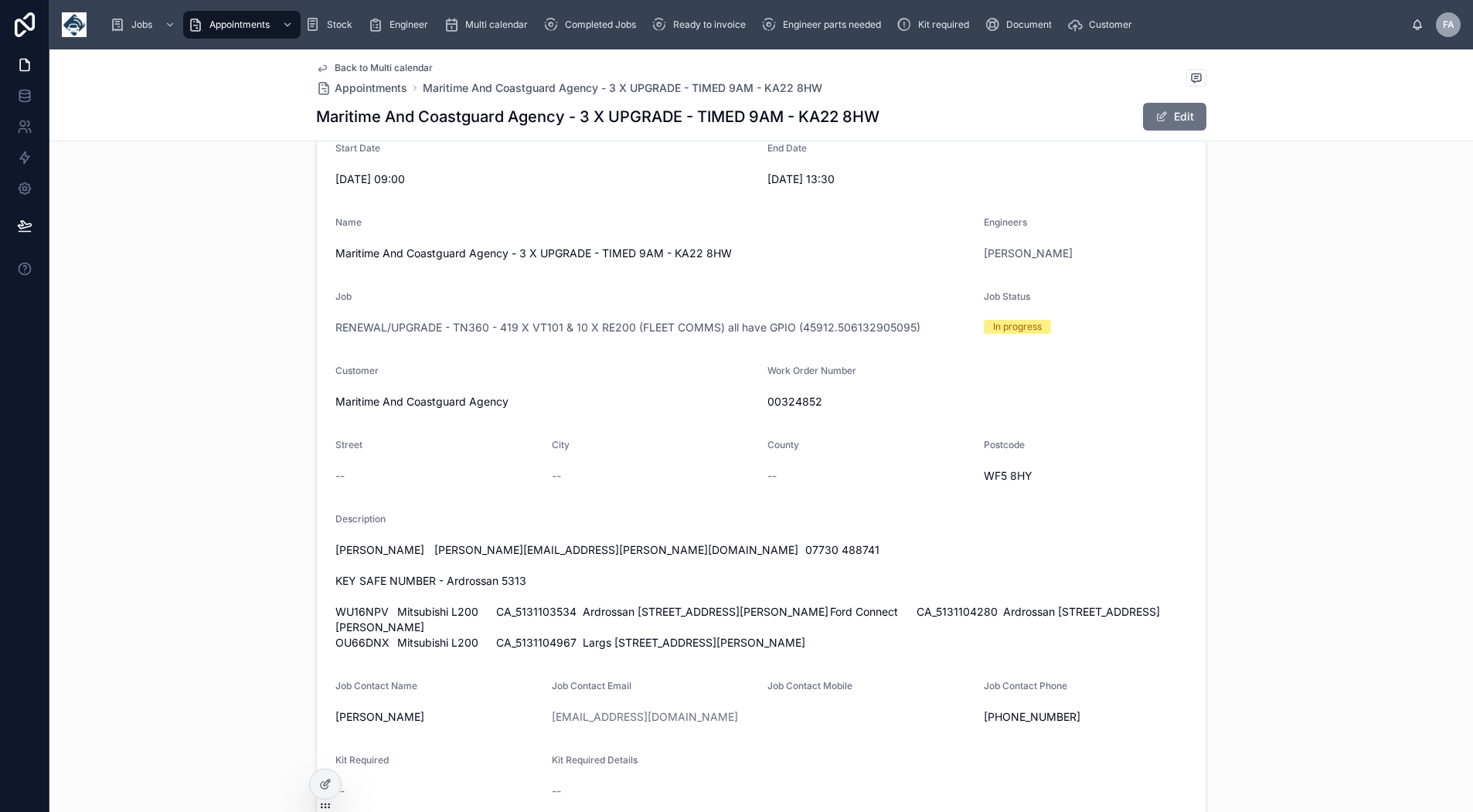
scroll to position [232, 0]
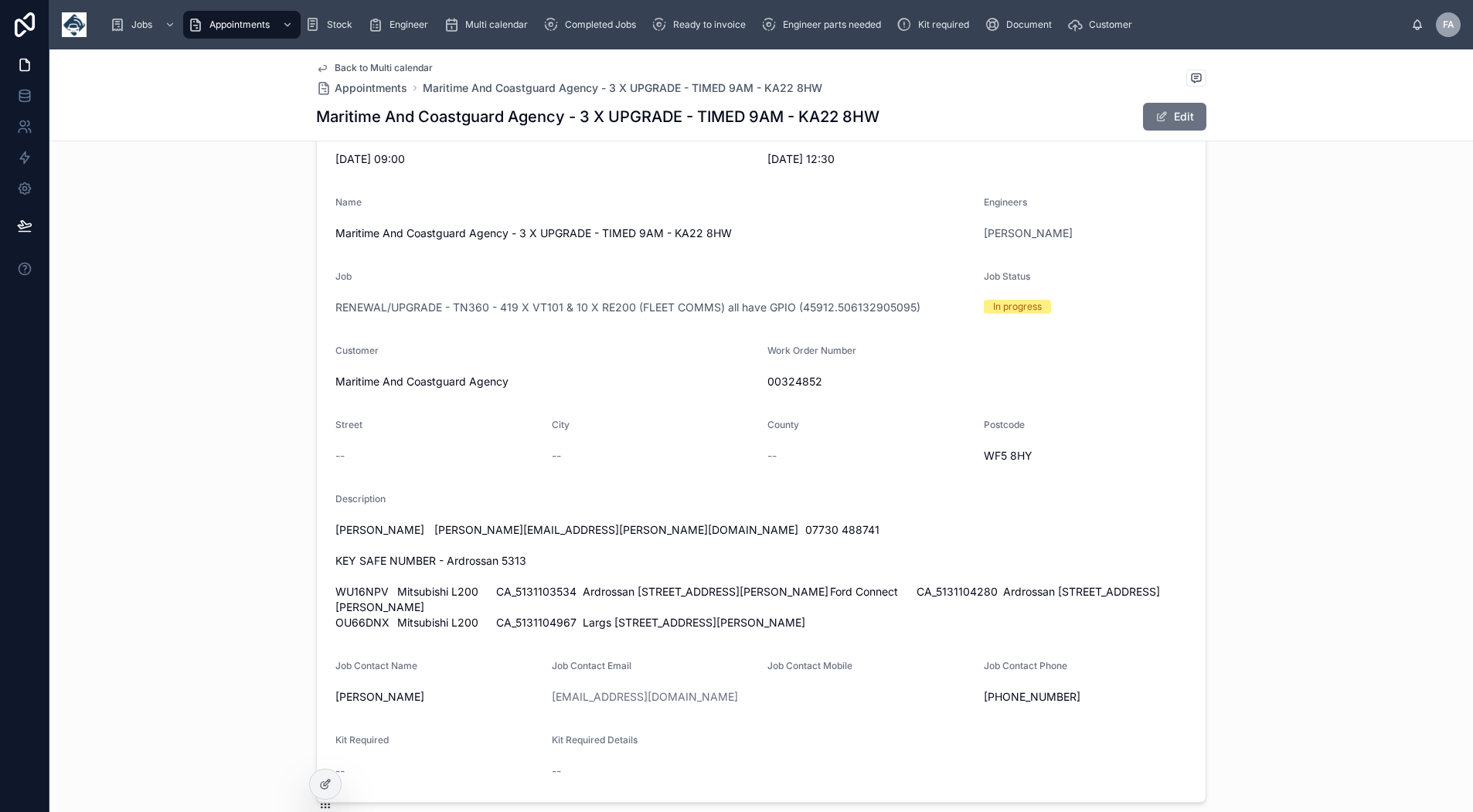
click at [366, 67] on span "Back to Multi calendar" at bounding box center [384, 68] width 98 height 12
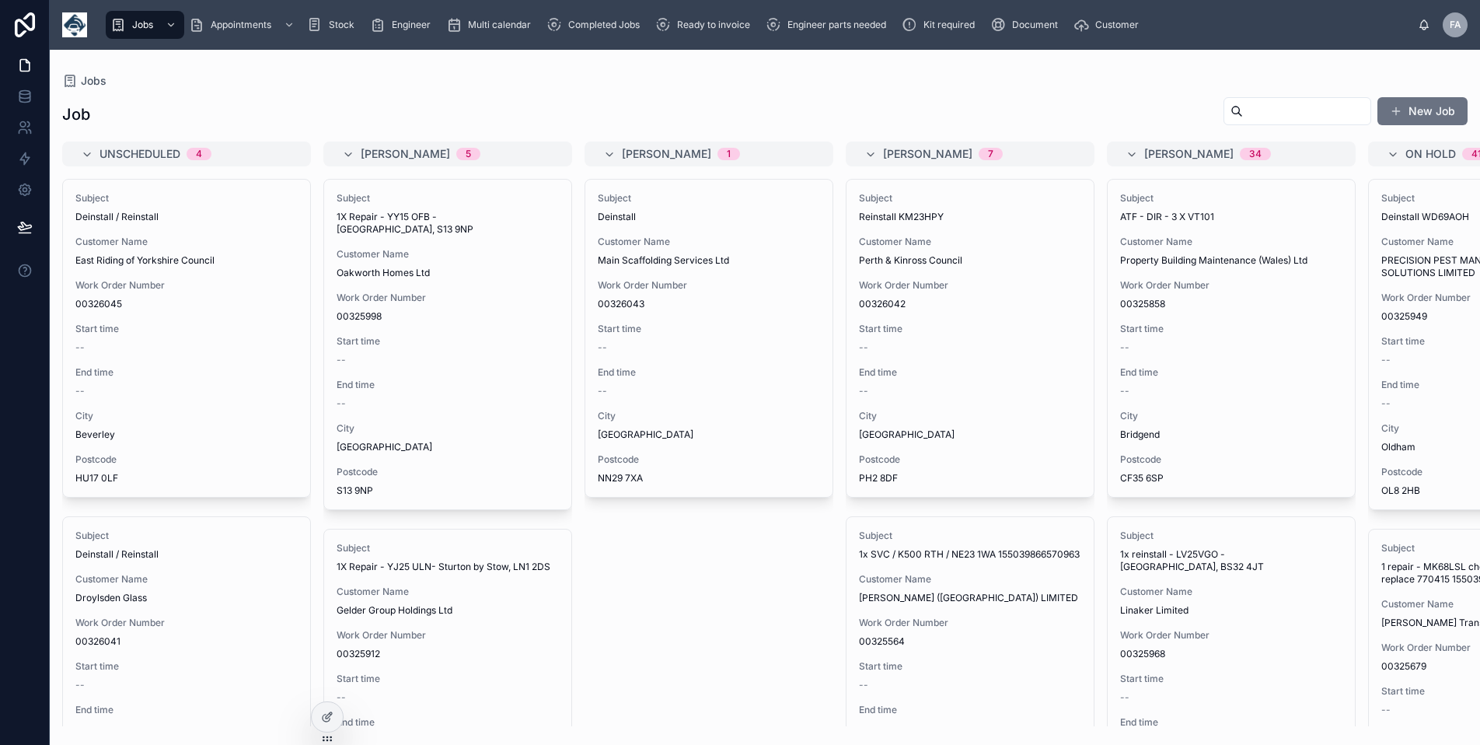
click at [135, 354] on div "Subject Deinstall / Reinstall Customer Name East Riding of Yorkshire Council Wo…" at bounding box center [186, 338] width 247 height 317
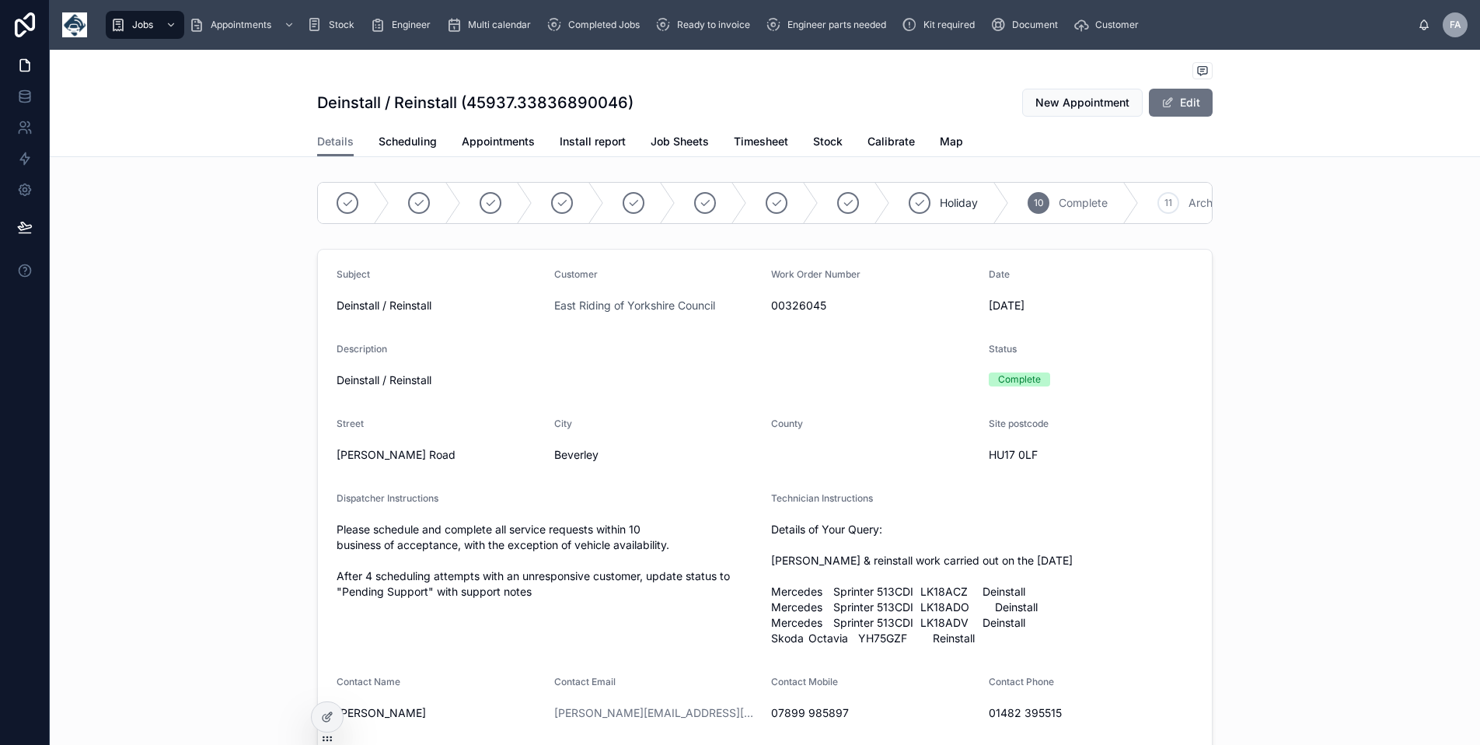
click at [693, 30] on span "Ready to invoice" at bounding box center [713, 25] width 73 height 12
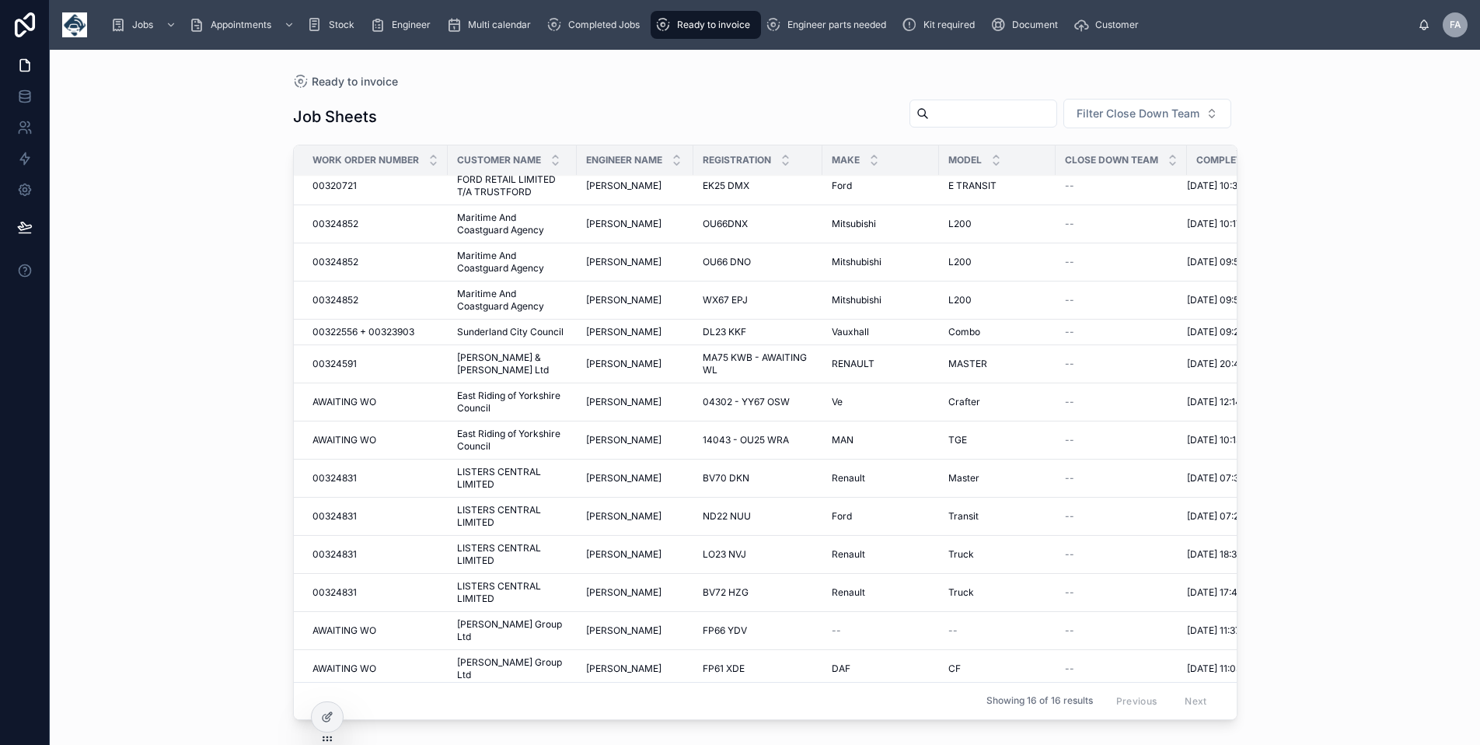
scroll to position [65, 0]
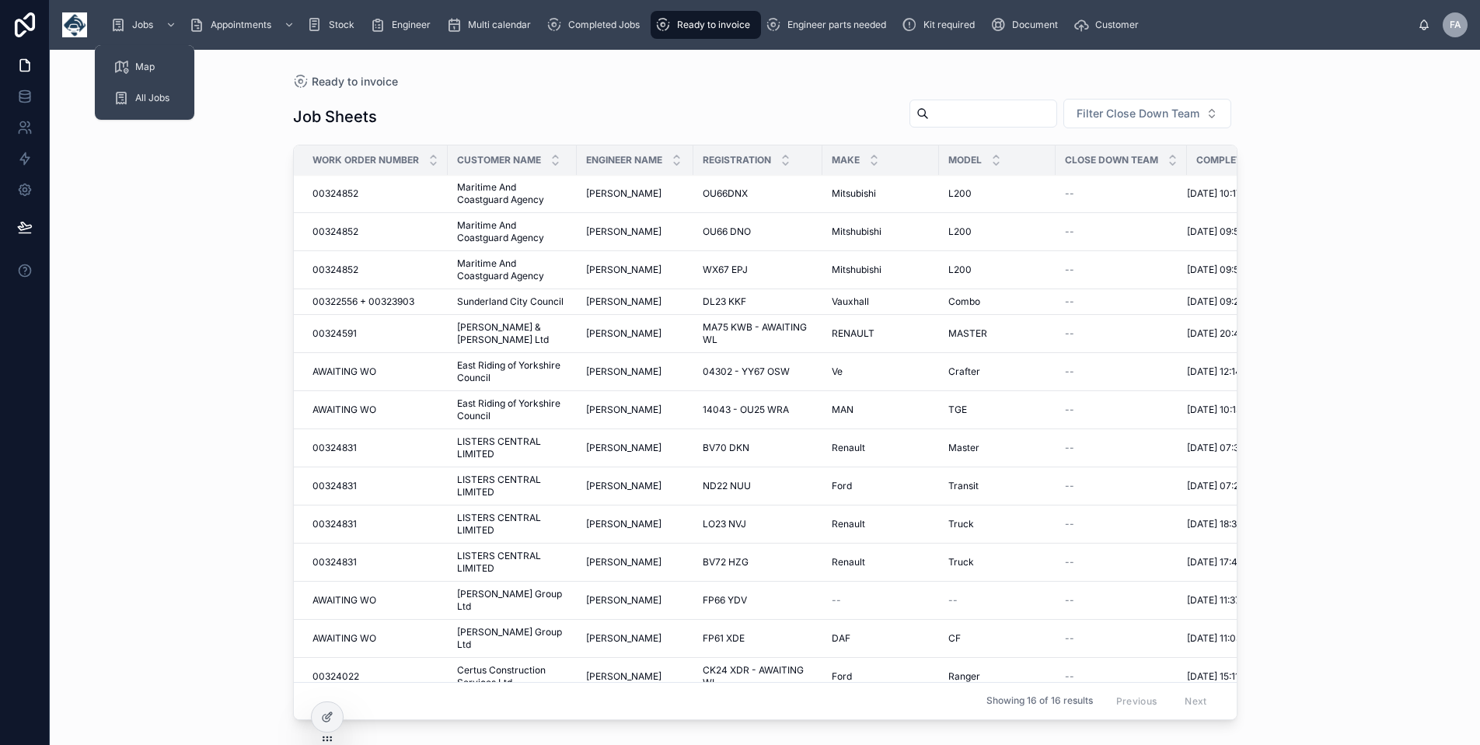
click at [142, 16] on div "Jobs" at bounding box center [144, 24] width 69 height 25
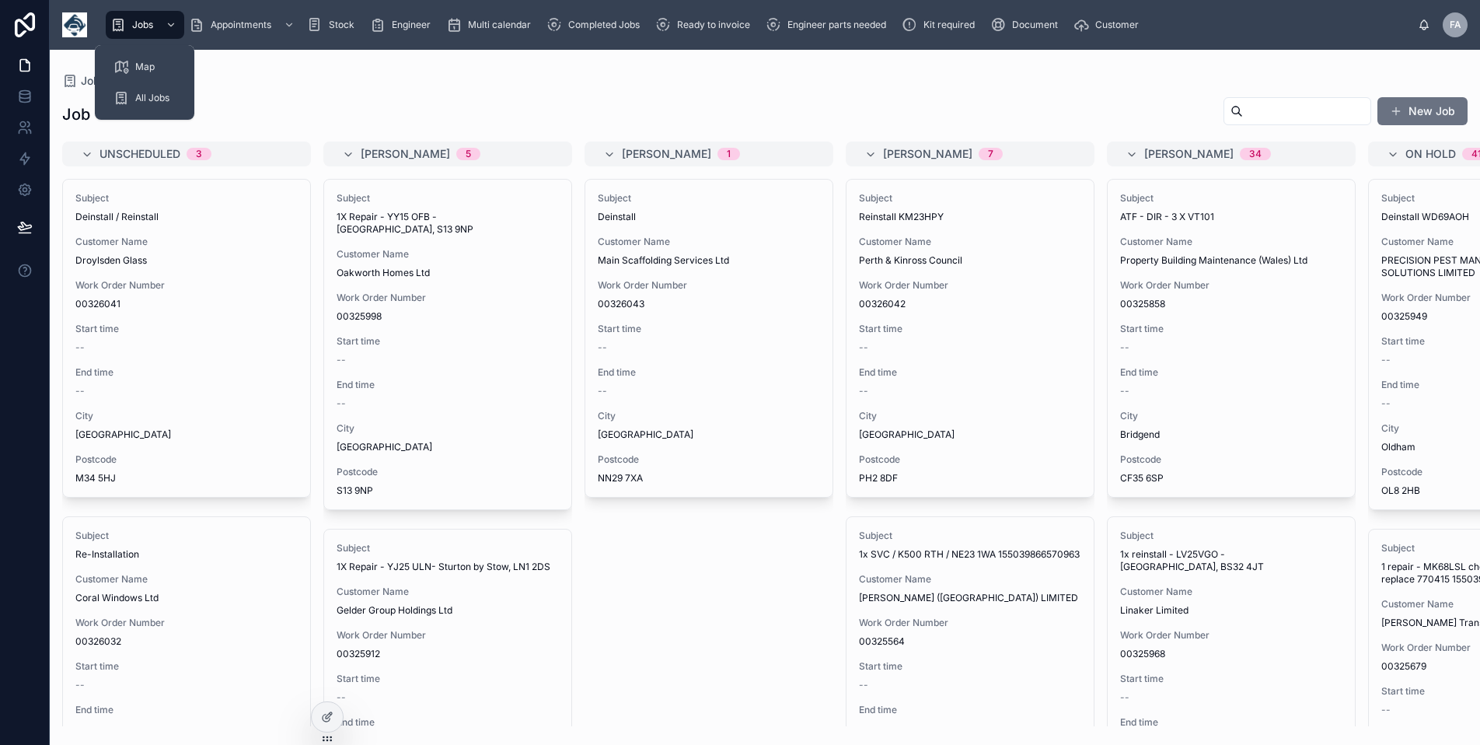
click at [1280, 102] on input "text" at bounding box center [1306, 111] width 127 height 22
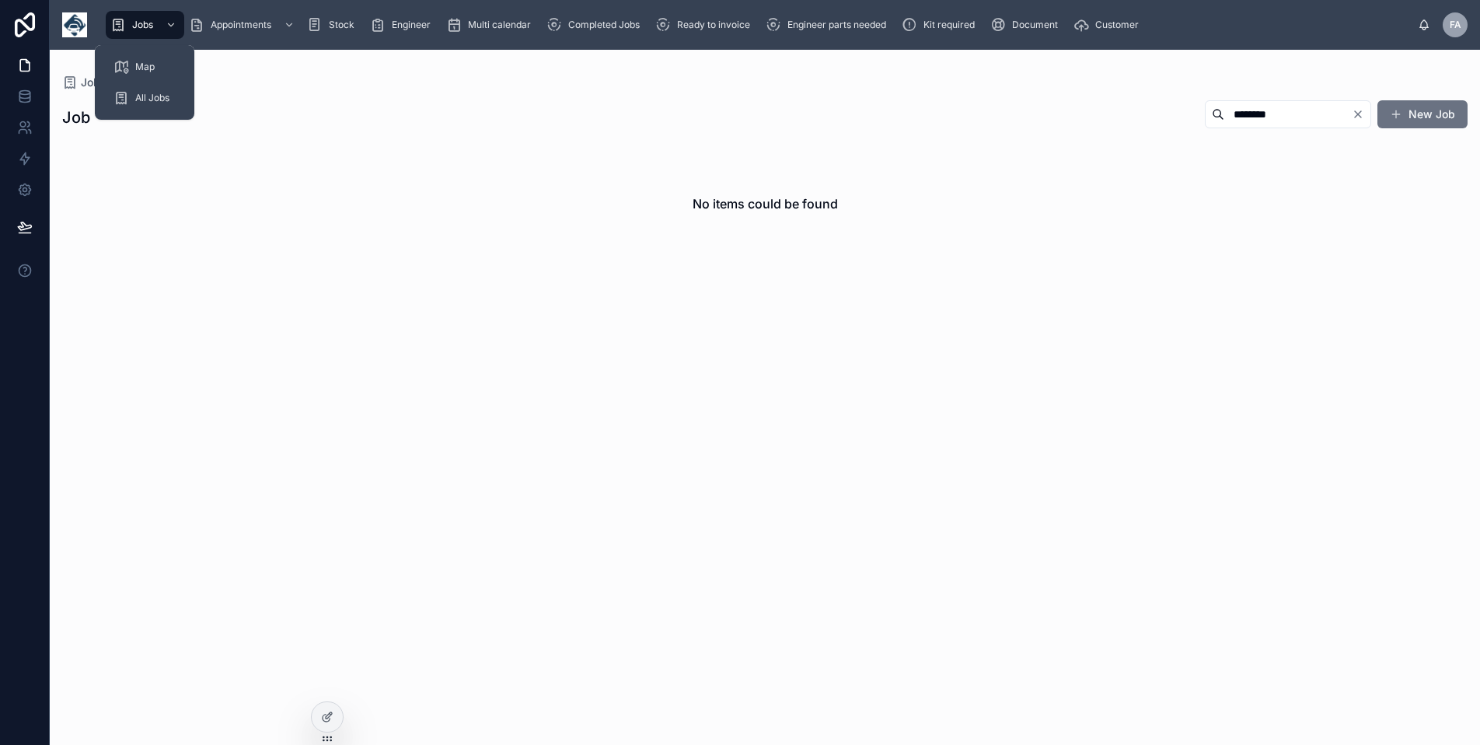
type input "********"
click at [138, 96] on span "All Jobs" at bounding box center [152, 98] width 34 height 12
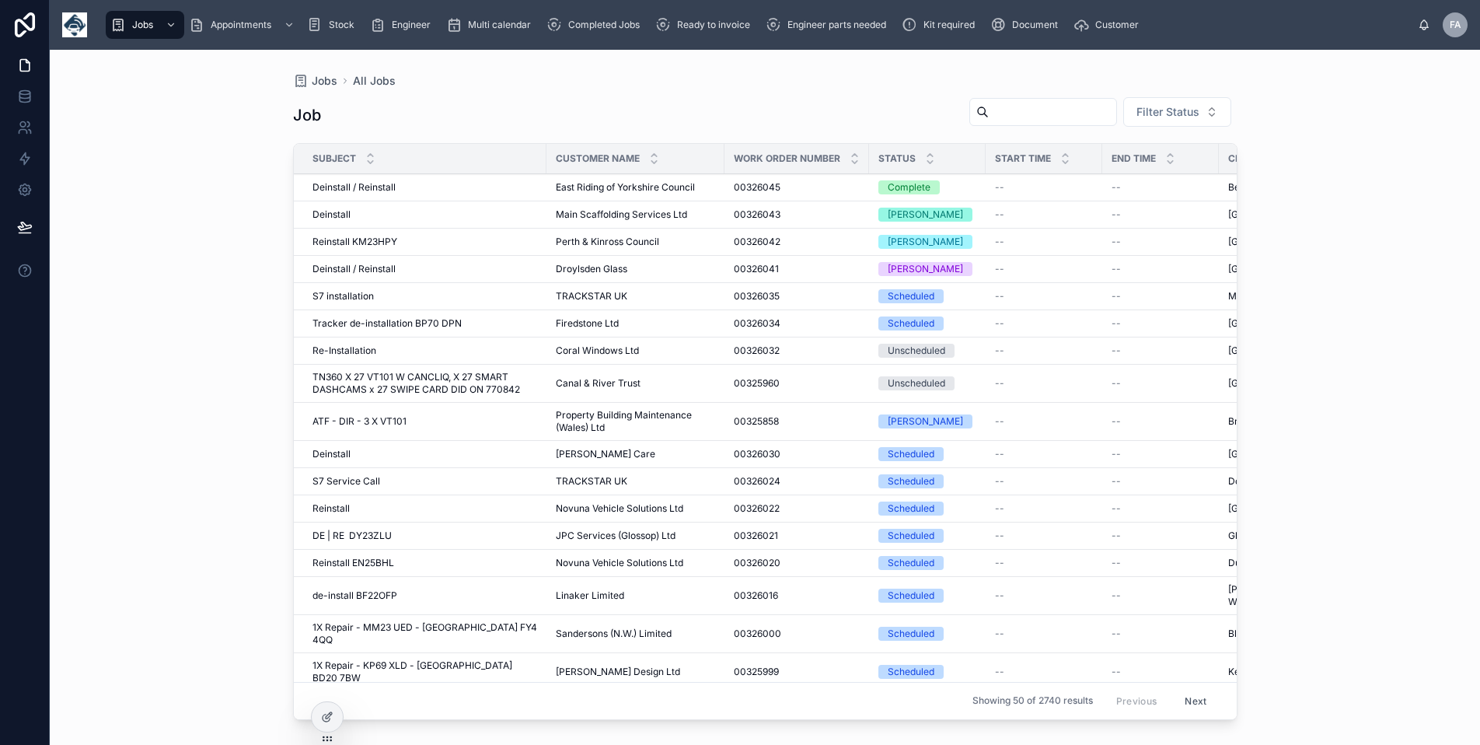
click at [1007, 117] on input "text" at bounding box center [1052, 112] width 127 height 22
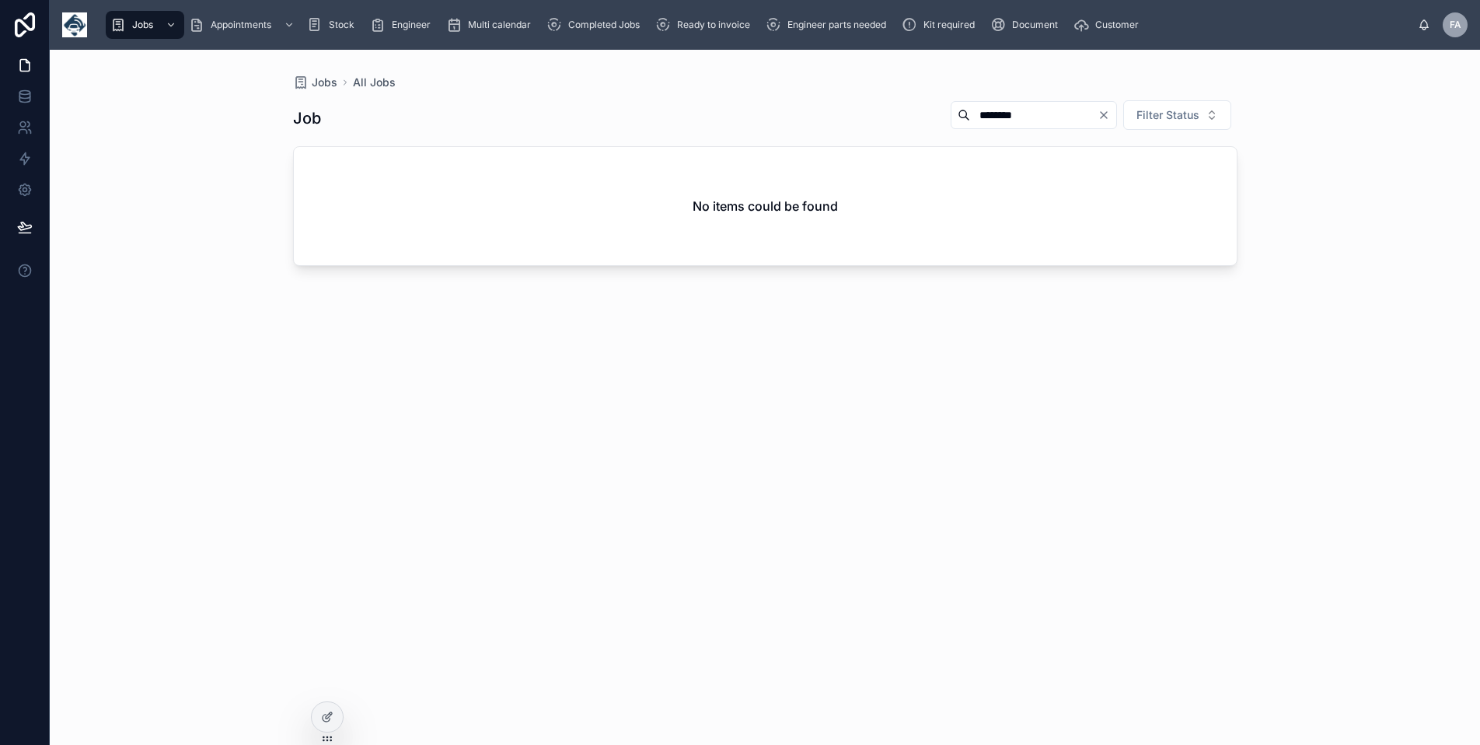
type input "********"
click at [1102, 116] on icon "Clear" at bounding box center [1104, 115] width 12 height 12
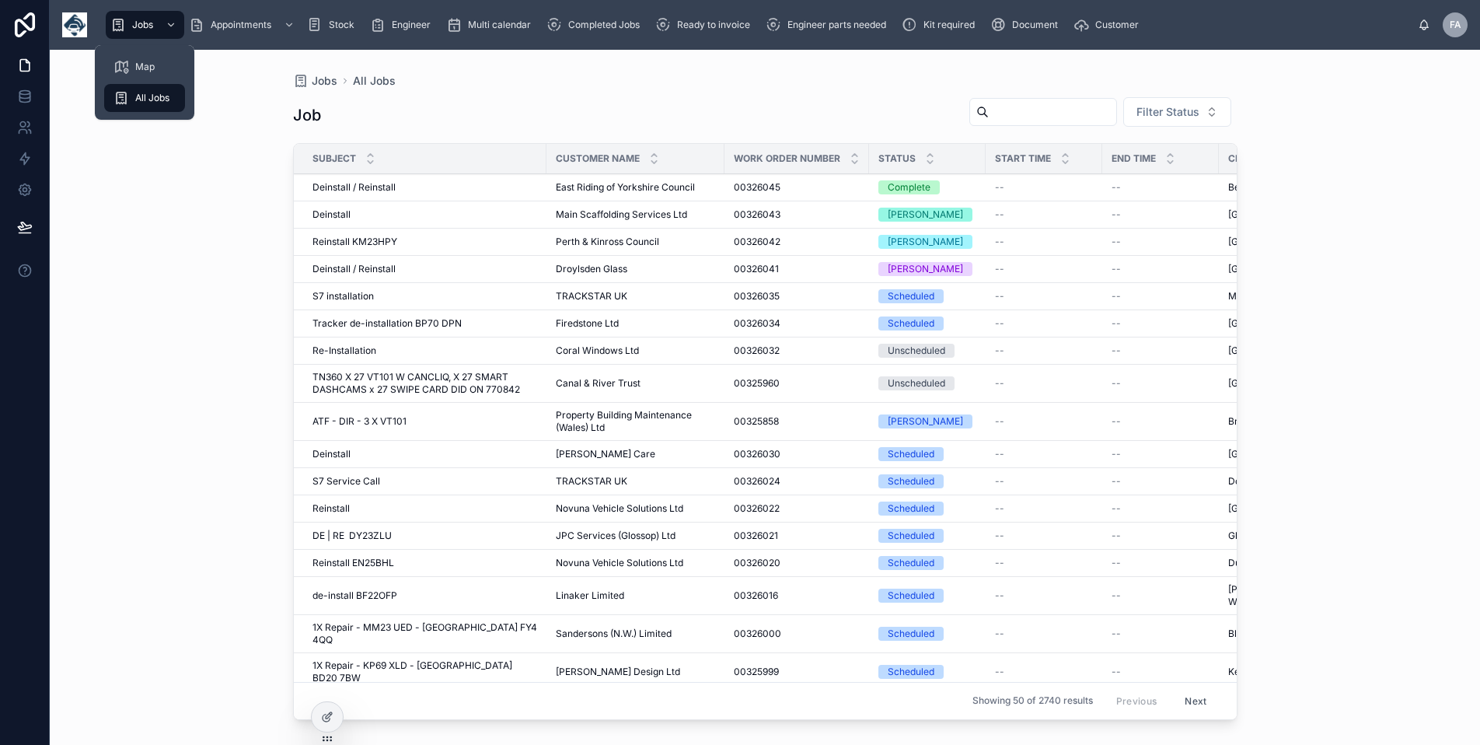
click at [147, 11] on link "Jobs" at bounding box center [145, 25] width 79 height 28
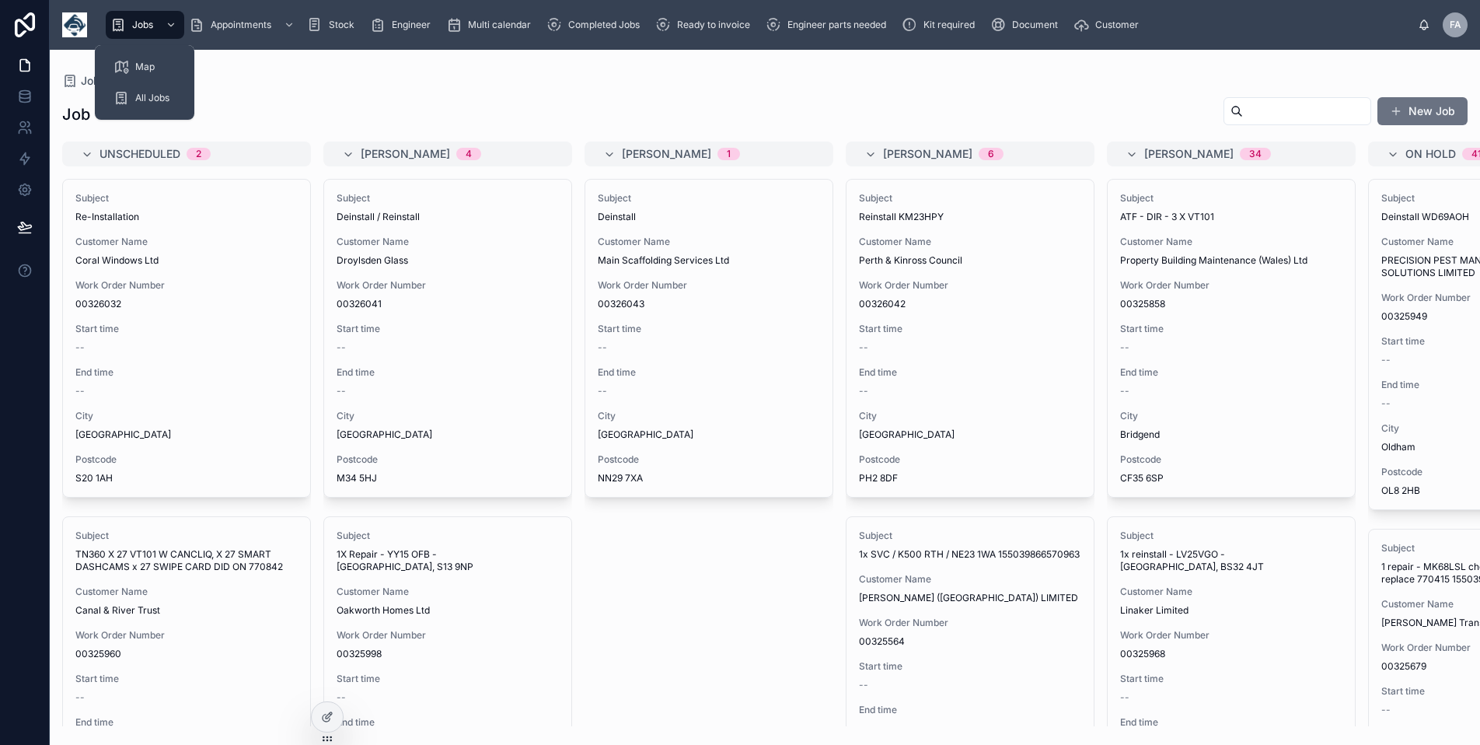
click at [136, 28] on span "Jobs" at bounding box center [142, 25] width 21 height 12
click at [1281, 110] on input "text" at bounding box center [1306, 111] width 127 height 22
paste input "**********"
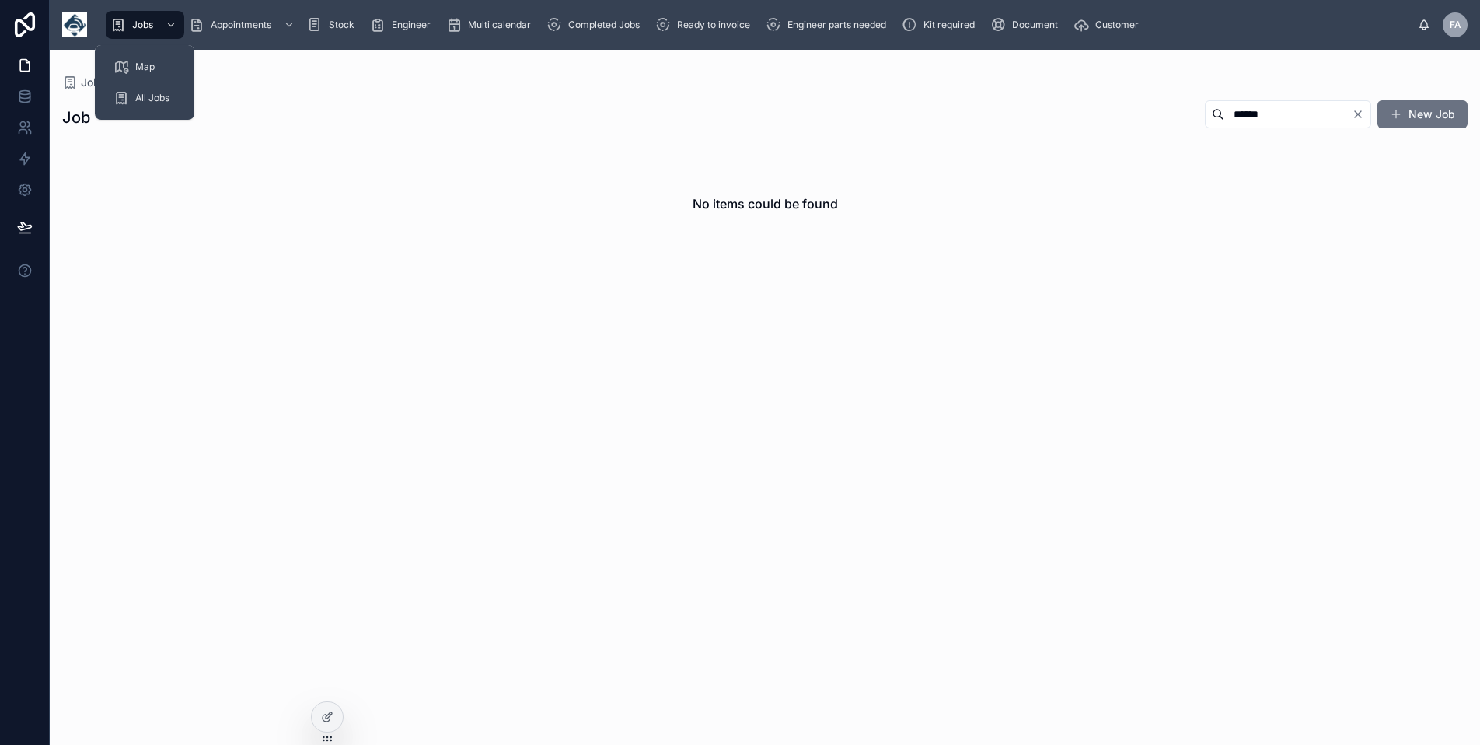
type input "******"
click at [159, 92] on span "All Jobs" at bounding box center [152, 98] width 34 height 12
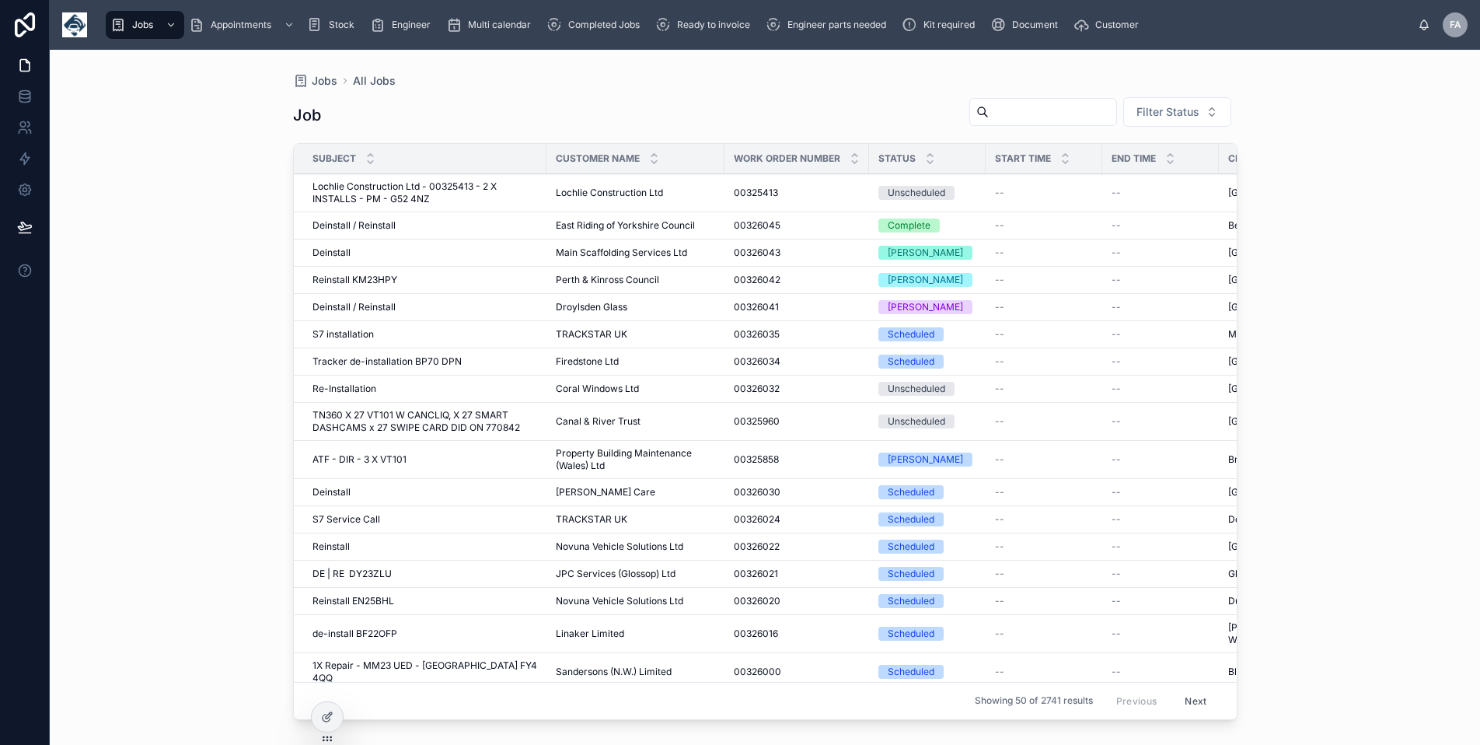
click at [1012, 116] on input "text" at bounding box center [1052, 112] width 127 height 22
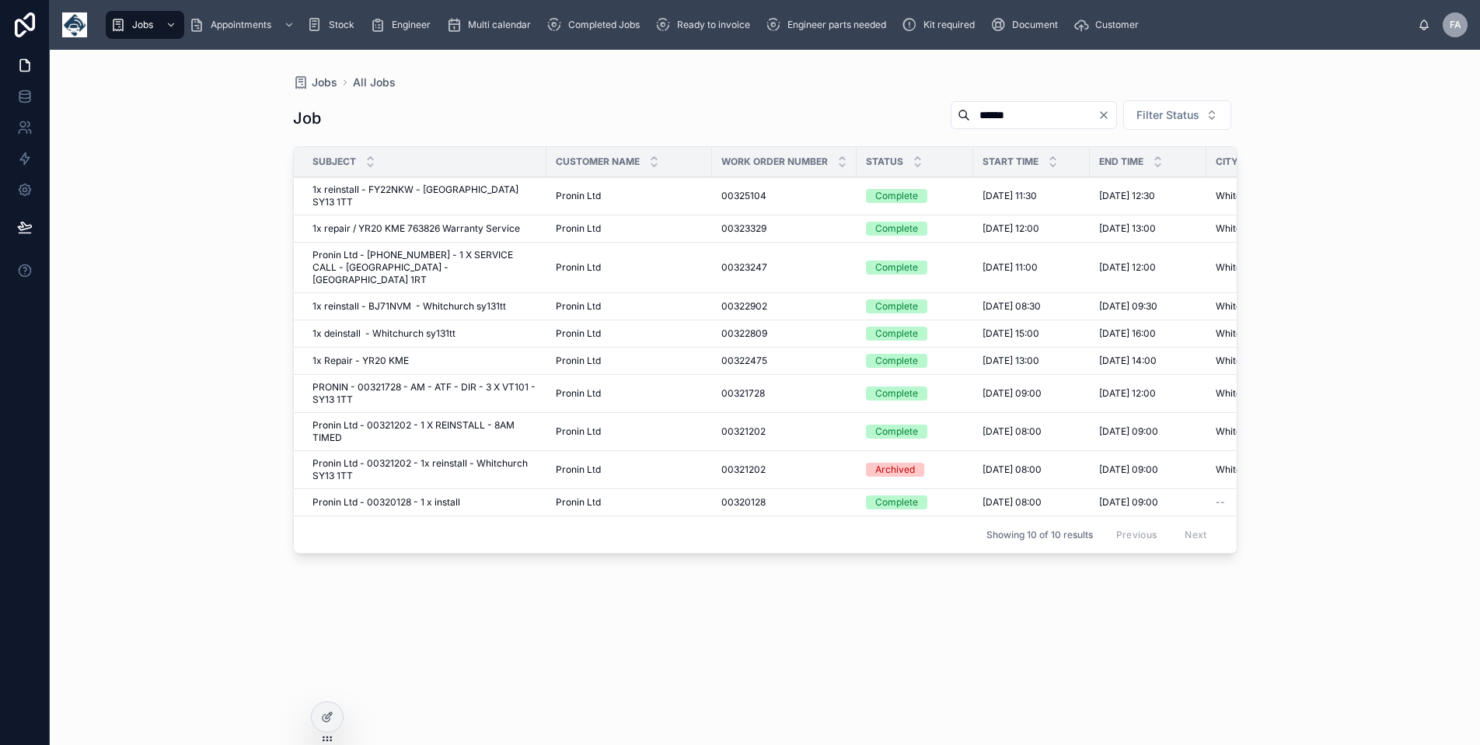
click at [1004, 110] on input "******" at bounding box center [1033, 115] width 127 height 22
type input "*"
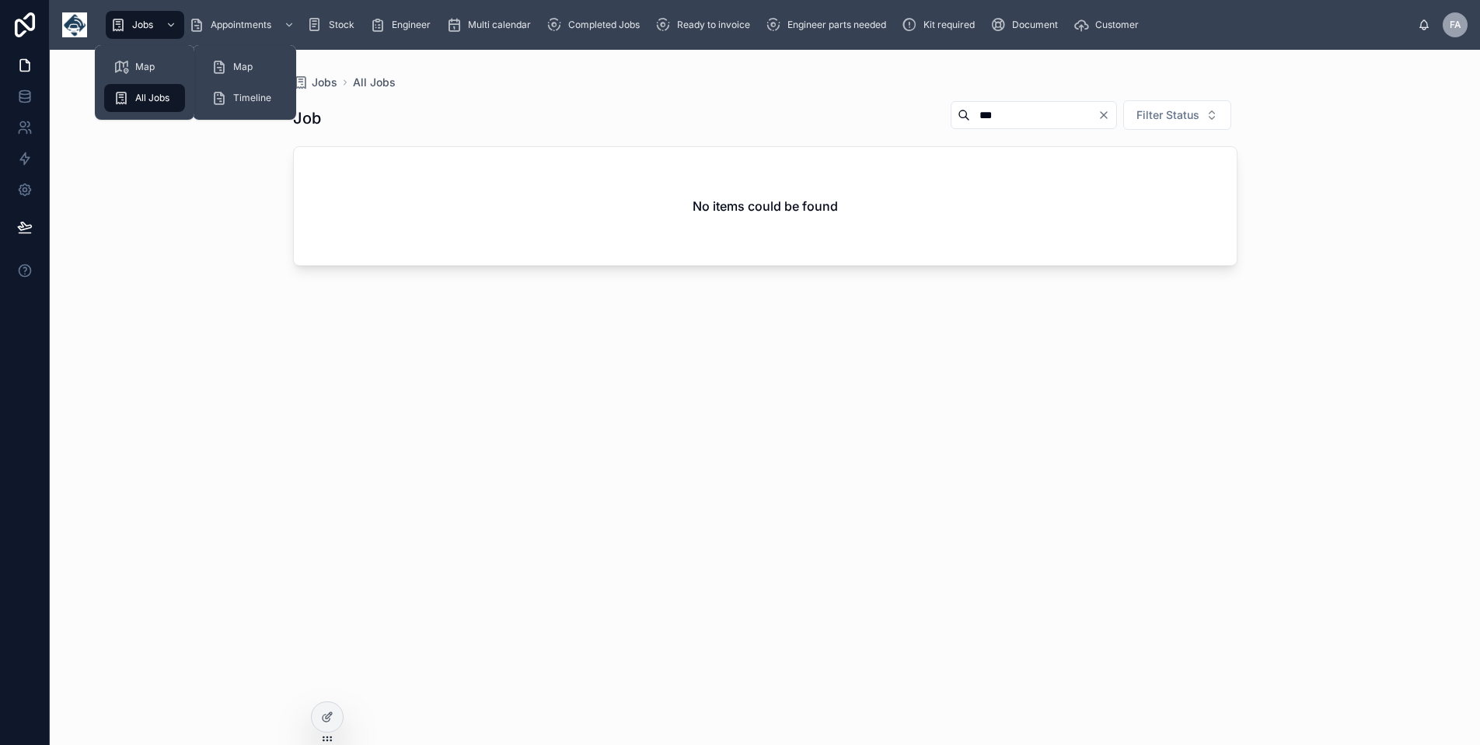
type input "***"
click at [133, 21] on span "Jobs" at bounding box center [142, 25] width 21 height 12
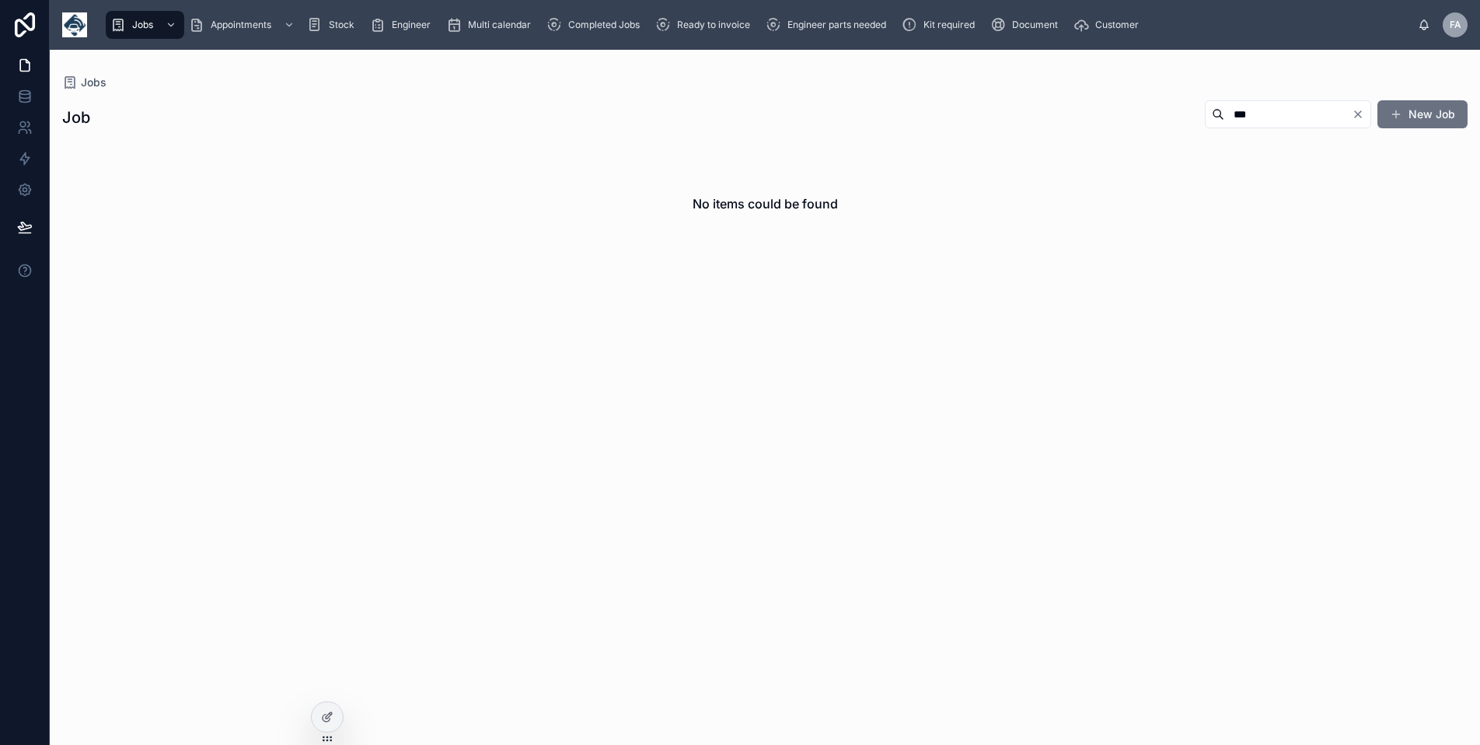
type input "***"
click at [1357, 117] on icon "Clear" at bounding box center [1358, 114] width 12 height 12
